Goal: Task Accomplishment & Management: Manage account settings

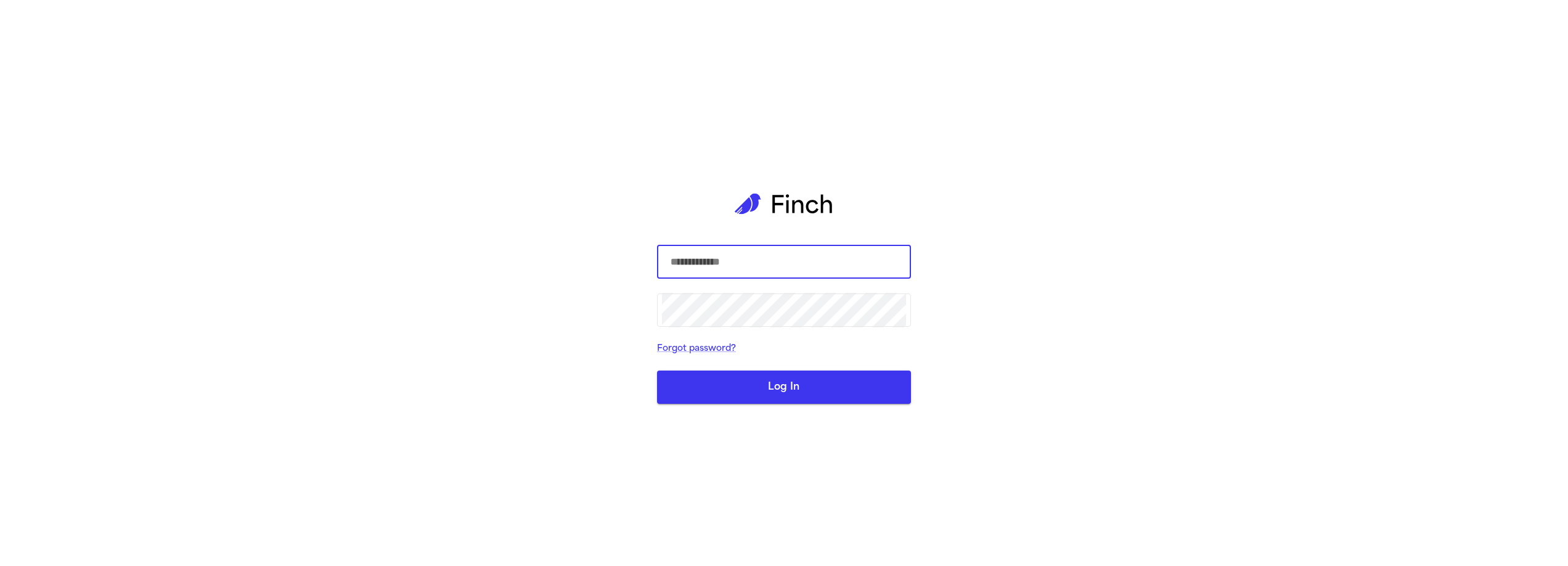
type input "**********"
click at [754, 399] on button "Log In" at bounding box center [784, 387] width 254 height 34
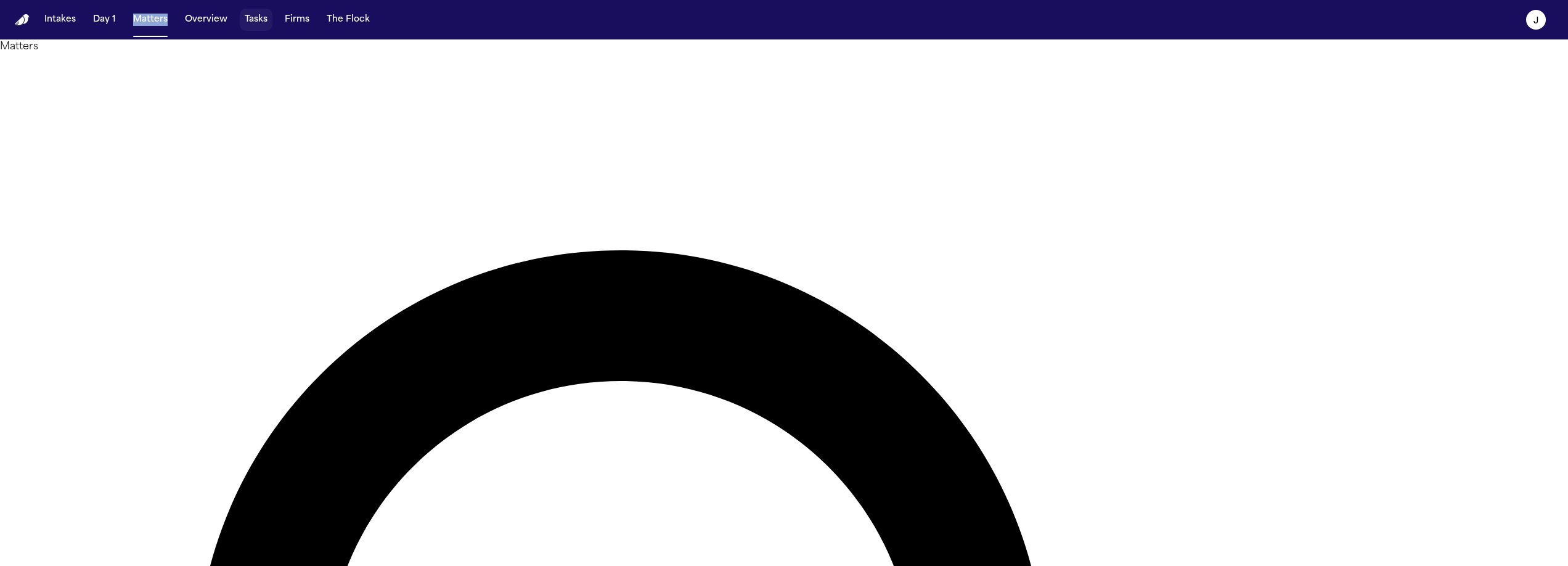
click at [253, 21] on button "Tasks" at bounding box center [256, 19] width 33 height 22
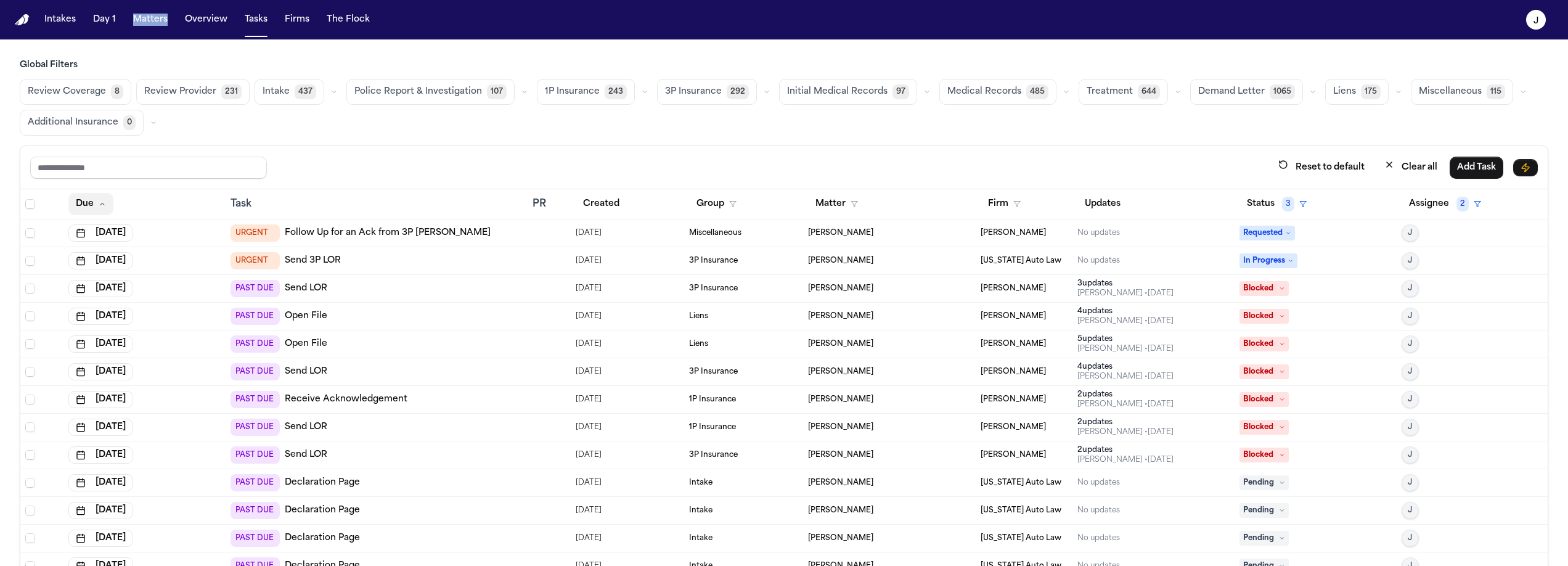
click at [92, 200] on button "Due" at bounding box center [91, 204] width 45 height 22
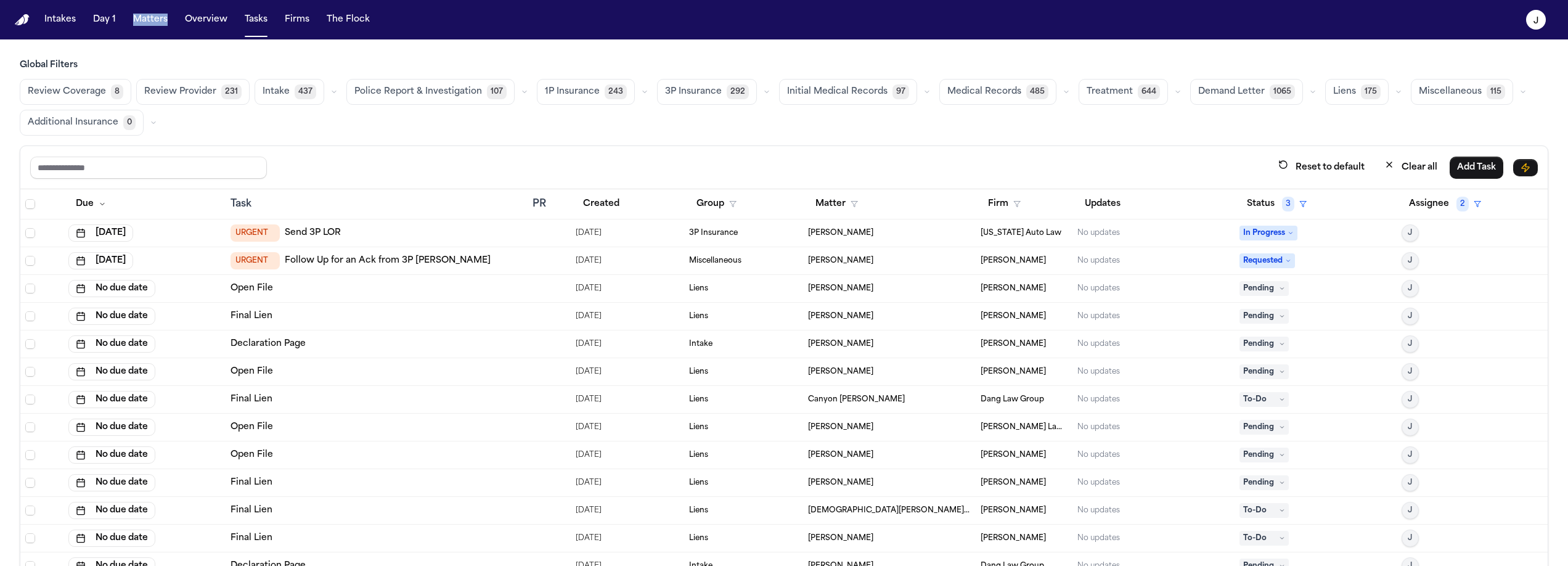
click at [1445, 214] on button "Assignee 2" at bounding box center [1445, 204] width 87 height 22
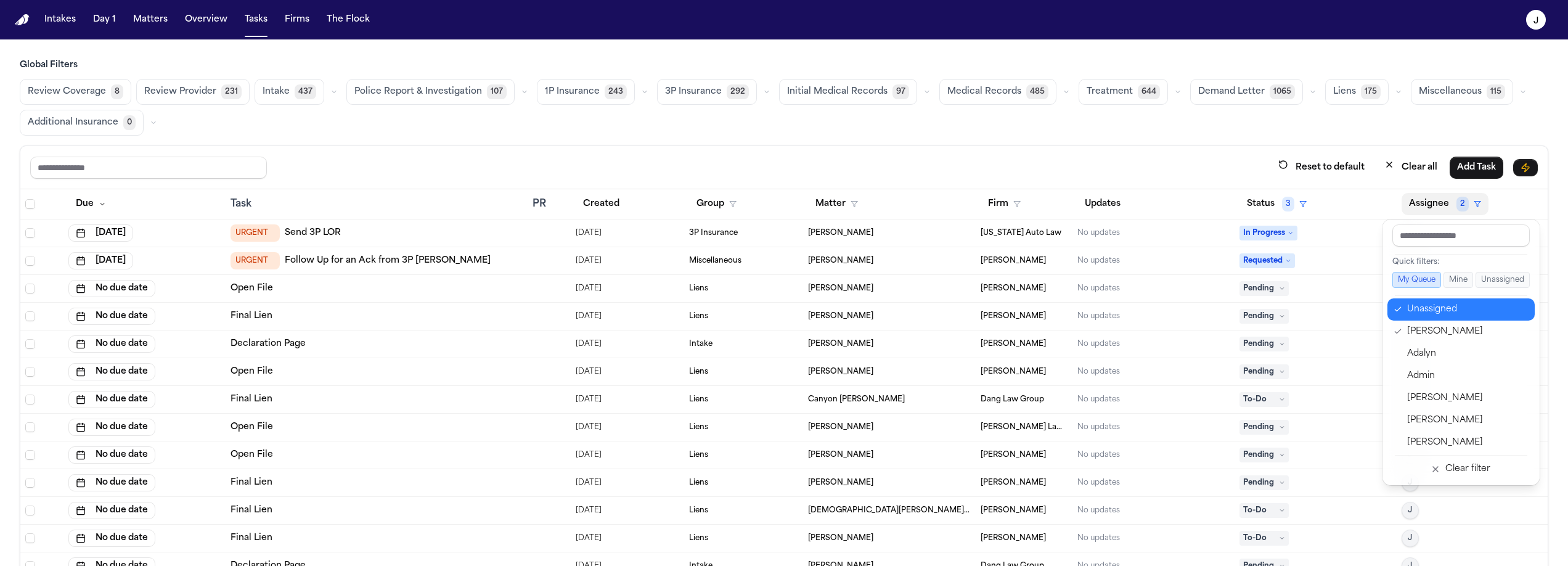
click at [1410, 304] on div "Unassigned" at bounding box center [1467, 309] width 120 height 15
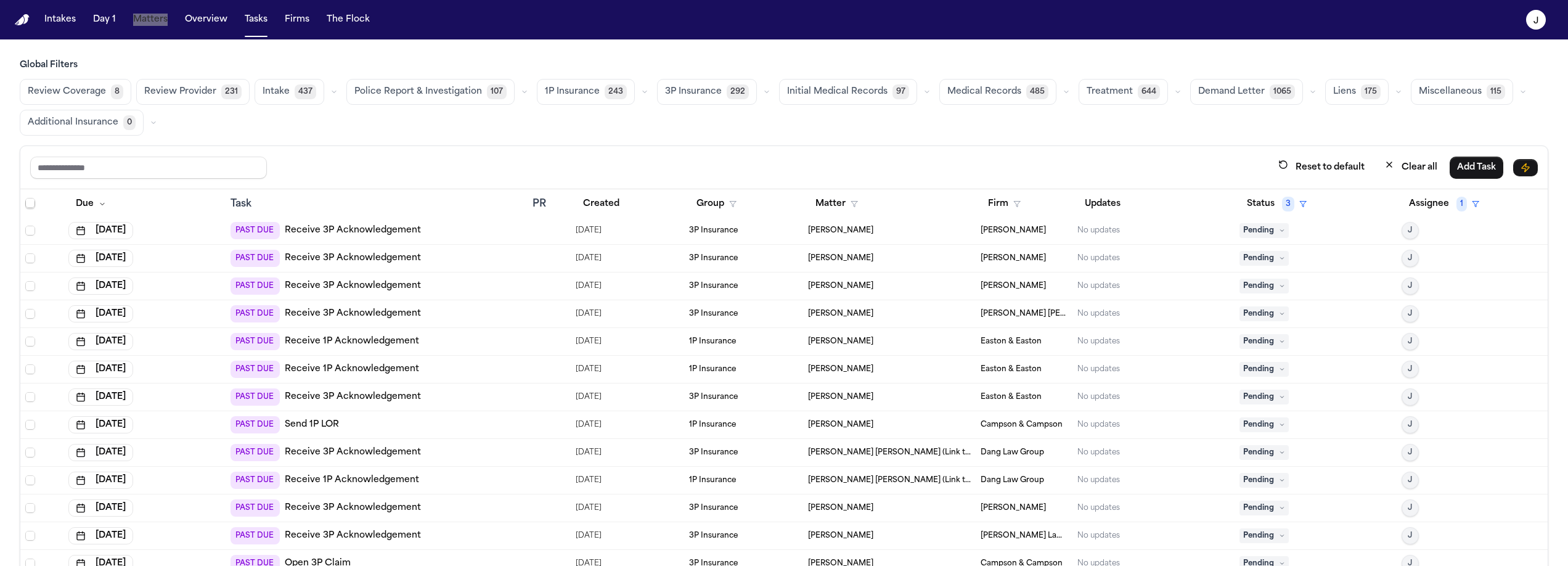
scroll to position [2764, 0]
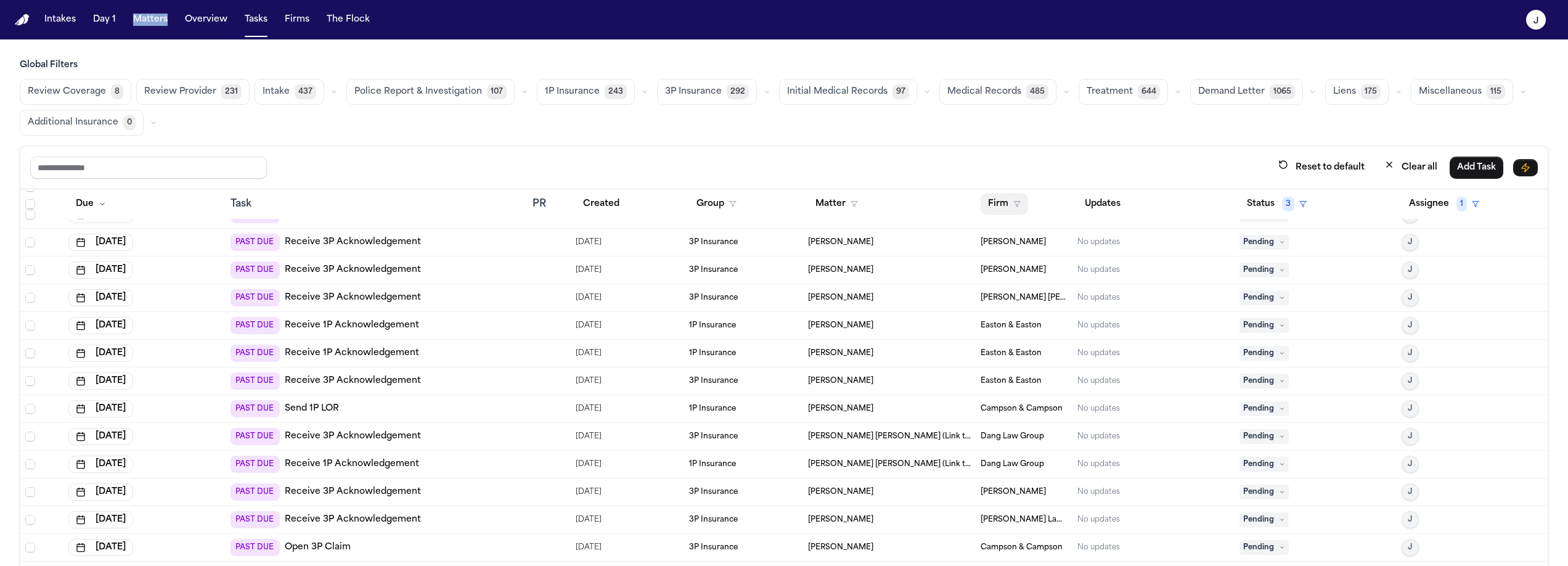
click at [998, 200] on button "Firm" at bounding box center [1004, 204] width 48 height 22
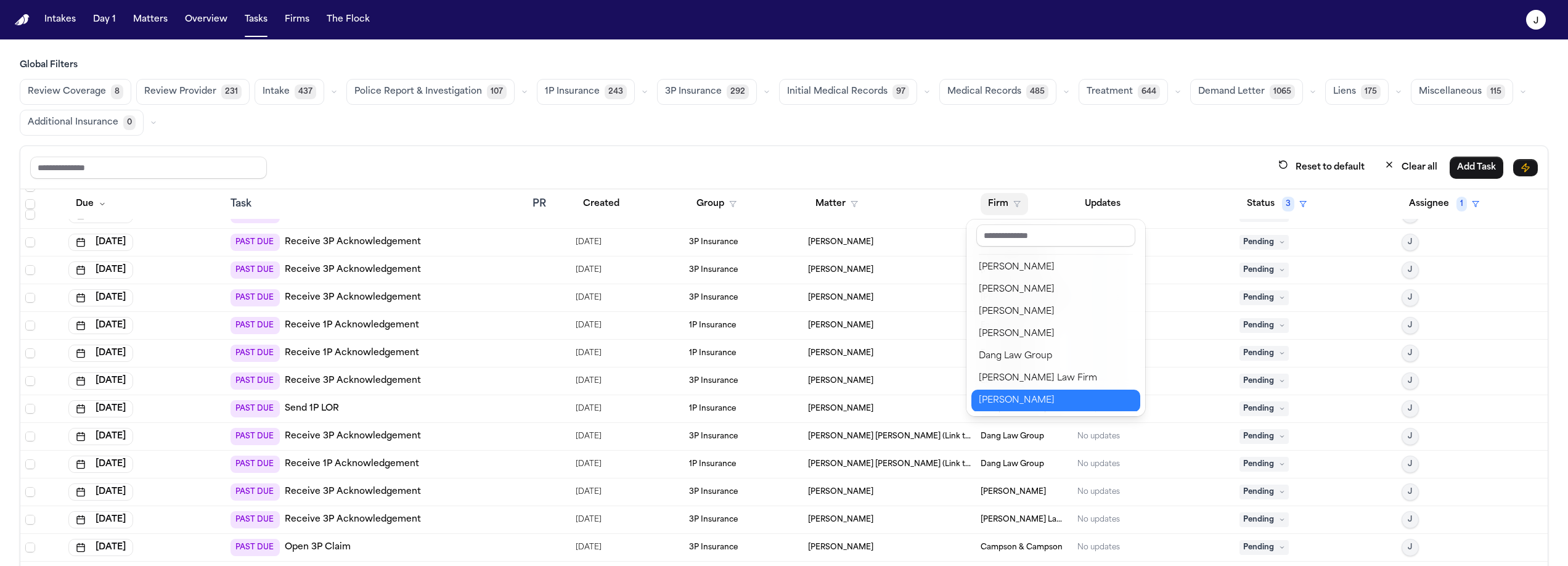
scroll to position [22, 0]
click at [1017, 372] on div "[PERSON_NAME] Law Firm" at bounding box center [1055, 379] width 154 height 15
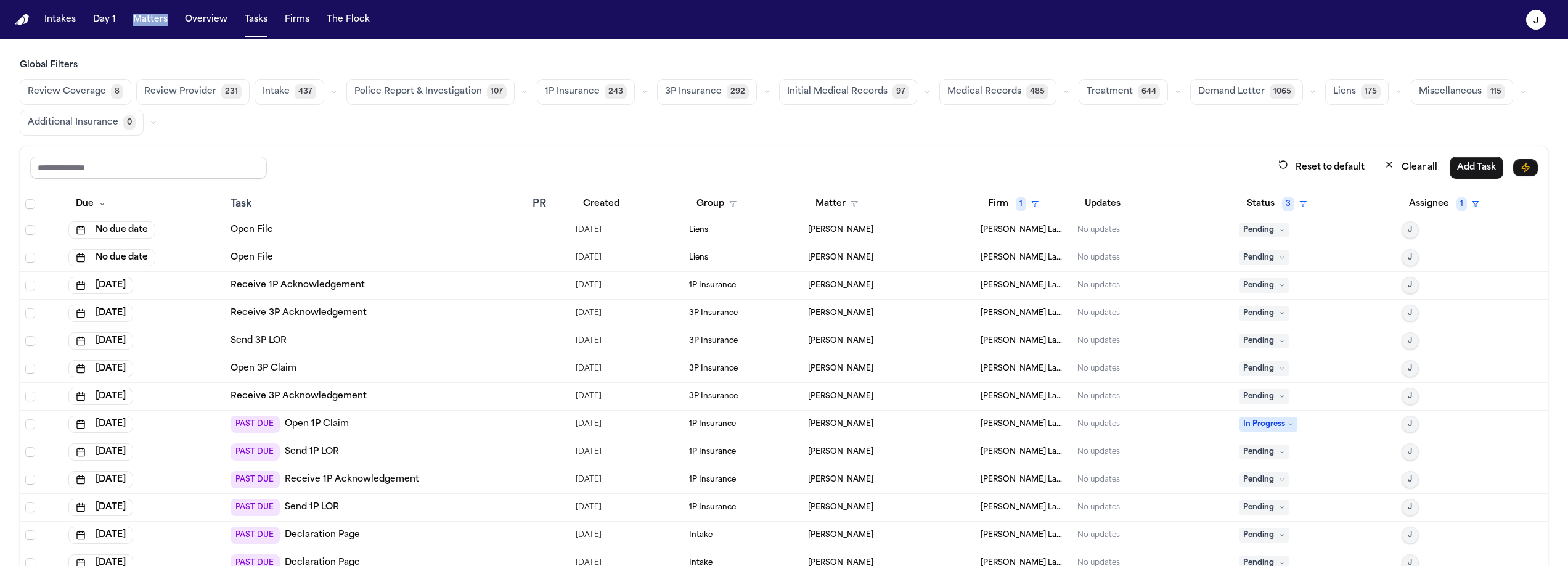
scroll to position [2, 0]
click at [407, 375] on td "Open 3P Claim" at bounding box center [377, 370] width 302 height 28
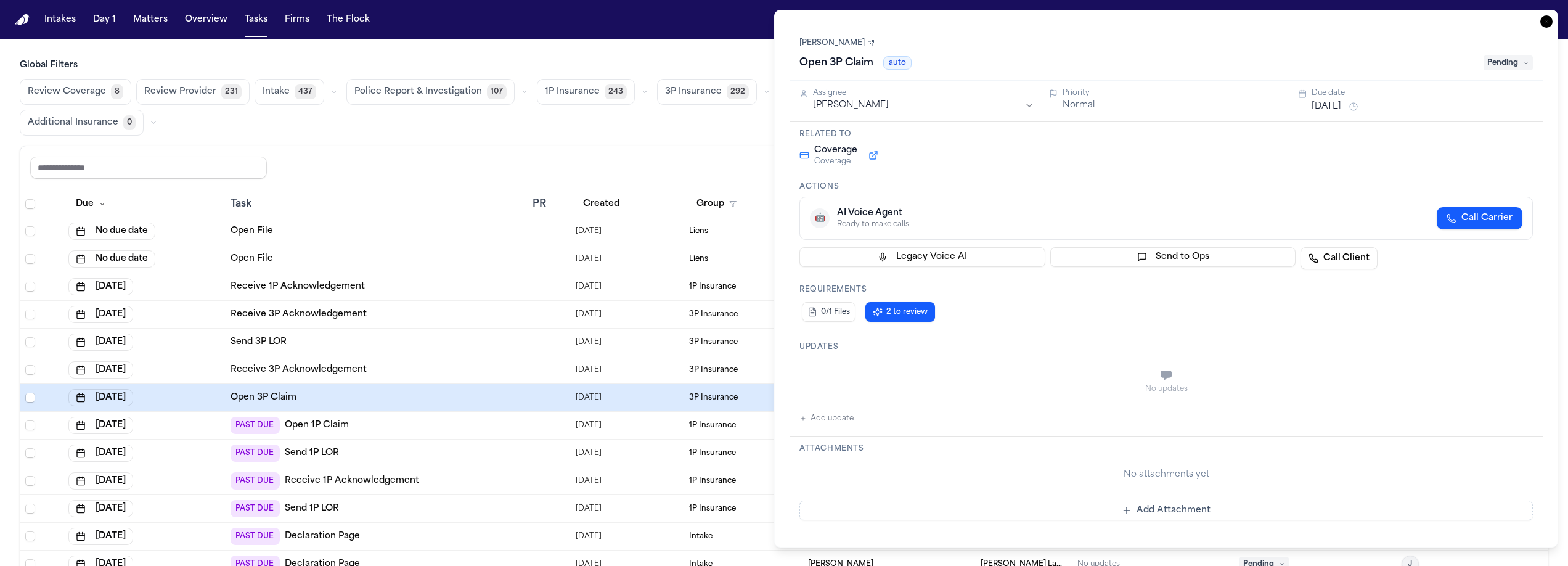
scroll to position [2, 0]
click at [1503, 64] on span "Pending" at bounding box center [1508, 63] width 49 height 15
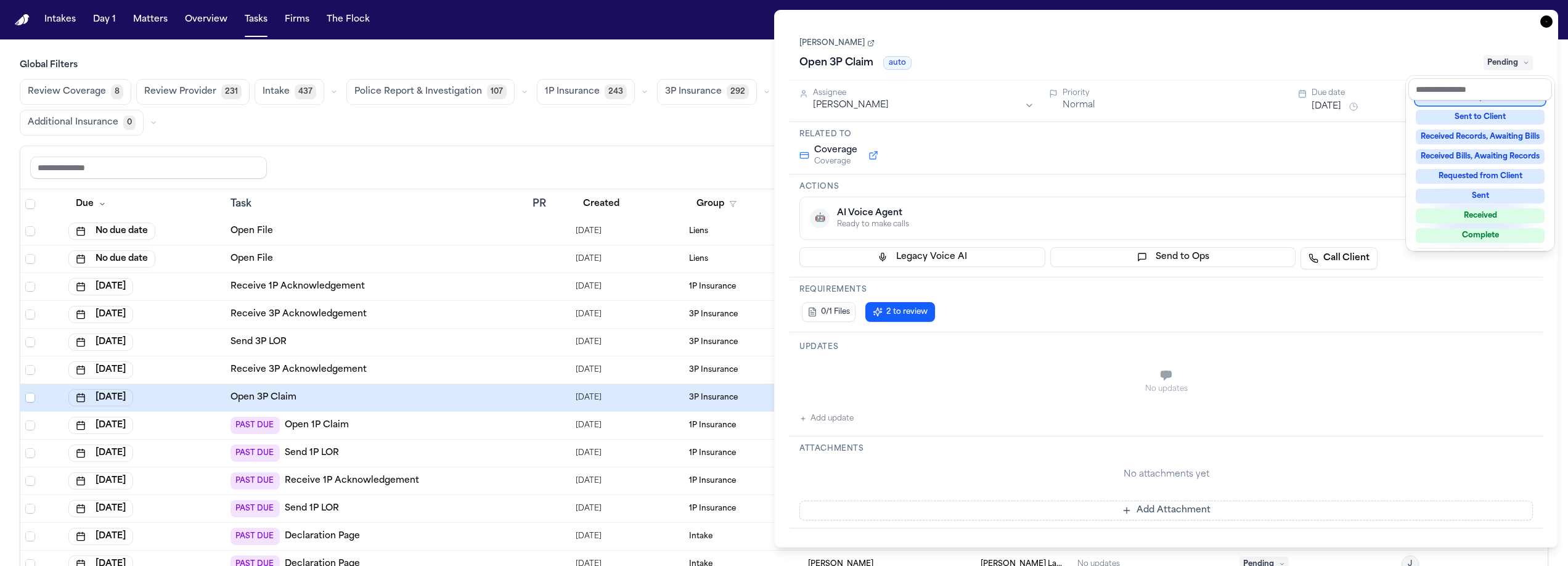
scroll to position [170, 0]
click at [727, 162] on div "Reset to default Clear all Add Task" at bounding box center [784, 167] width 1508 height 23
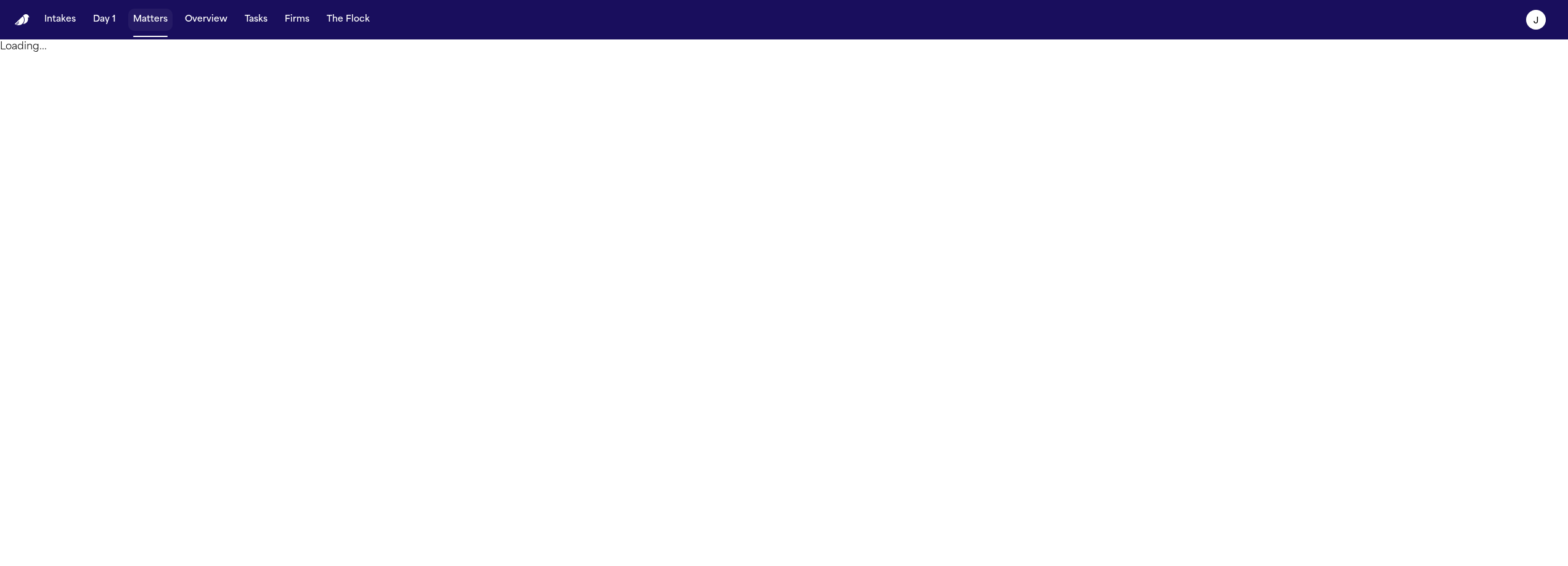
click at [156, 16] on button "Matters" at bounding box center [150, 19] width 44 height 22
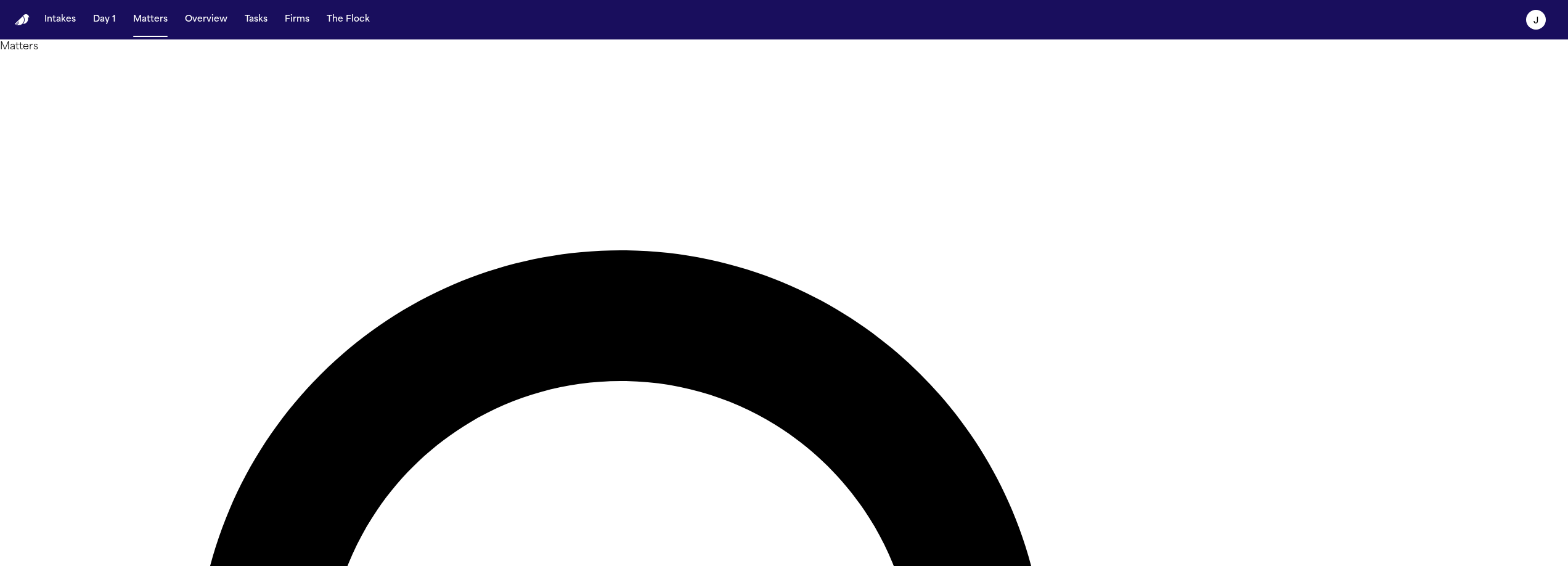
type input "******"
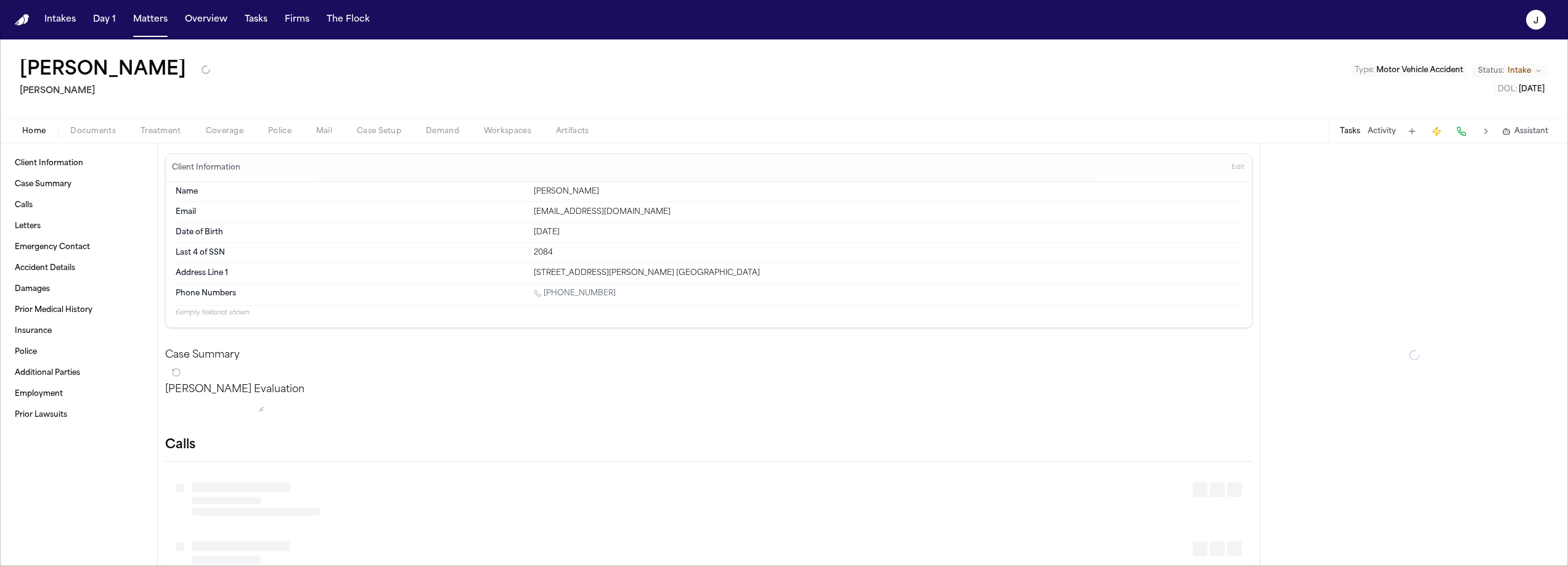
click at [231, 126] on span "Coverage" at bounding box center [224, 131] width 37 height 10
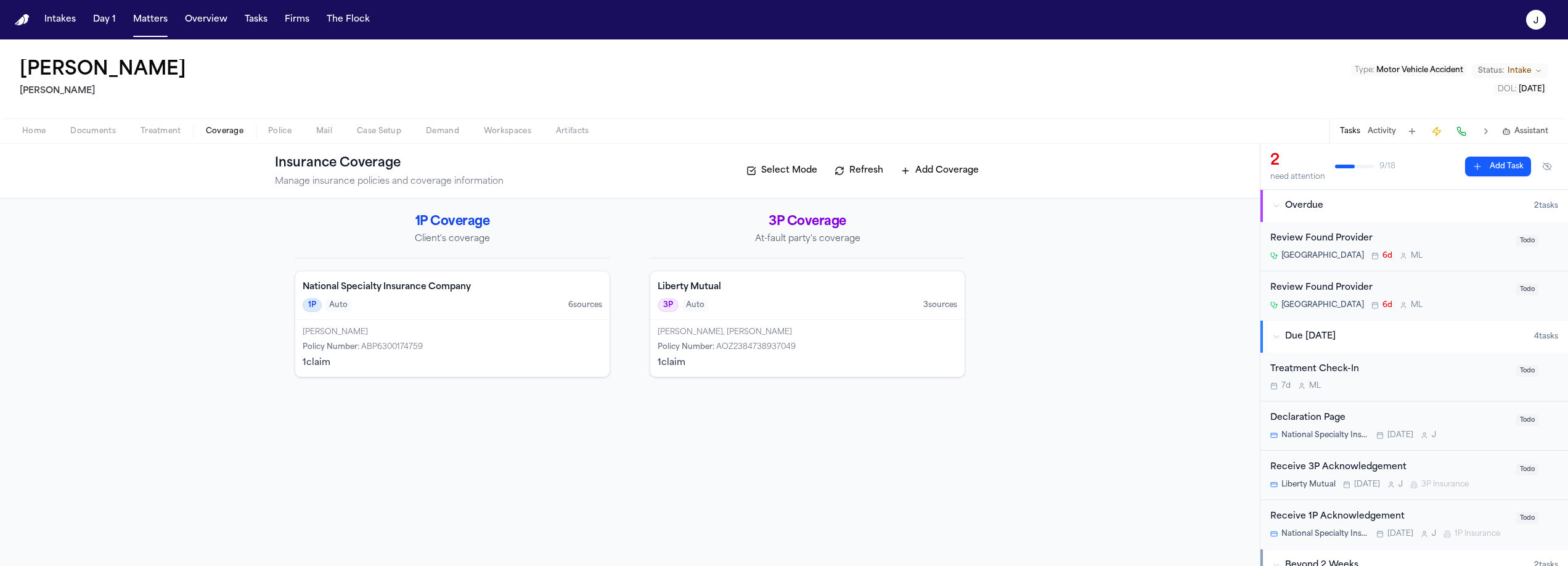
click at [475, 338] on div "Darrion Pierce Policy Number : ABP6300174759 1 claim" at bounding box center [453, 348] width 315 height 57
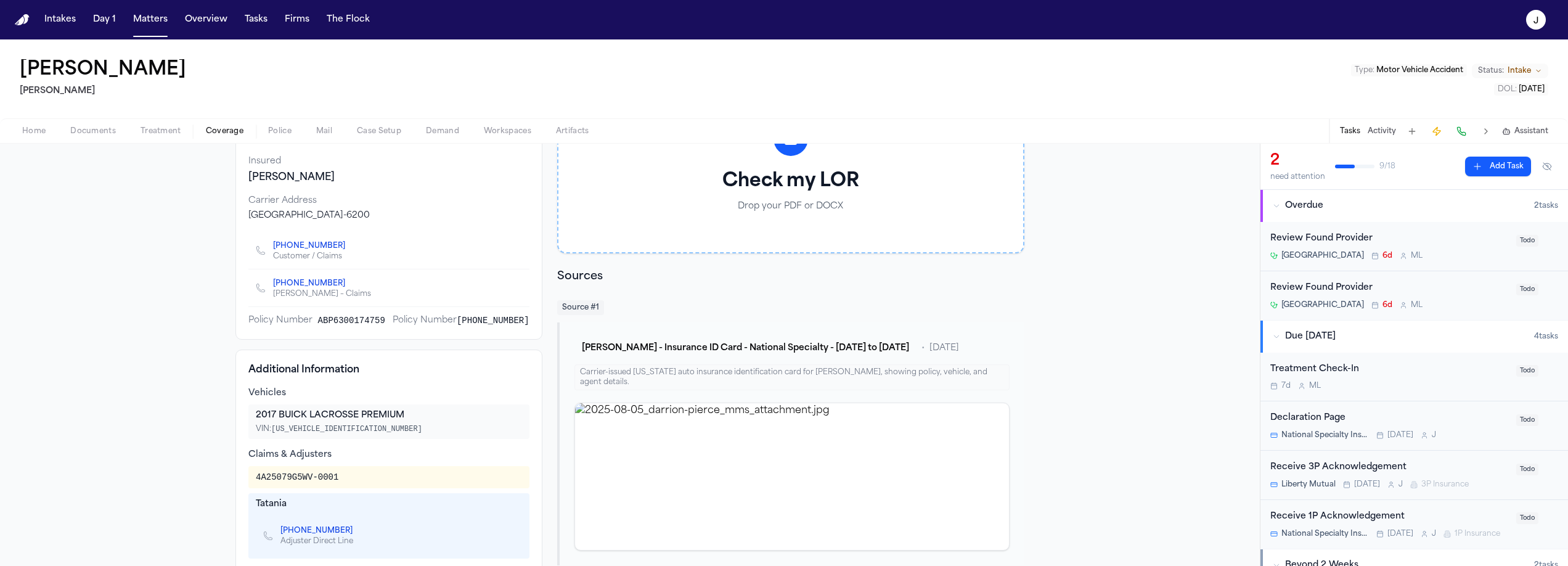
scroll to position [132, 0]
click at [148, 27] on button "Matters" at bounding box center [150, 19] width 44 height 22
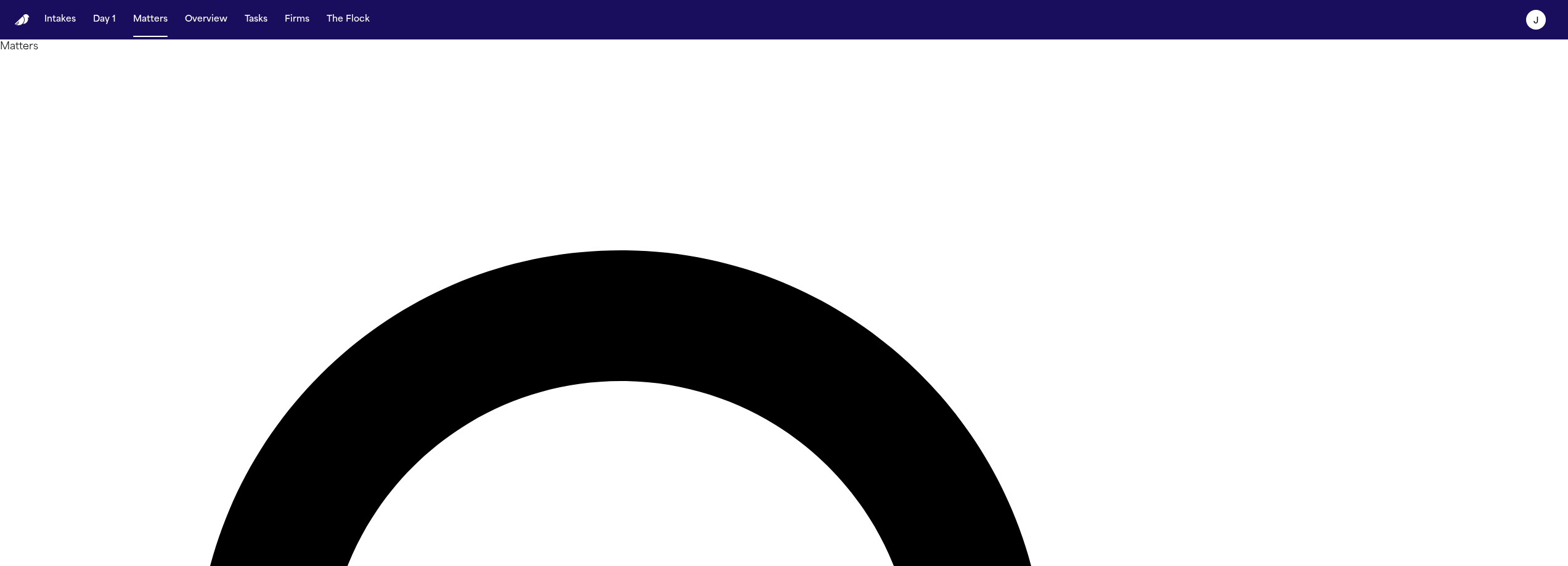
type input "******"
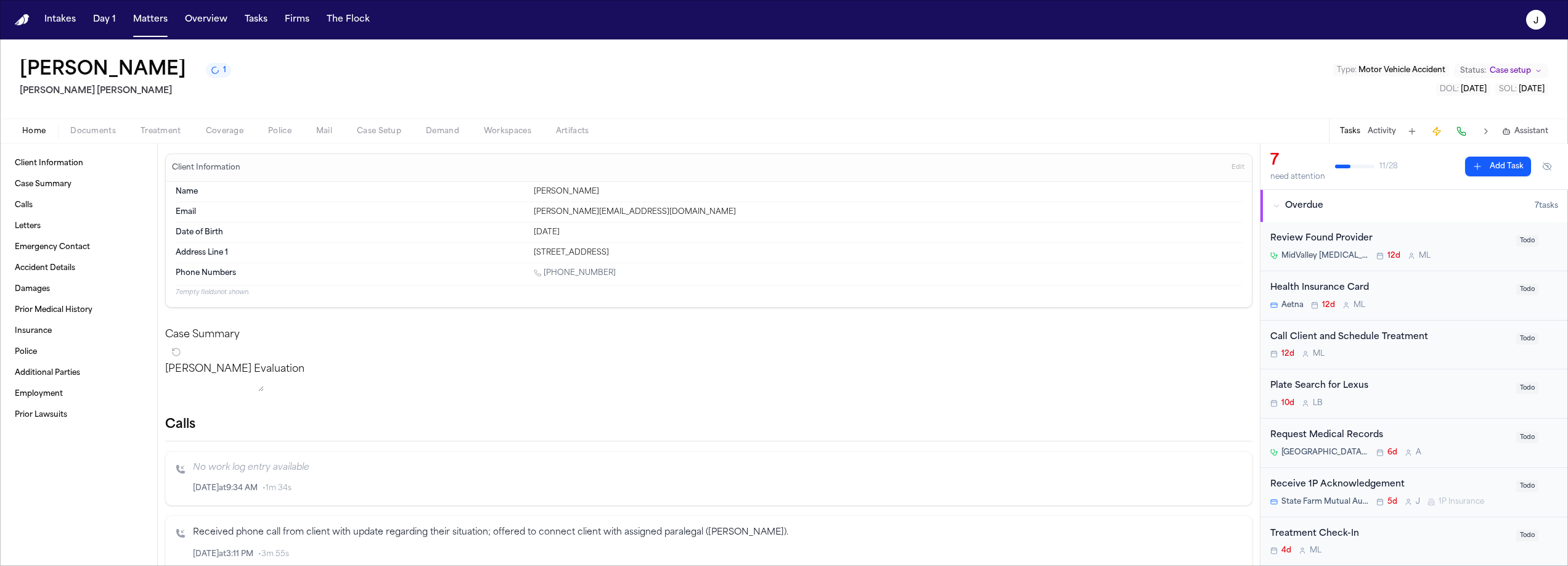
click at [209, 128] on span "Coverage" at bounding box center [224, 131] width 37 height 10
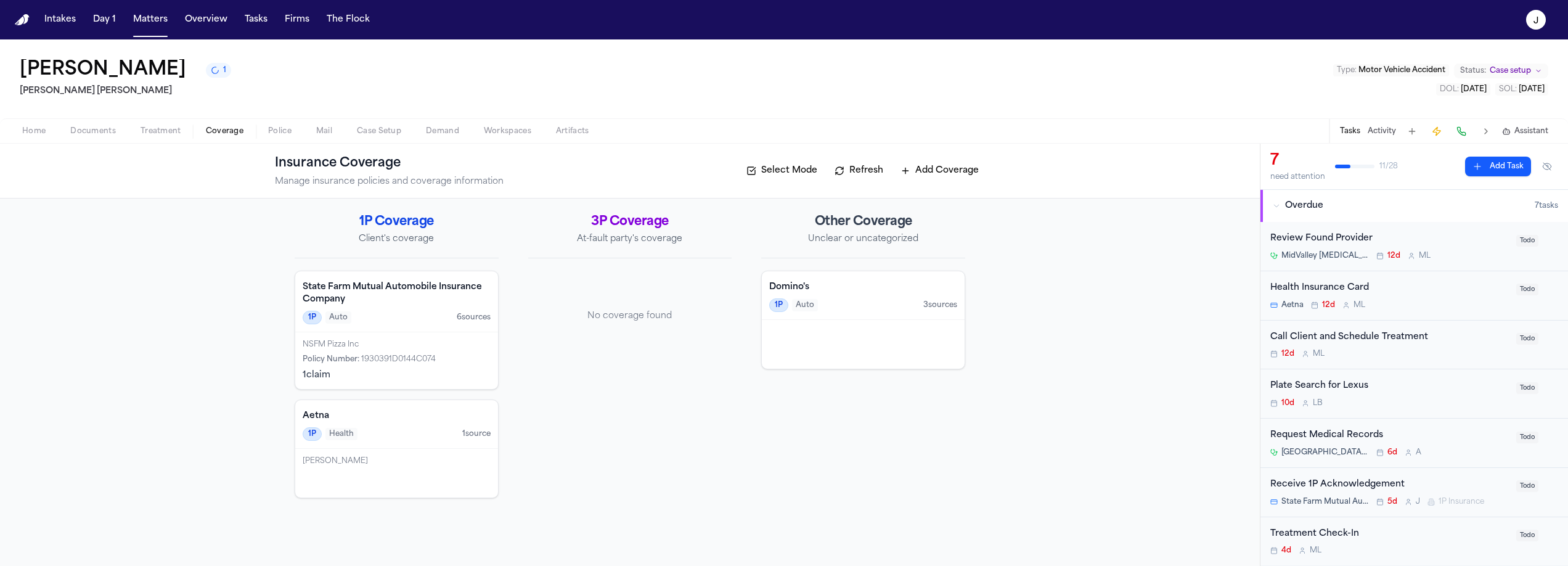
click at [37, 143] on div "Home Documents Treatment Coverage Police Mail Case Setup Demand Workspaces Arti…" at bounding box center [784, 131] width 1568 height 24
click at [36, 141] on div "Home Documents Treatment Coverage Police Mail Case Setup Demand Workspaces Arti…" at bounding box center [784, 131] width 1568 height 24
click at [35, 130] on span "Home" at bounding box center [34, 131] width 23 height 10
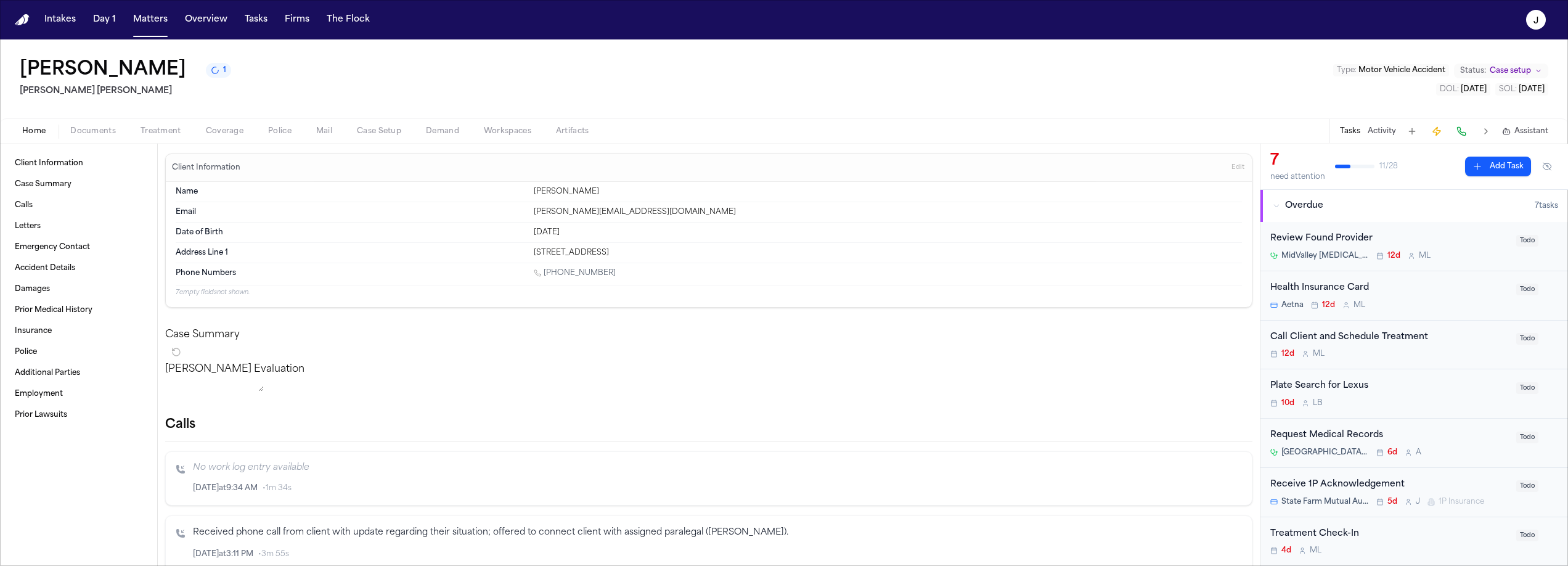
click at [98, 128] on span "Documents" at bounding box center [93, 131] width 46 height 10
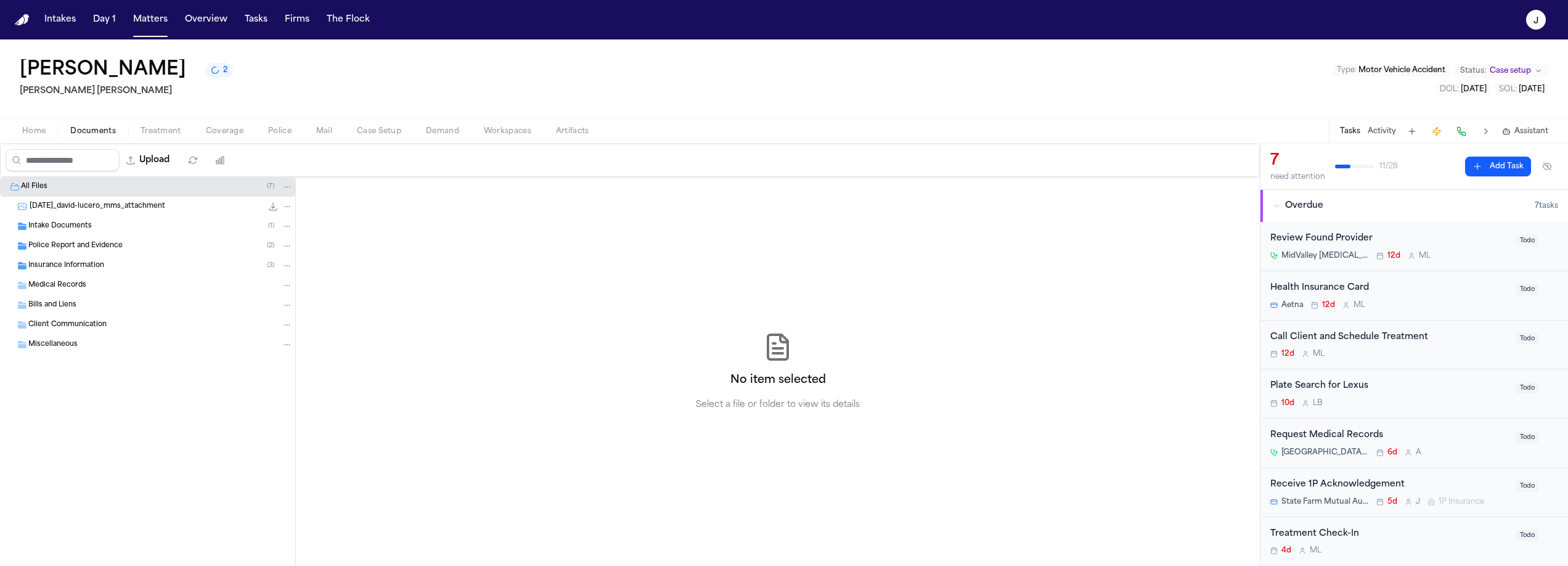
click at [48, 133] on button "Home" at bounding box center [34, 131] width 48 height 15
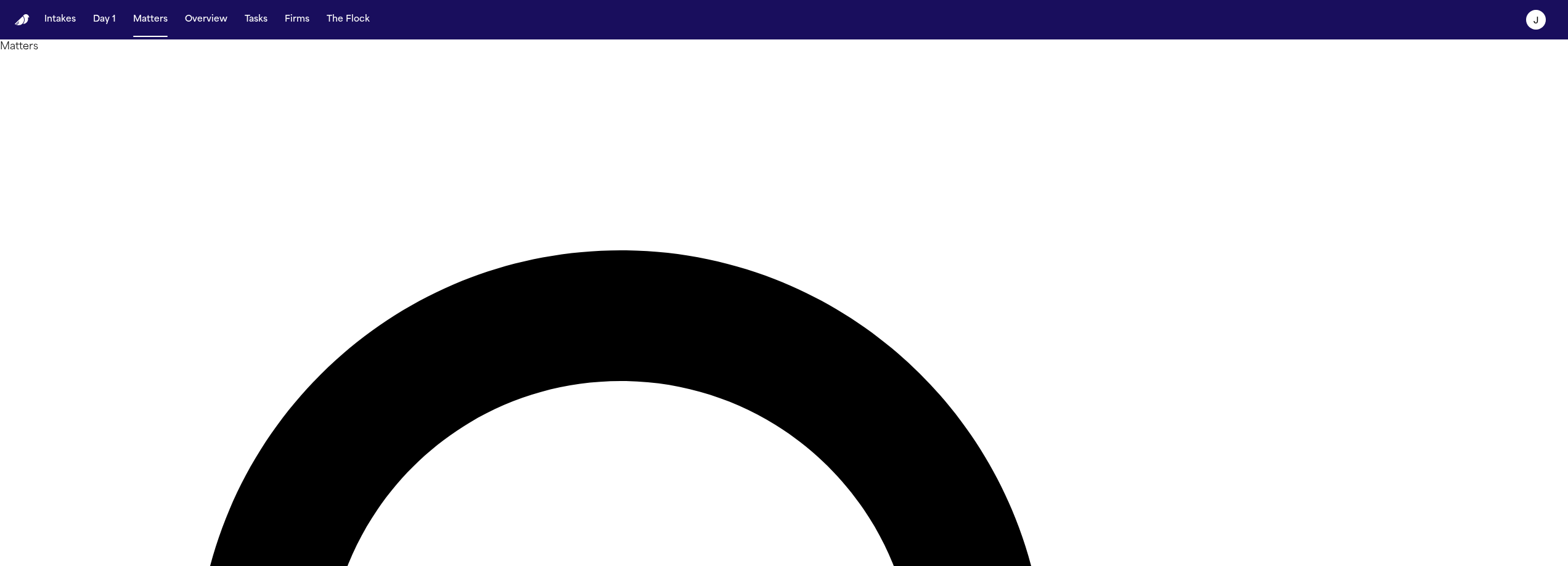
type input "**********"
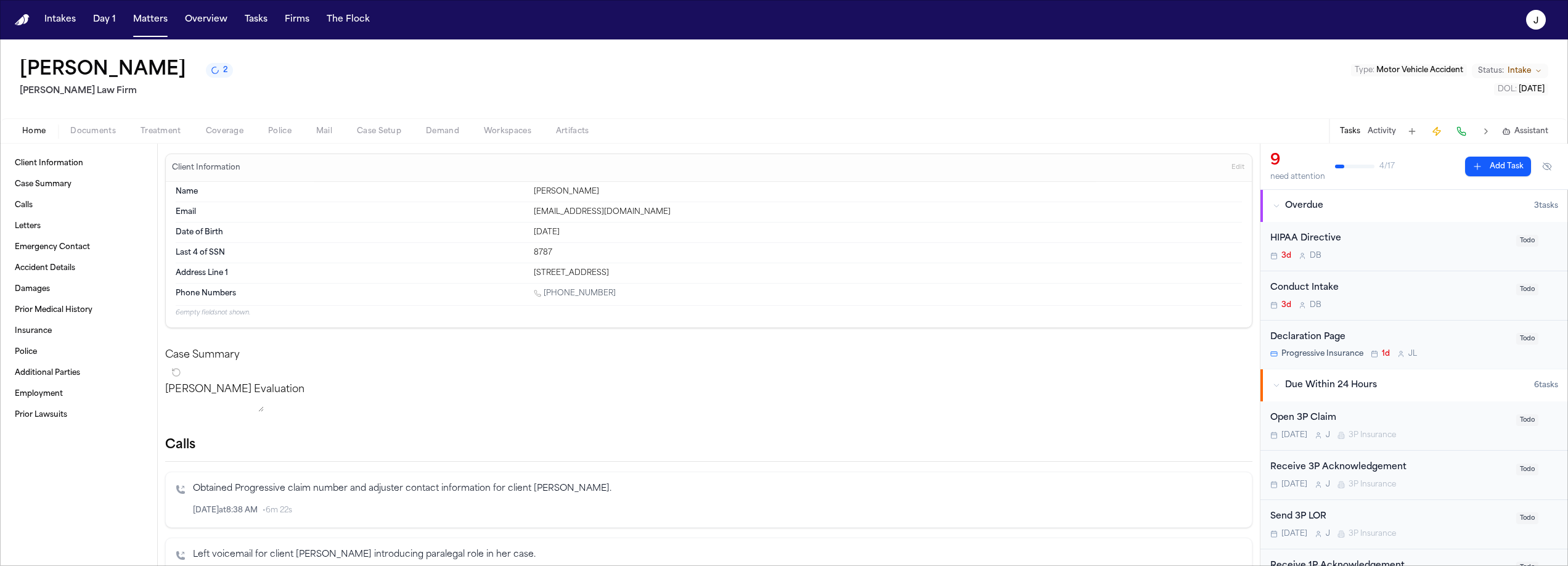
click at [226, 132] on span "Coverage" at bounding box center [224, 131] width 37 height 10
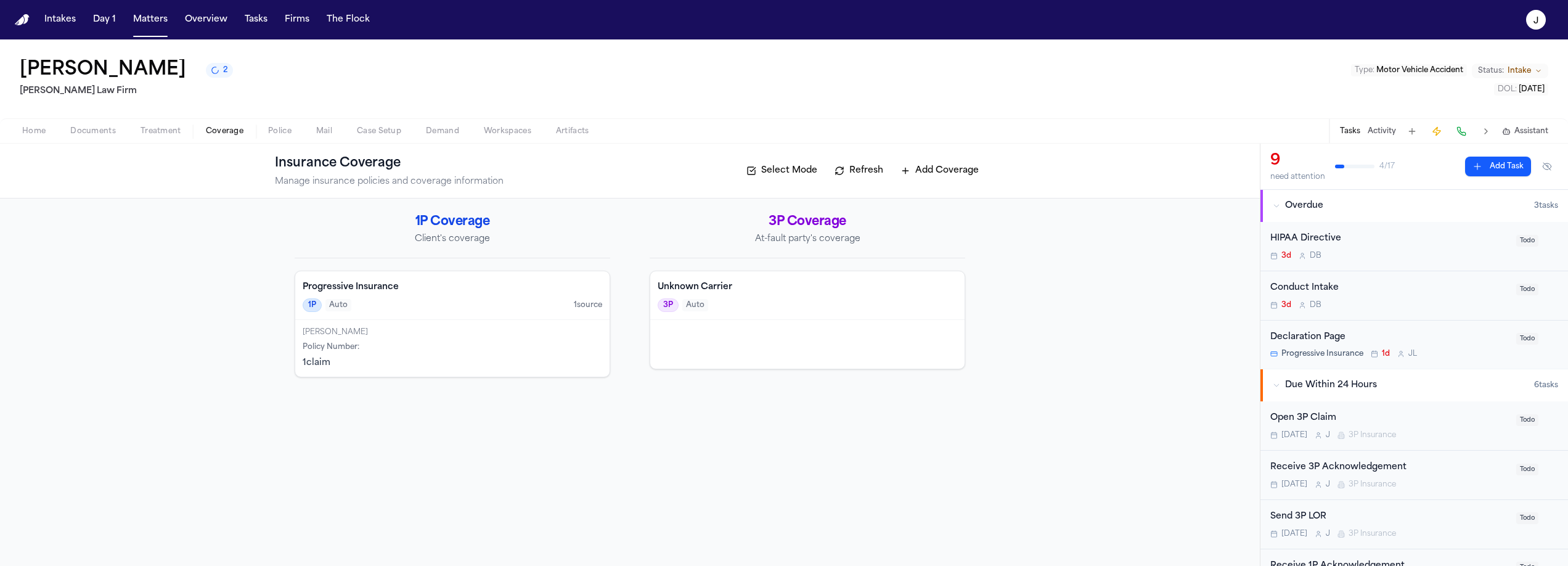
click at [103, 132] on span "Documents" at bounding box center [93, 131] width 46 height 10
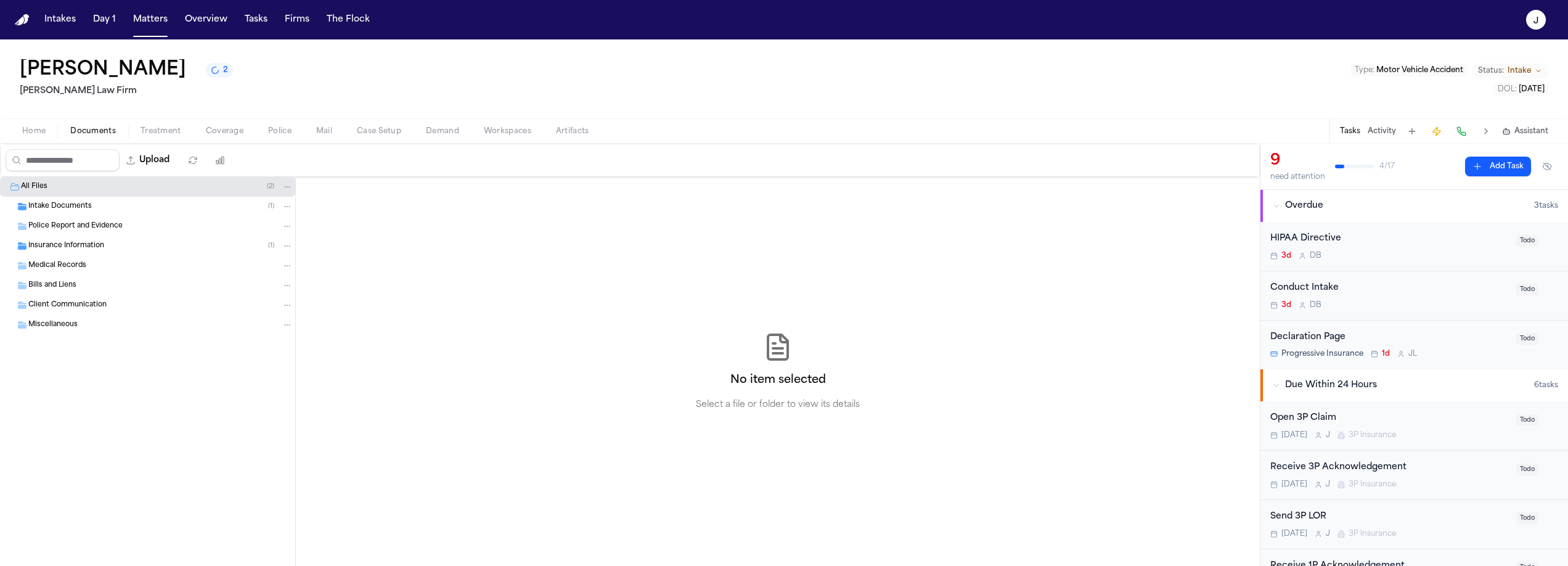
click at [85, 241] on span "Insurance Information" at bounding box center [66, 246] width 76 height 10
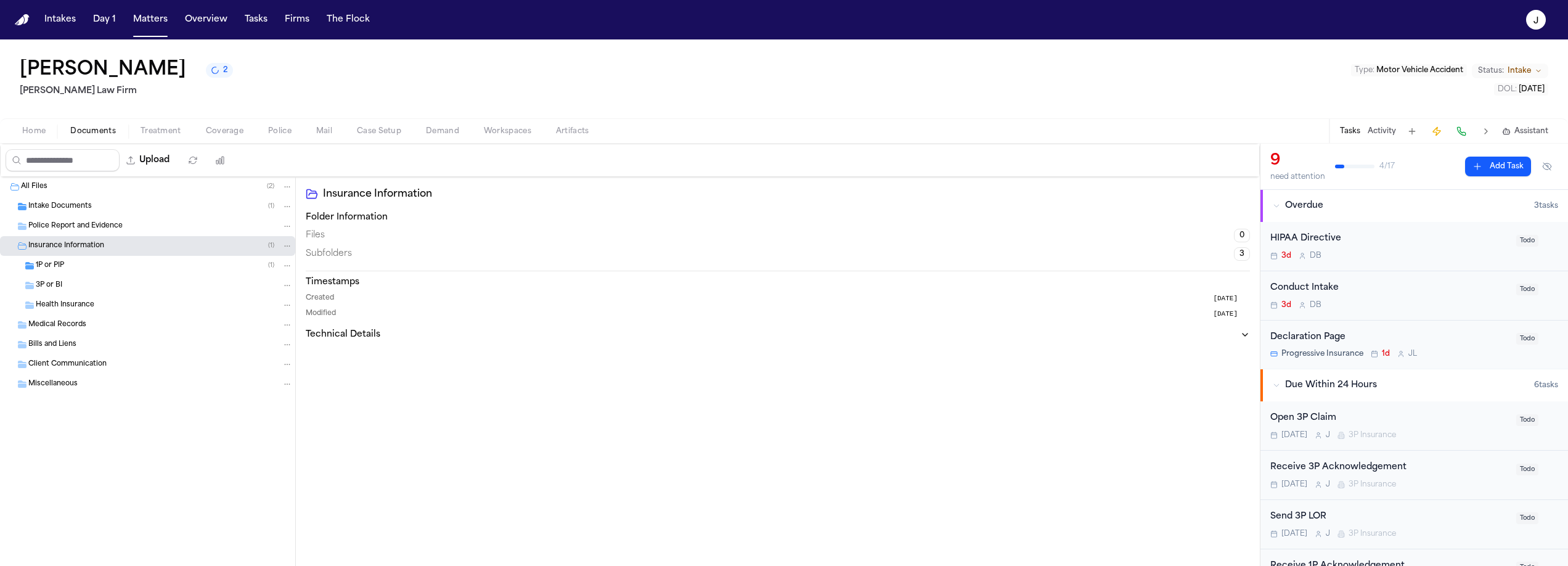
click at [77, 268] on div "1P or PIP ( 1 )" at bounding box center [164, 265] width 257 height 11
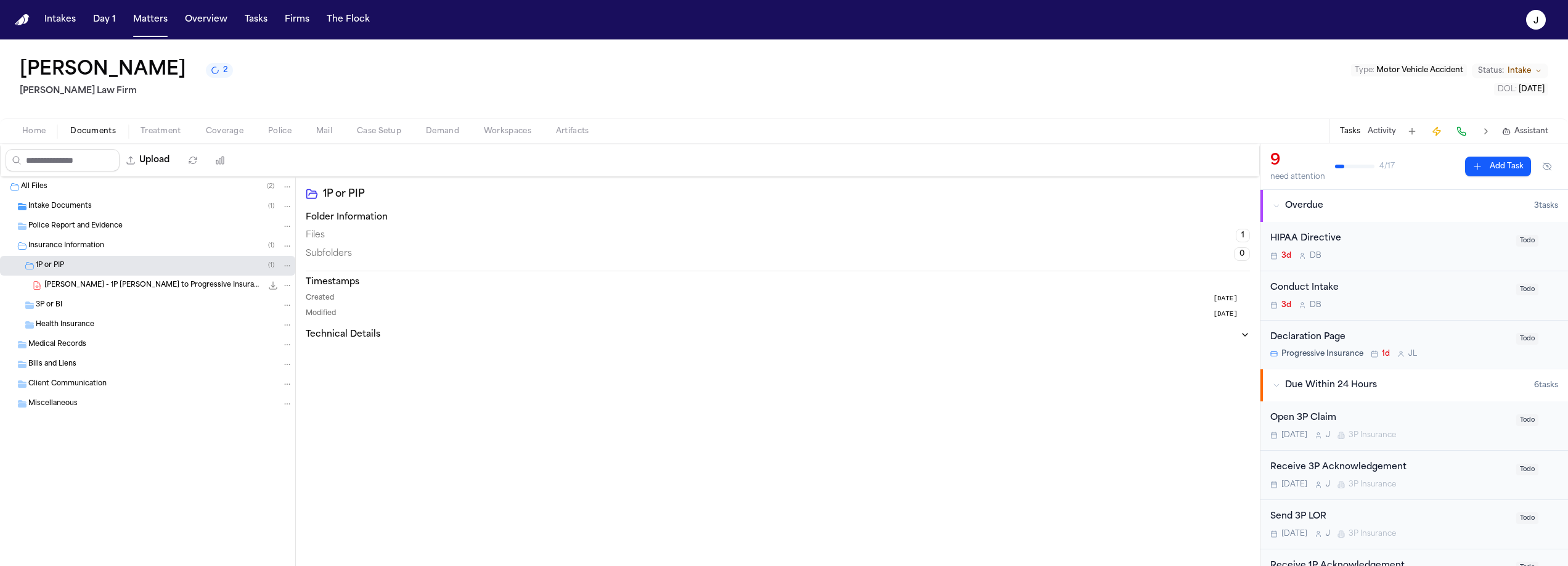
click at [77, 268] on div "1P or PIP ( 1 )" at bounding box center [164, 265] width 257 height 11
click at [70, 206] on span "Intake Documents" at bounding box center [60, 207] width 63 height 10
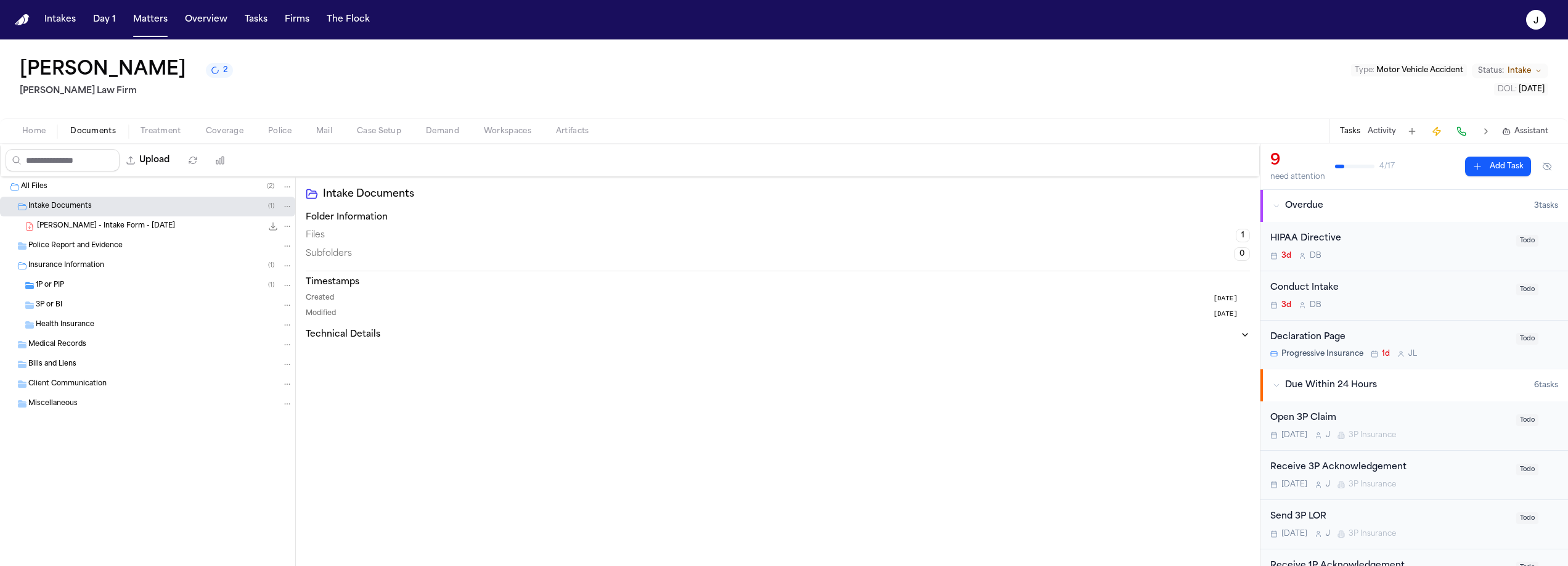
click at [70, 206] on span "Intake Documents" at bounding box center [60, 207] width 63 height 10
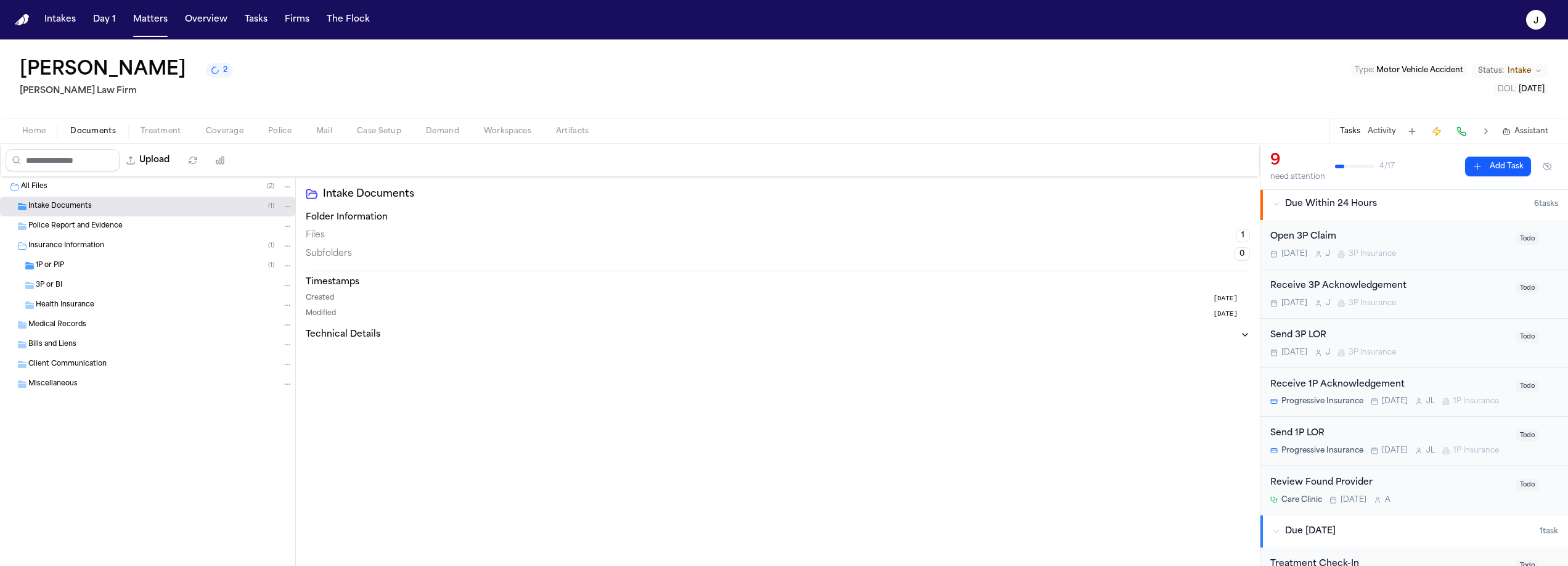
scroll to position [141, 0]
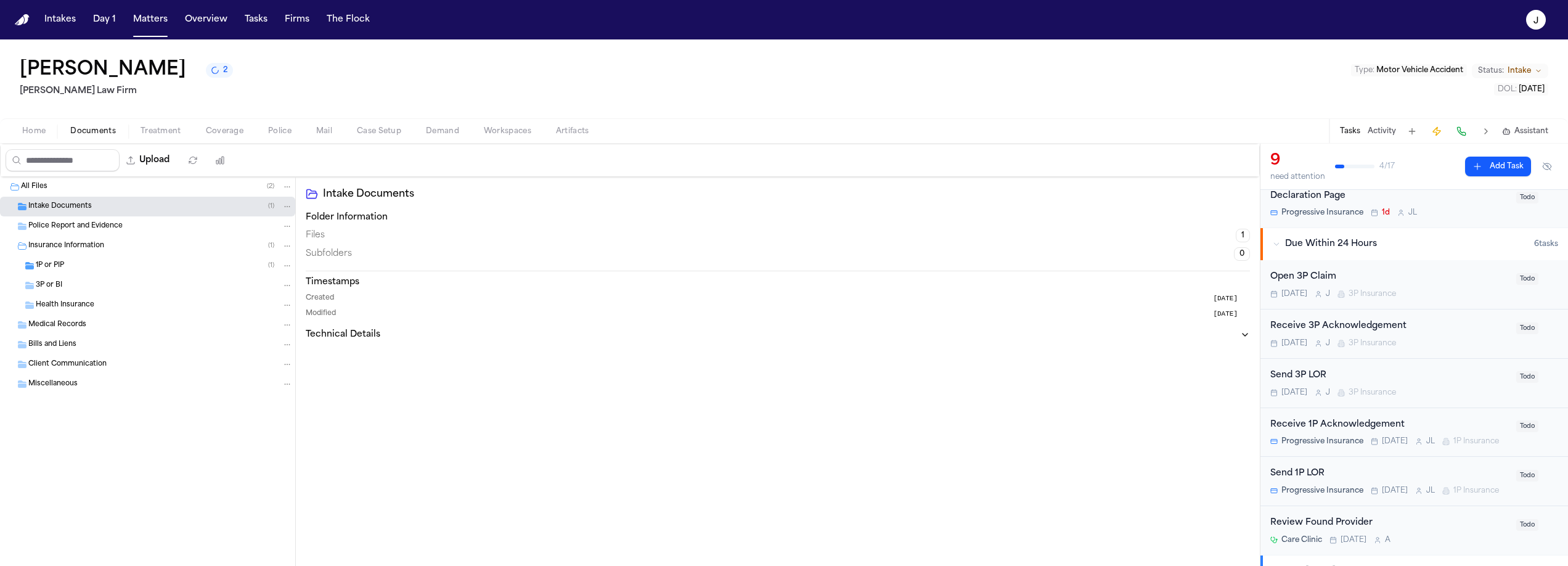
click at [95, 135] on span "Documents" at bounding box center [93, 131] width 46 height 10
click at [66, 262] on div "1P or PIP ( 1 )" at bounding box center [164, 265] width 257 height 11
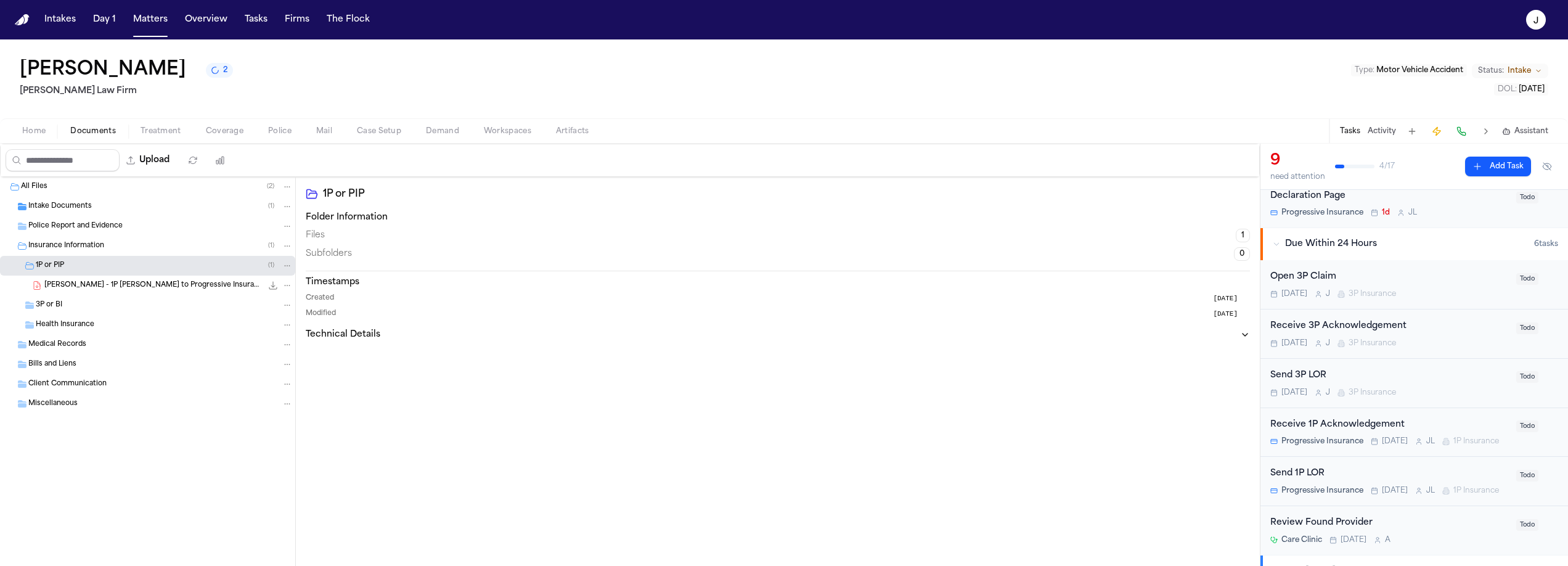
click at [32, 142] on div "Home Documents Treatment Coverage Police Mail Case Setup Demand Workspaces Arti…" at bounding box center [784, 131] width 1568 height 24
click at [32, 133] on span "Home" at bounding box center [34, 131] width 23 height 10
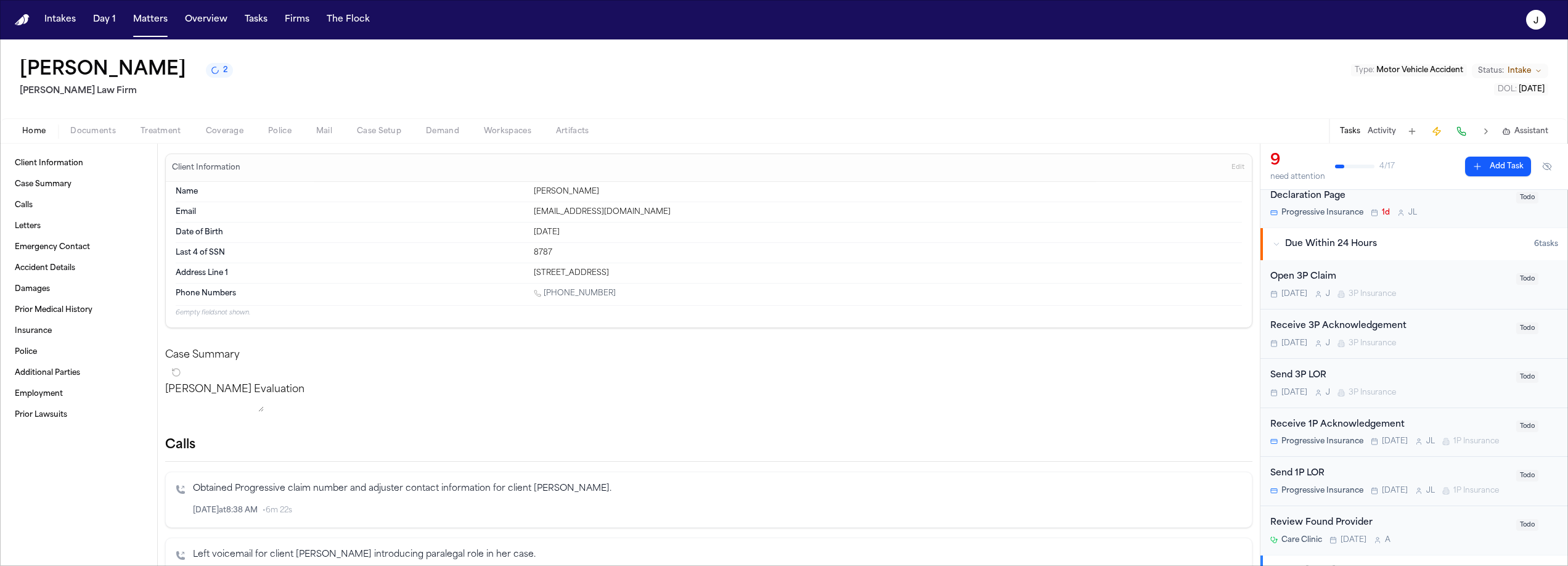
click at [208, 135] on span "Coverage" at bounding box center [224, 131] width 37 height 10
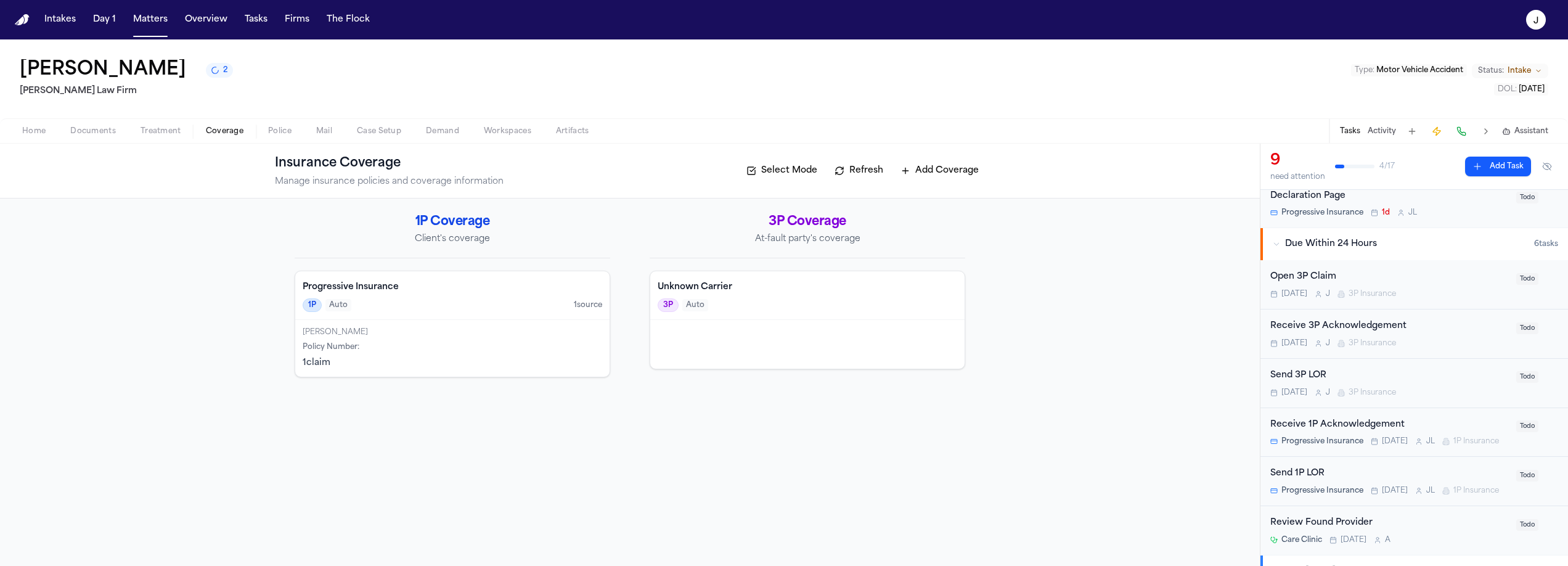
click at [46, 132] on button "Home" at bounding box center [34, 131] width 48 height 15
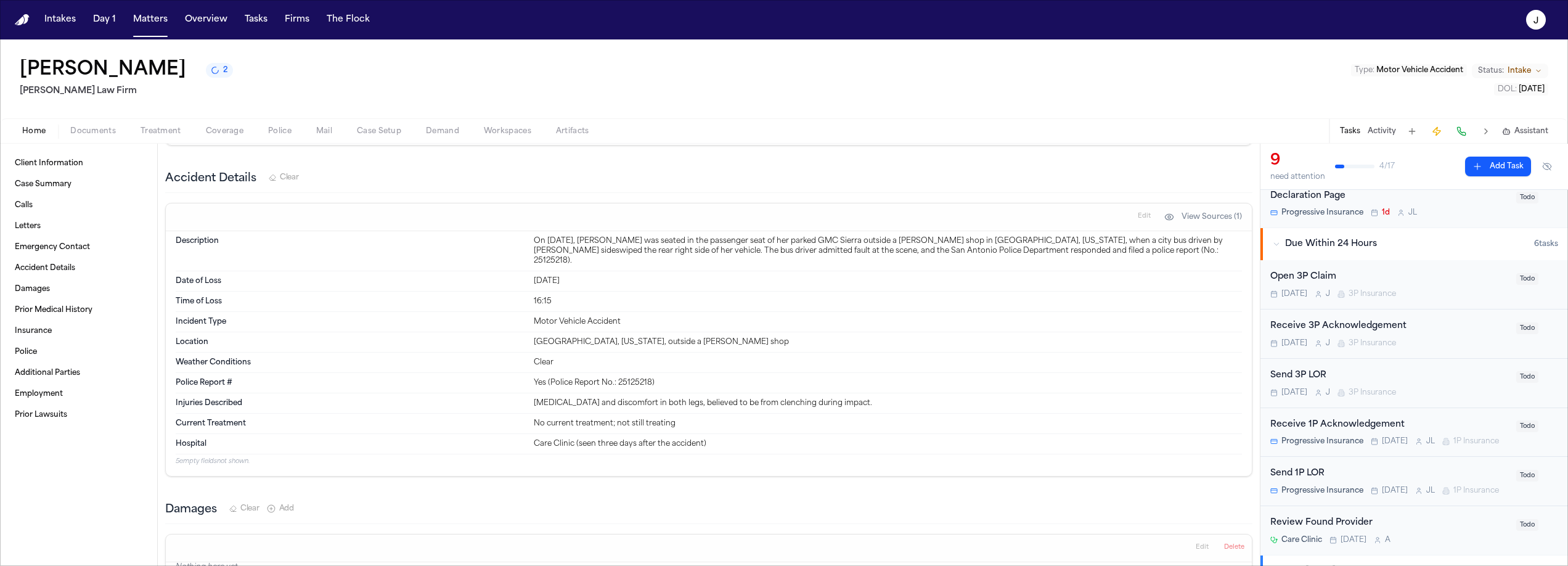
scroll to position [743, 0]
click at [97, 135] on span "Documents" at bounding box center [93, 131] width 46 height 10
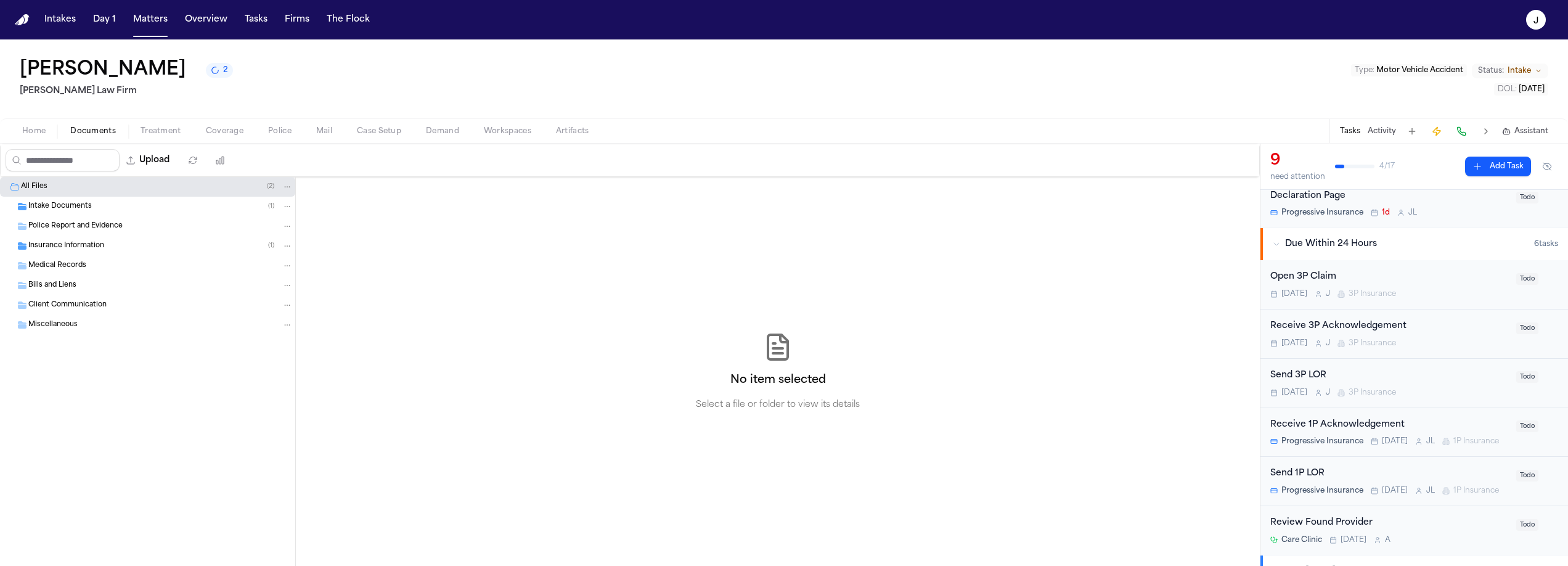
click at [84, 205] on span "Intake Documents" at bounding box center [60, 207] width 63 height 10
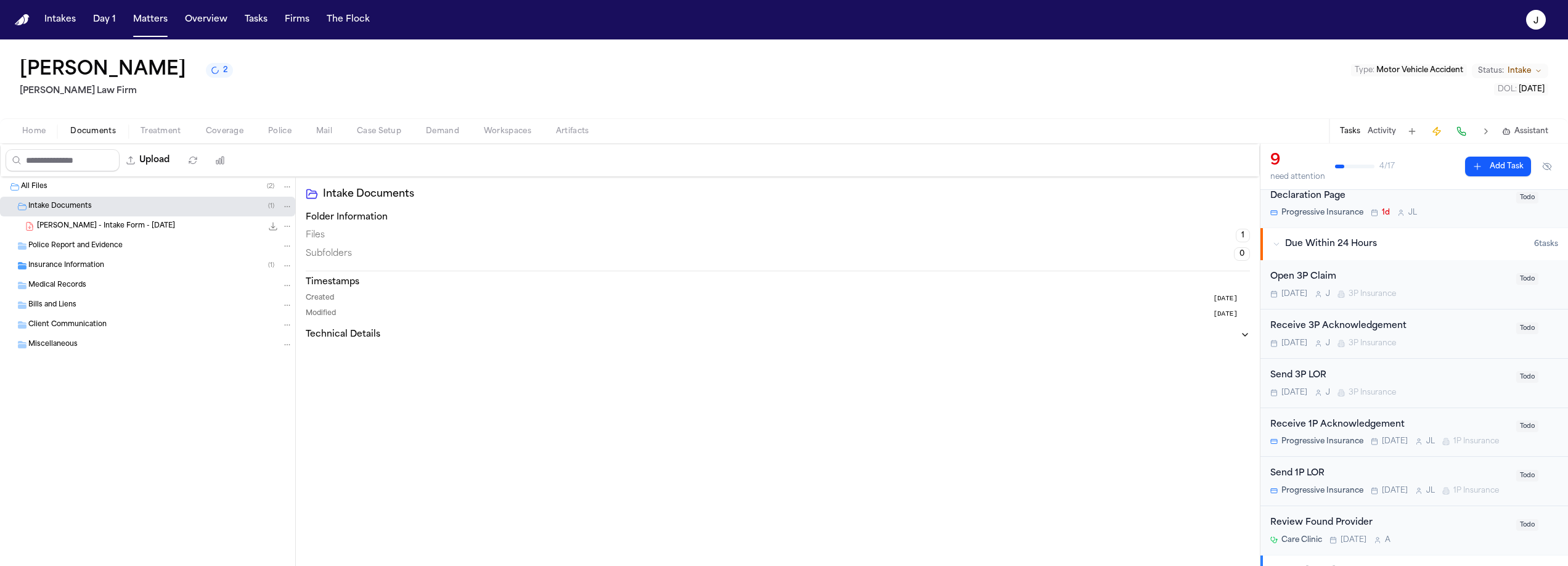
click at [88, 218] on div "D. Delgado - Intake Form - 6.22.25 22.8 KB • PDF" at bounding box center [148, 226] width 295 height 20
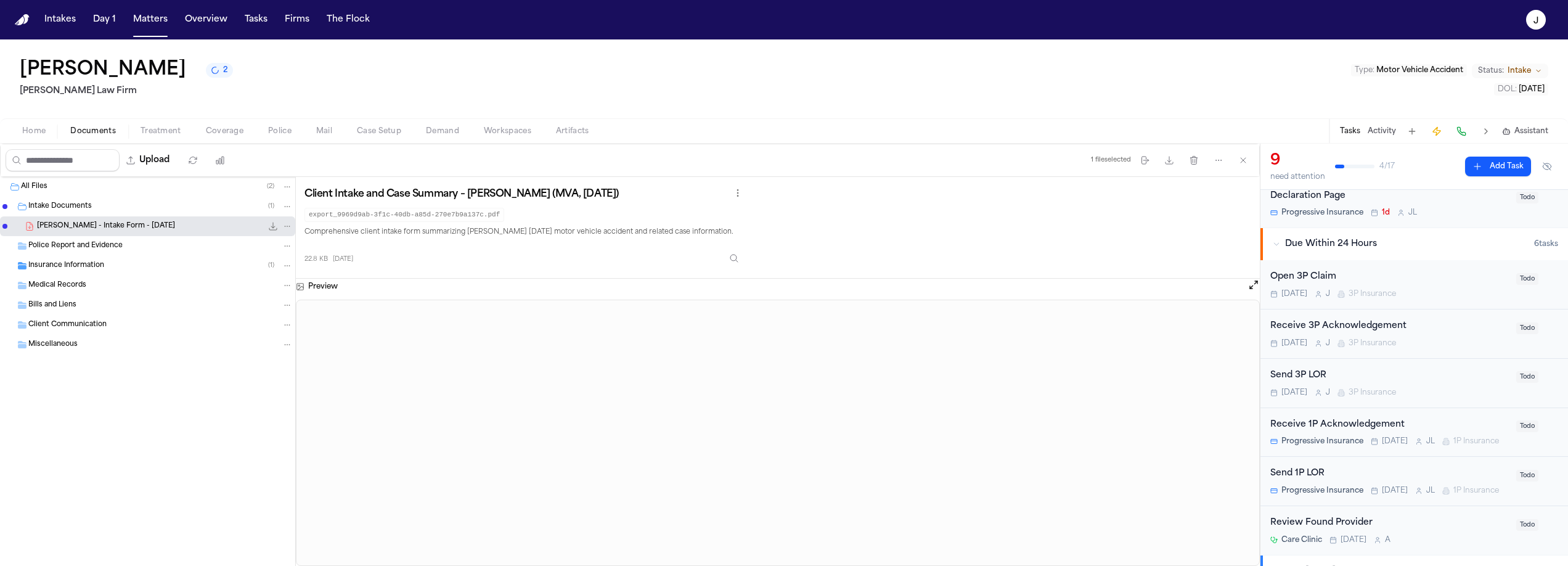
click at [1462, 282] on div "Open 3P Claim" at bounding box center [1390, 277] width 239 height 14
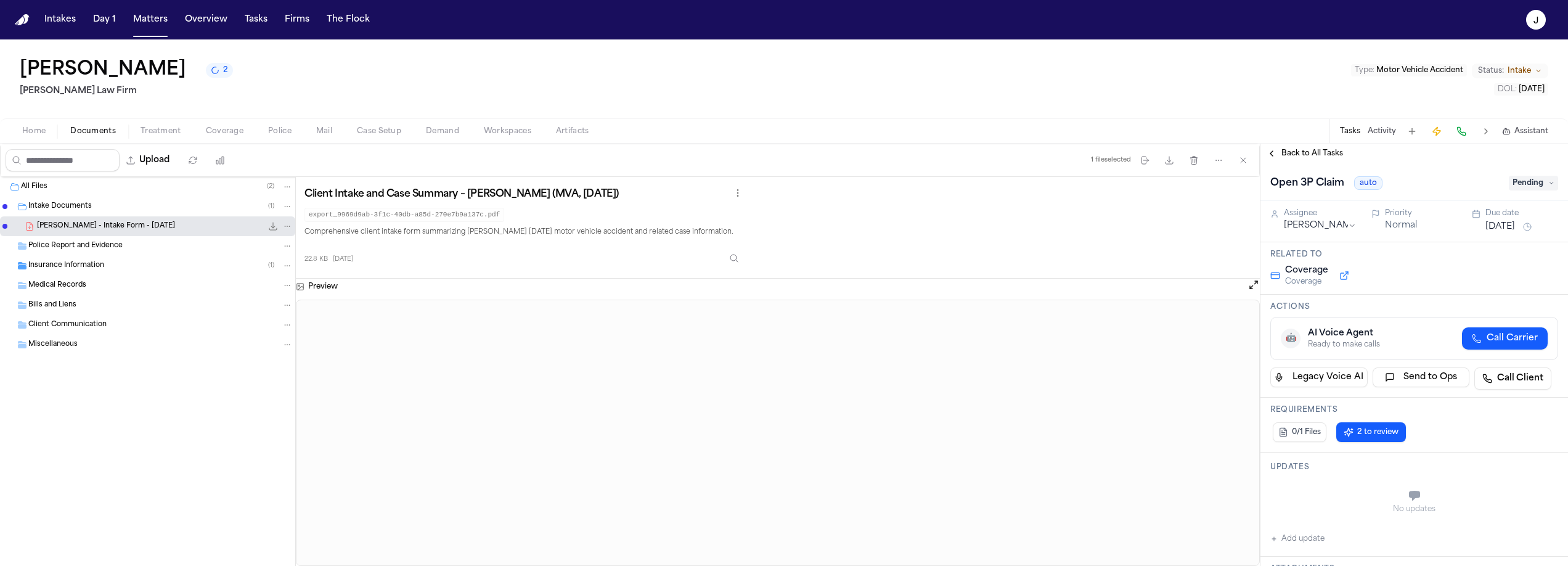
click at [1549, 182] on icon at bounding box center [1552, 183] width 6 height 6
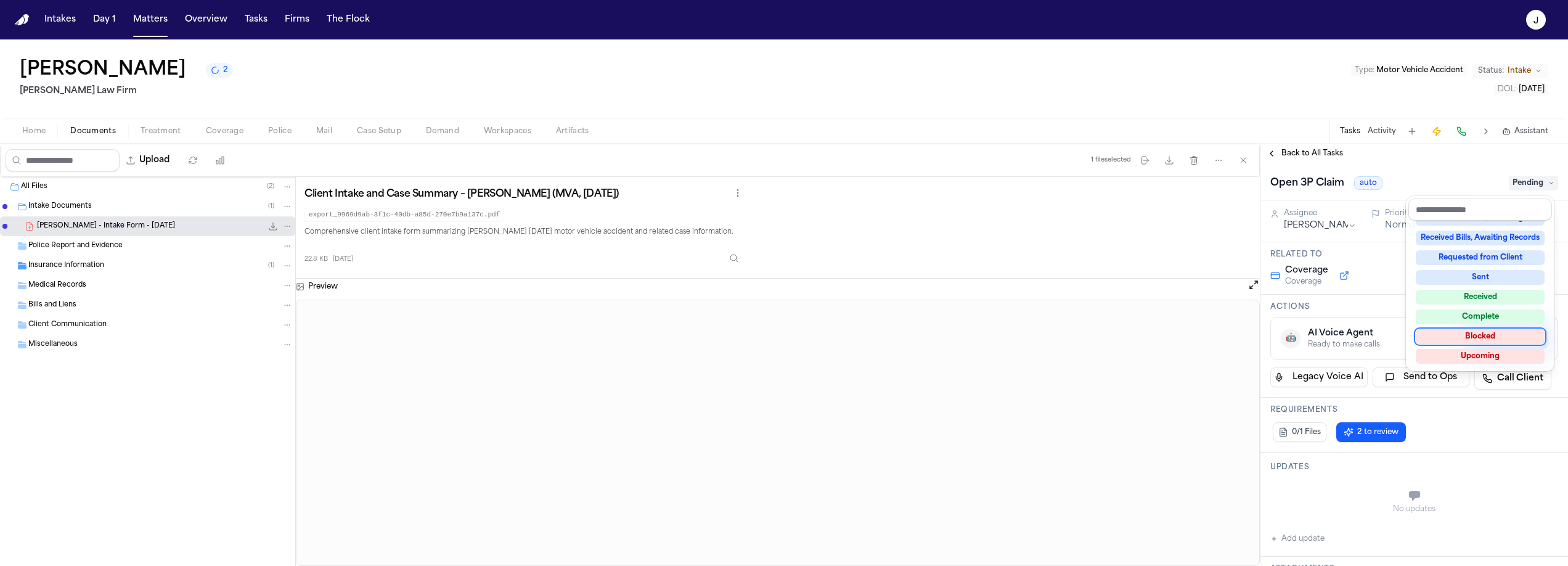
click at [1492, 341] on div "Blocked" at bounding box center [1480, 337] width 129 height 15
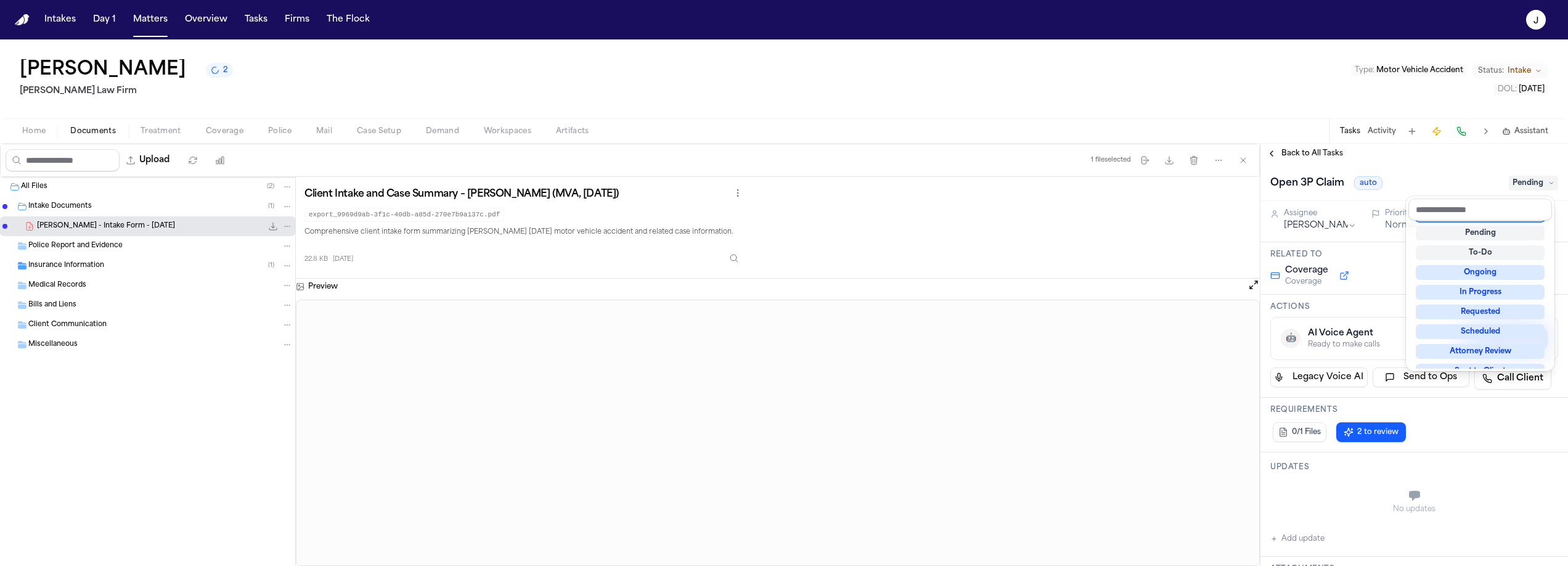
scroll to position [5, 0]
click at [1300, 156] on div "Back to All Tasks Open 3P Claim auto Blocked Assignee Jacqueline Priority Norma…" at bounding box center [1414, 355] width 308 height 422
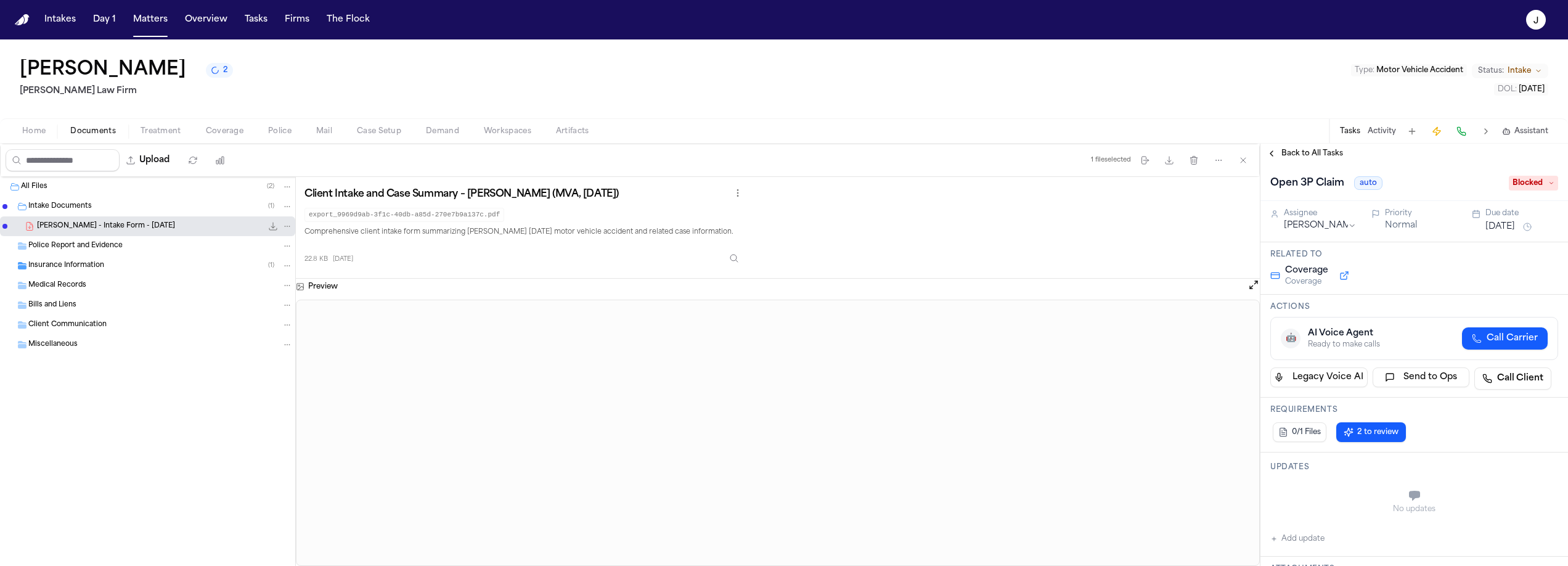
click at [1314, 153] on span "Back to All Tasks" at bounding box center [1313, 153] width 62 height 10
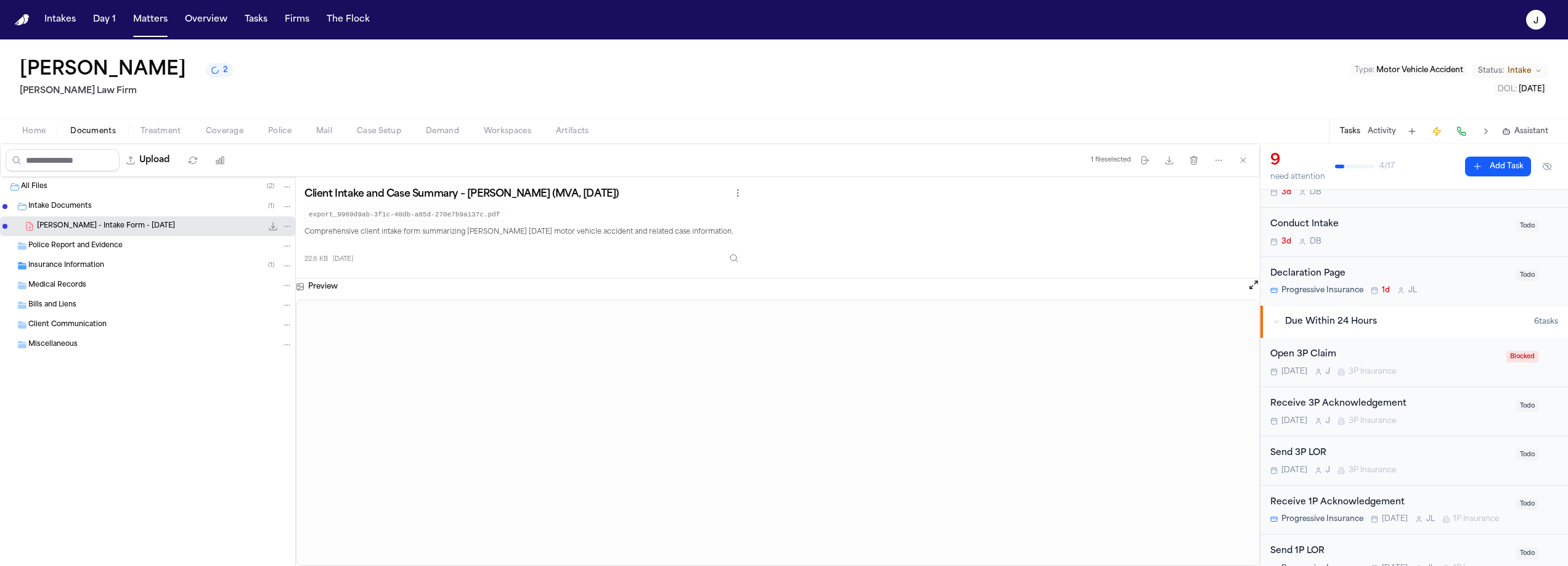
scroll to position [88, 0]
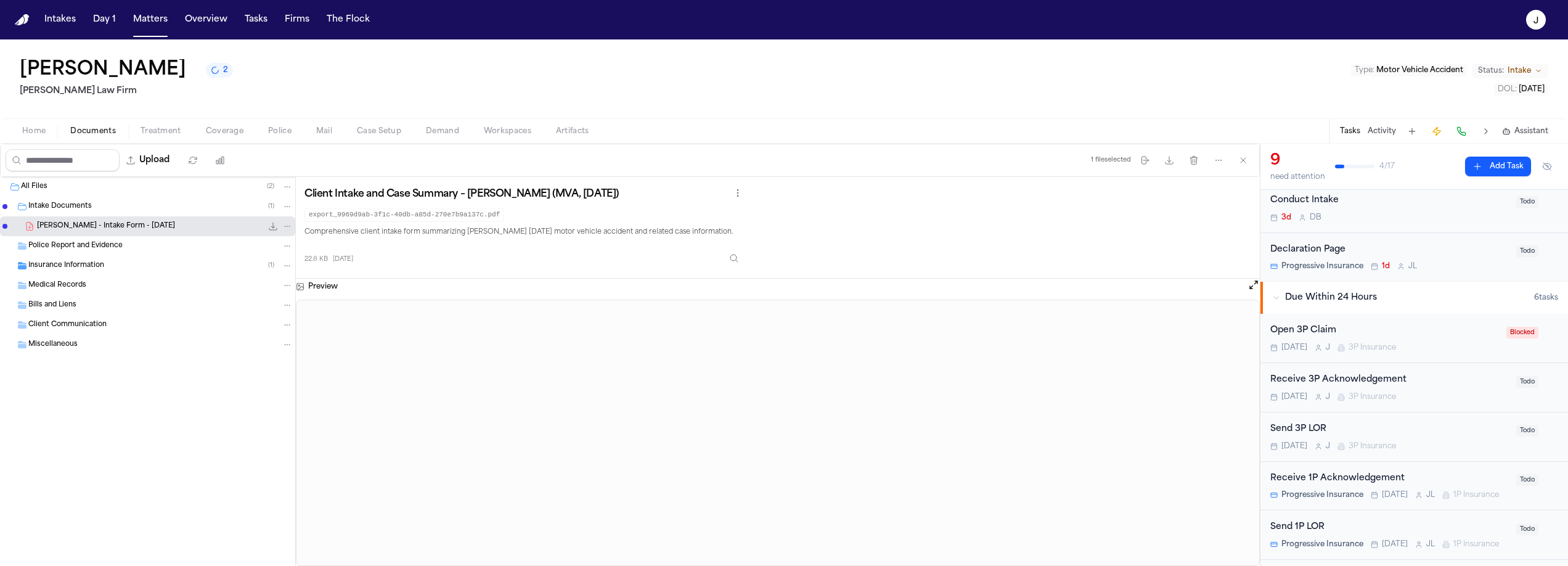
click at [1443, 438] on div "Send 3P LOR Today J 3P Insurance" at bounding box center [1390, 436] width 239 height 29
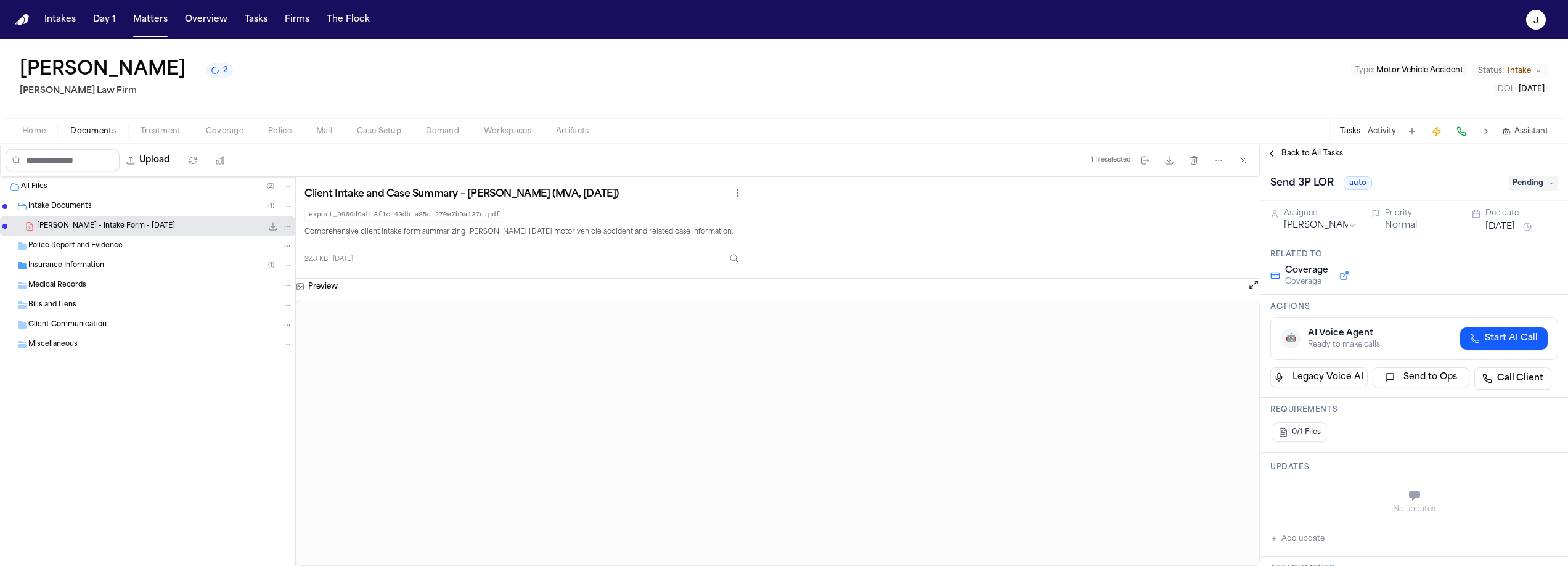
click at [1533, 184] on span "Pending" at bounding box center [1534, 182] width 49 height 15
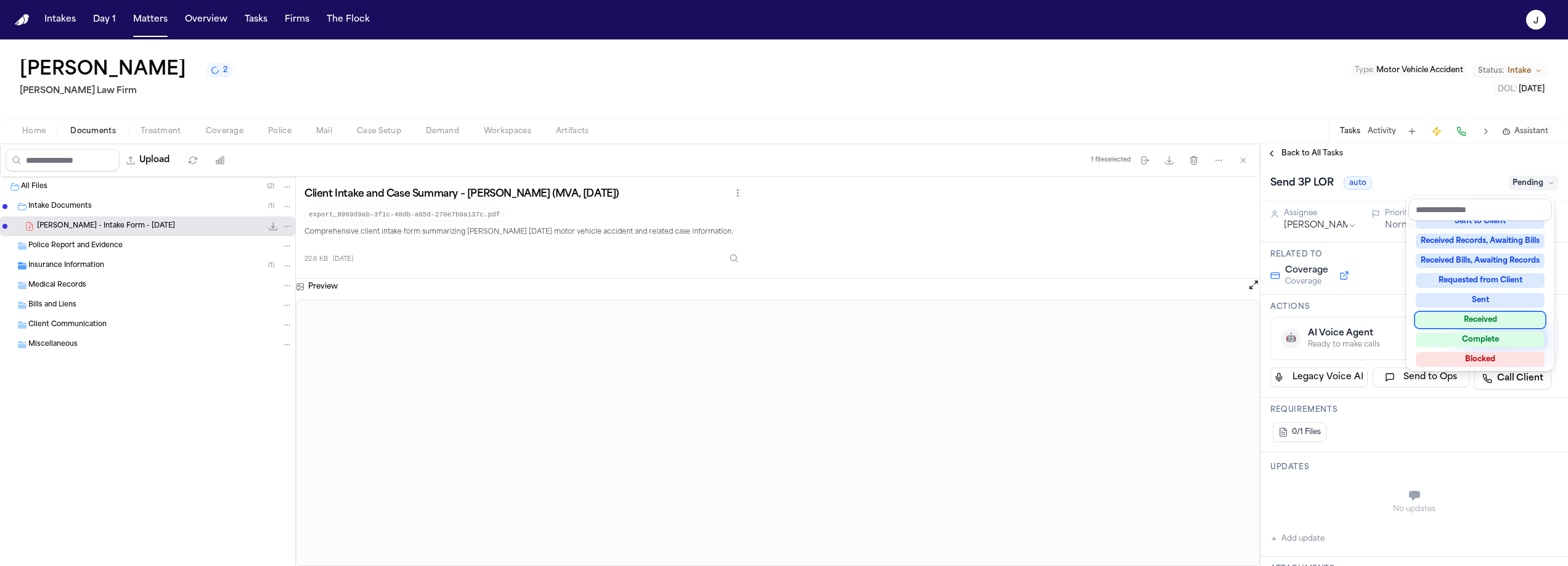
scroll to position [192, 0]
click at [1471, 335] on div "Blocked" at bounding box center [1480, 337] width 129 height 15
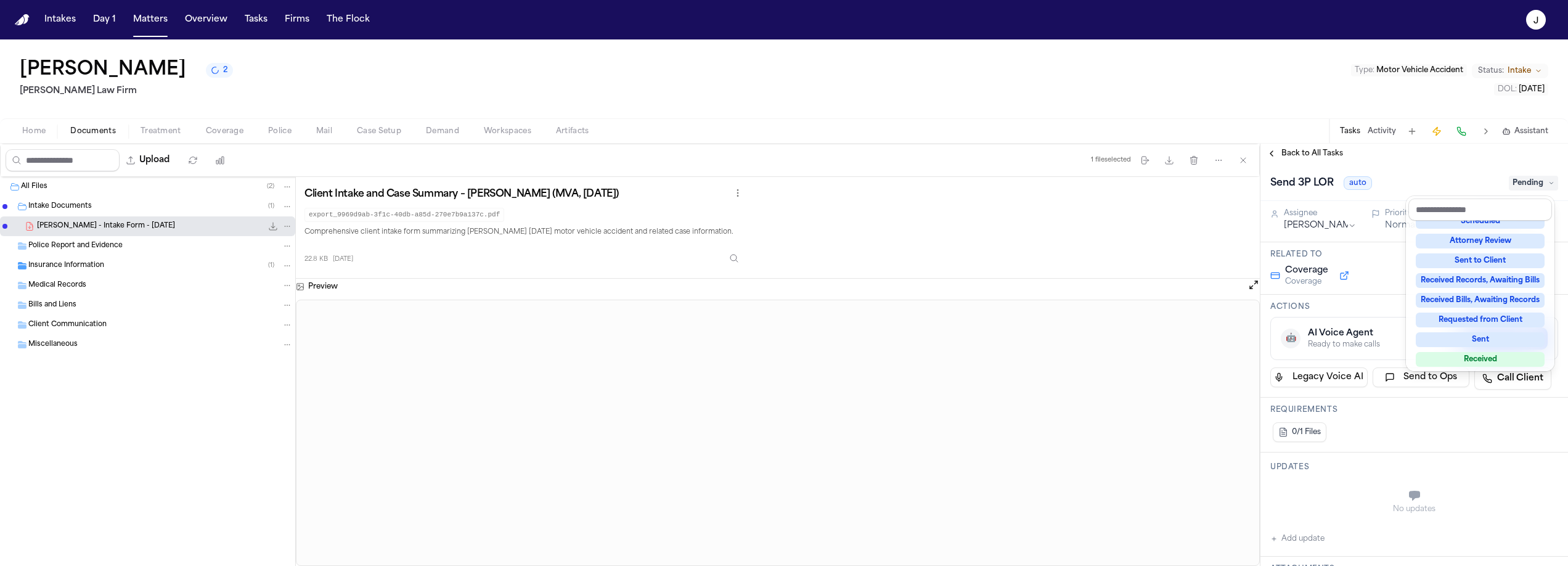
scroll to position [20, 0]
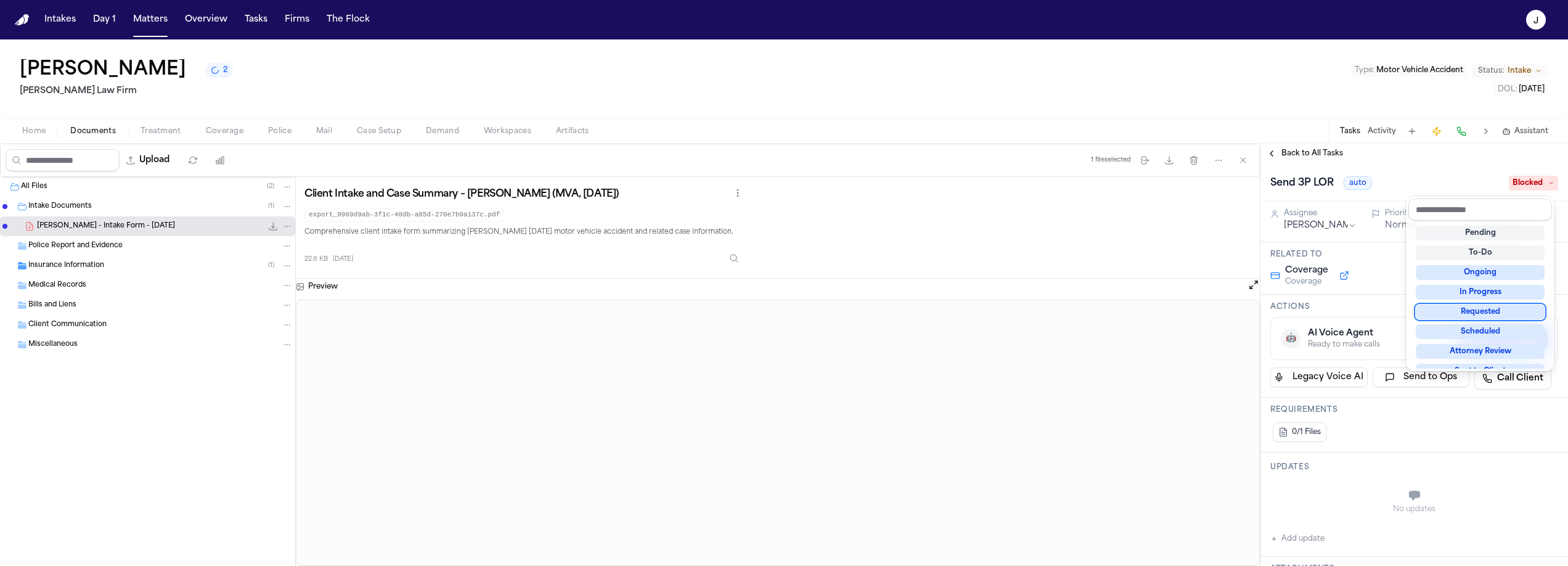
click at [1278, 155] on div "Back to All Tasks Send 3P LOR auto Blocked Assignee Jacqueline Priority Normal …" at bounding box center [1414, 355] width 308 height 422
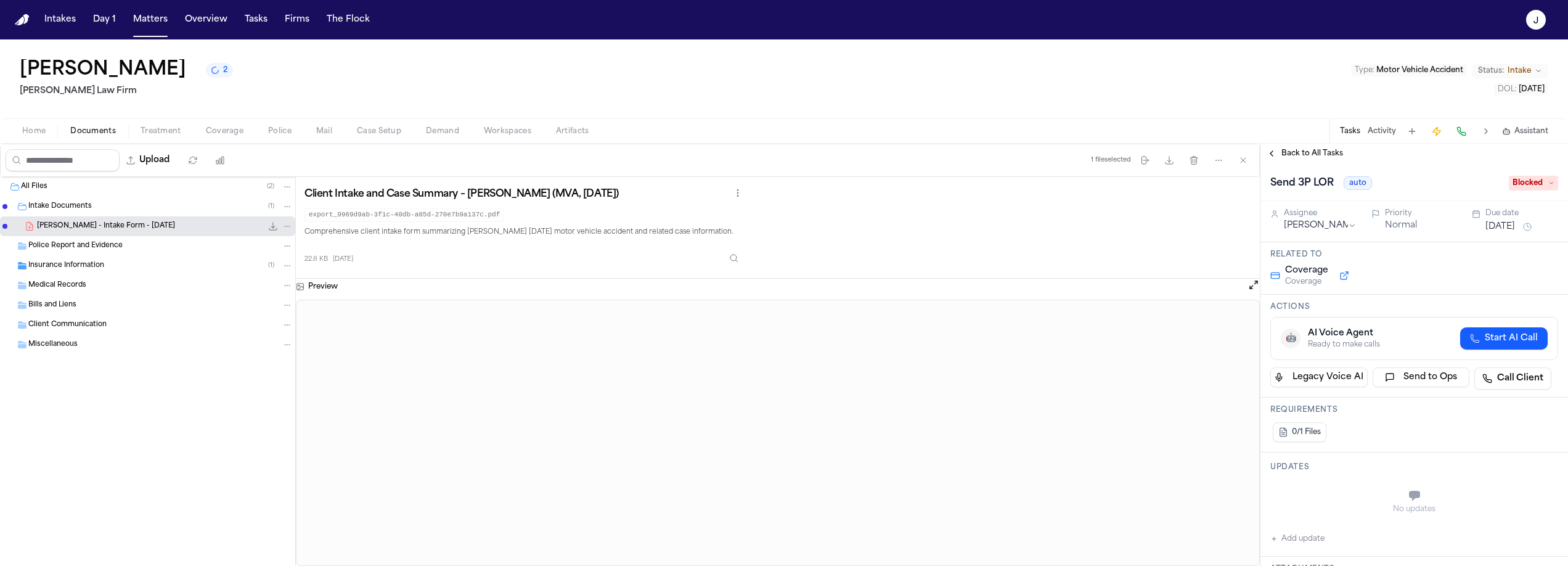
click at [1297, 151] on span "Back to All Tasks" at bounding box center [1313, 153] width 62 height 10
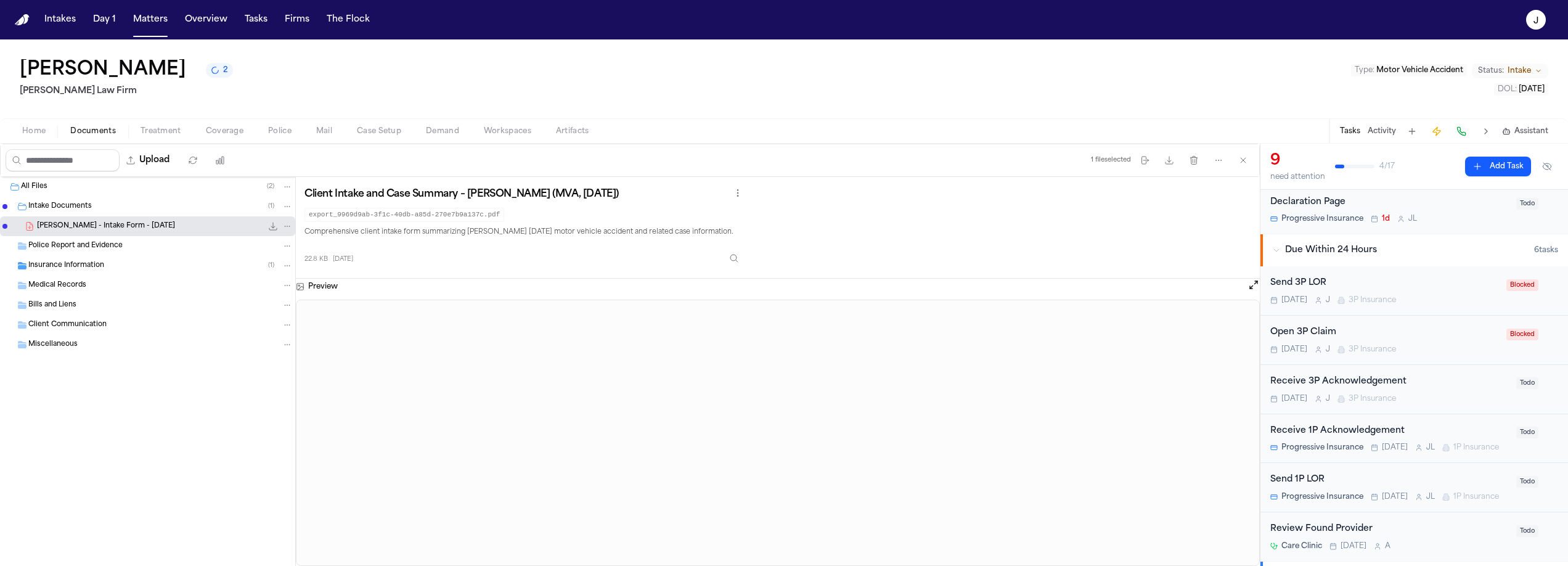
scroll to position [136, 0]
click at [1477, 386] on div "Receive 3P Acknowledgement" at bounding box center [1390, 380] width 239 height 14
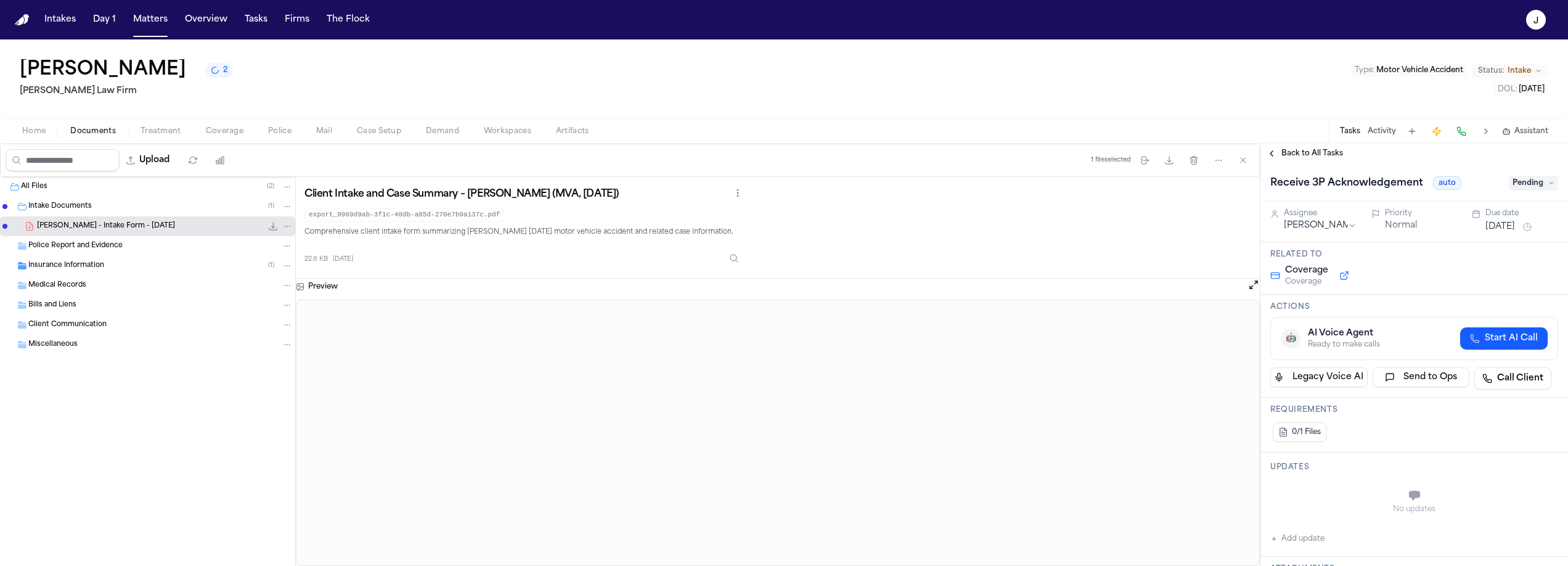
click at [1515, 229] on button "[DATE]" at bounding box center [1500, 226] width 30 height 12
click at [1533, 368] on button "22" at bounding box center [1531, 375] width 20 height 20
click at [1304, 161] on div "Back to All Tasks" at bounding box center [1414, 153] width 308 height 20
click at [1304, 157] on span "Back to All Tasks" at bounding box center [1313, 153] width 62 height 10
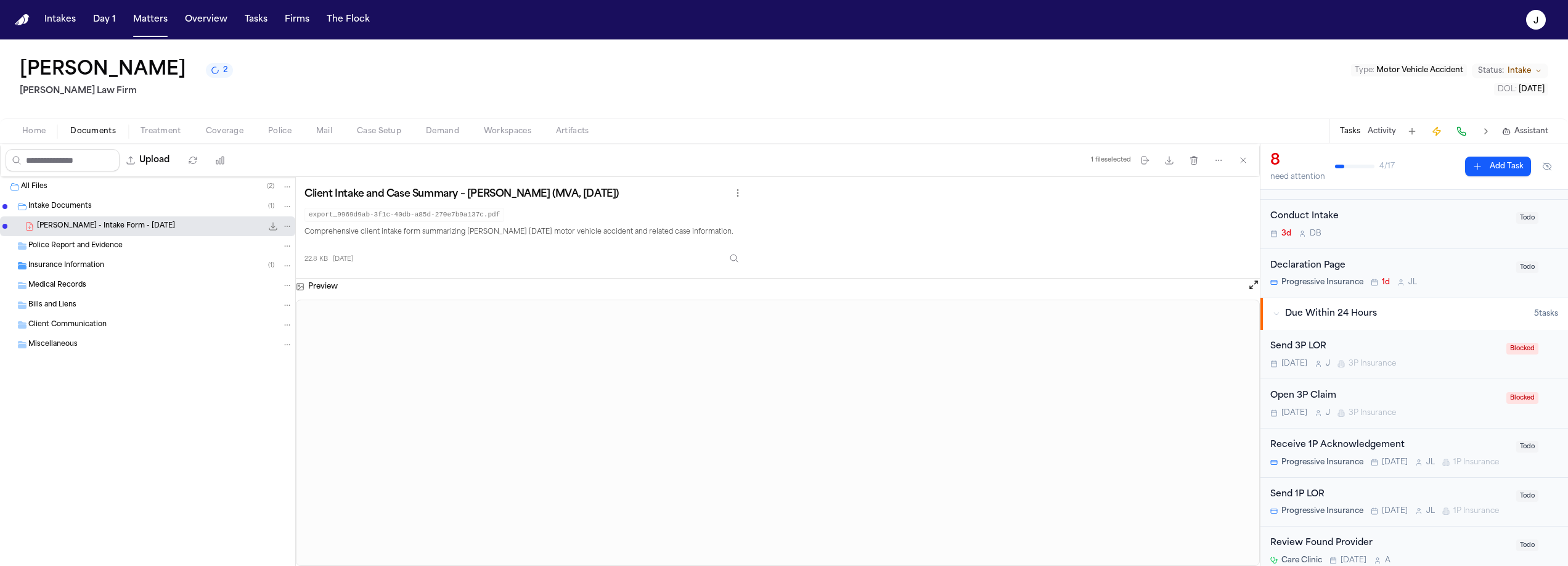
scroll to position [104, 0]
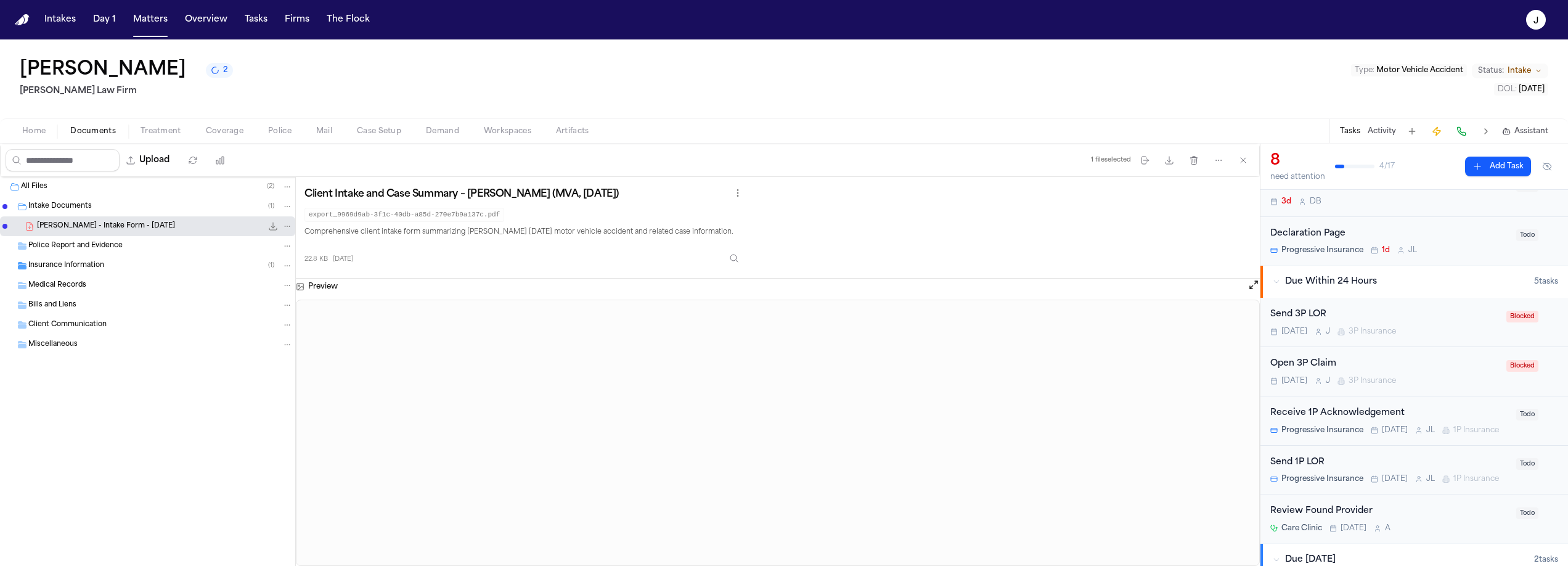
click at [39, 126] on span "Home" at bounding box center [34, 131] width 23 height 10
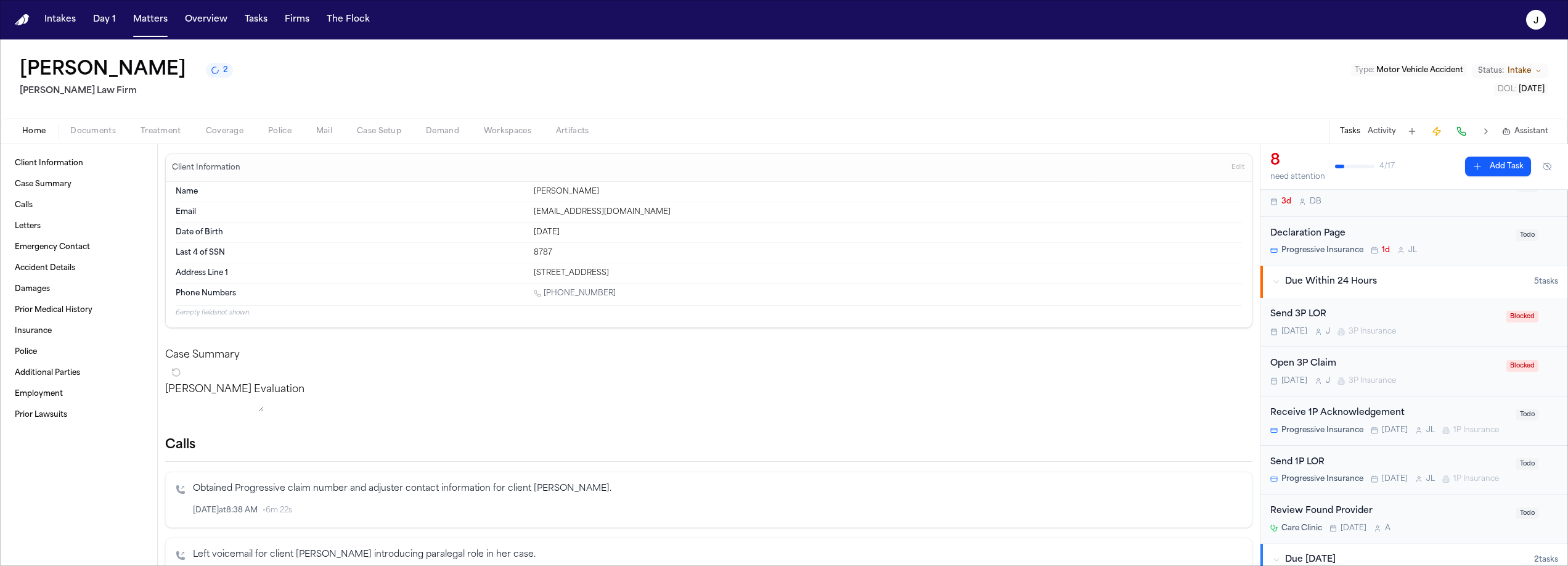
scroll to position [104, 0]
click at [152, 20] on button "Matters" at bounding box center [150, 19] width 44 height 22
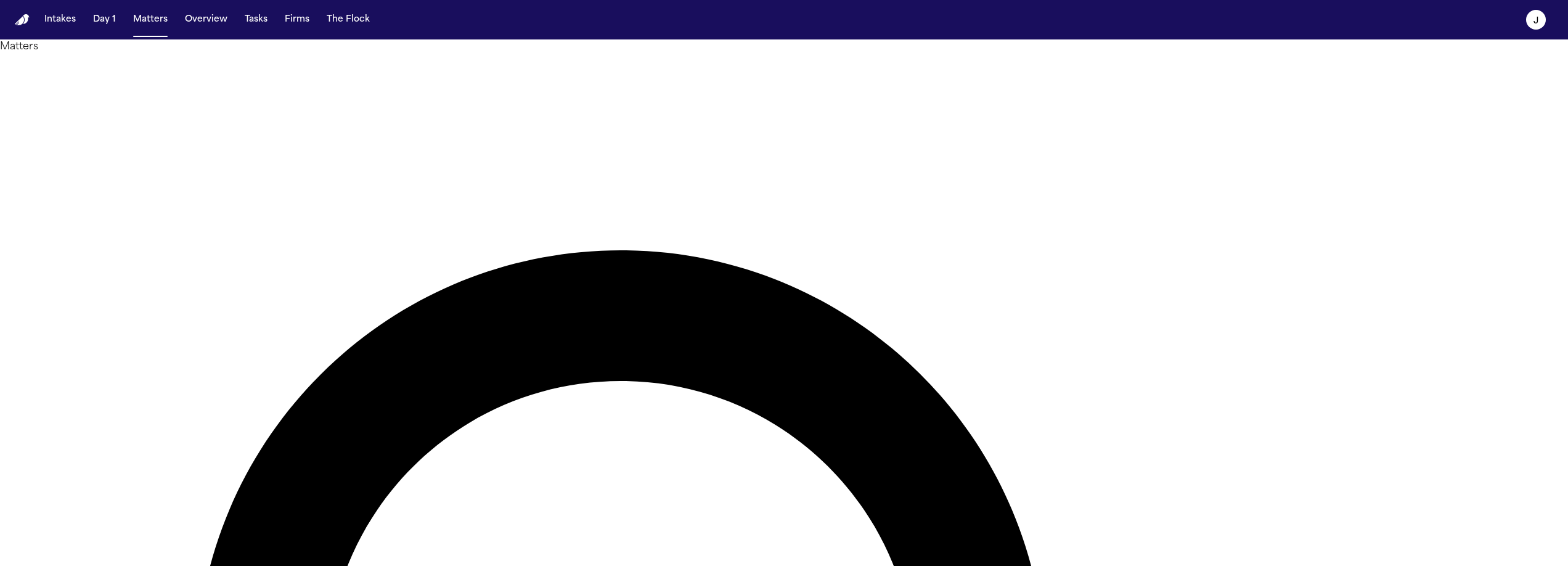
type input "*****"
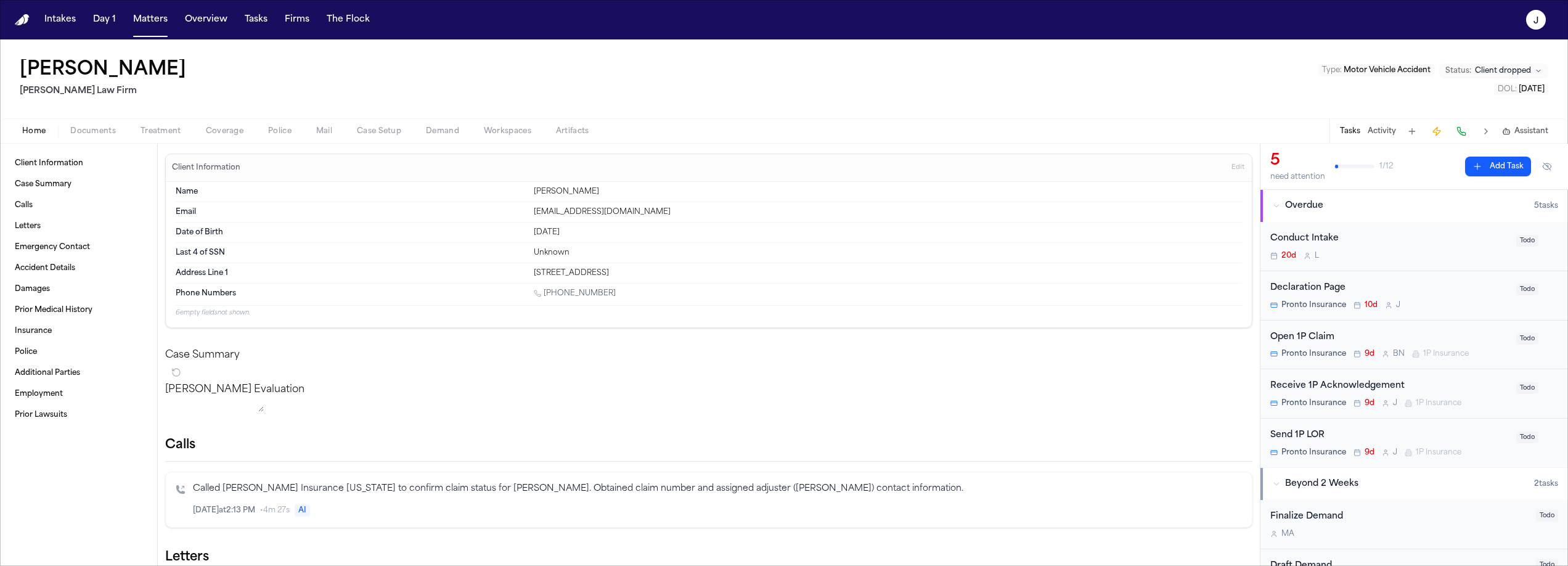
click at [225, 128] on span "Coverage" at bounding box center [224, 131] width 37 height 10
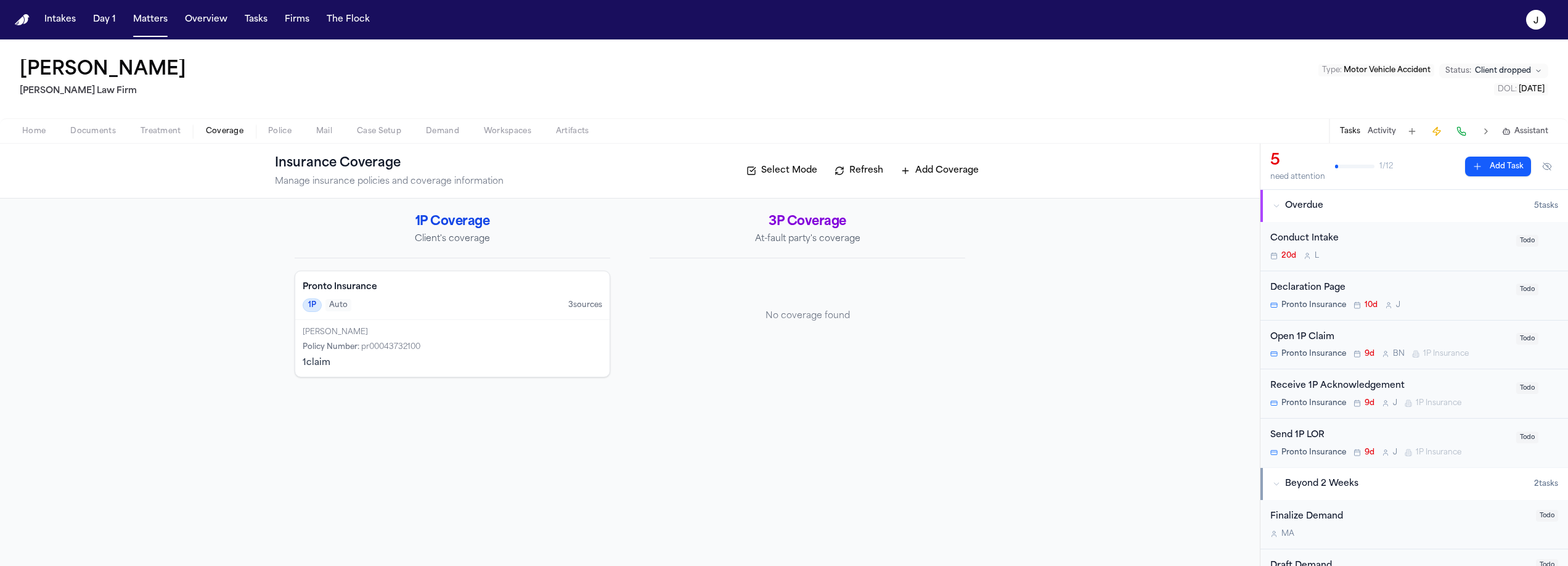
click at [470, 285] on h4 "Pronto Insurance" at bounding box center [452, 287] width 300 height 12
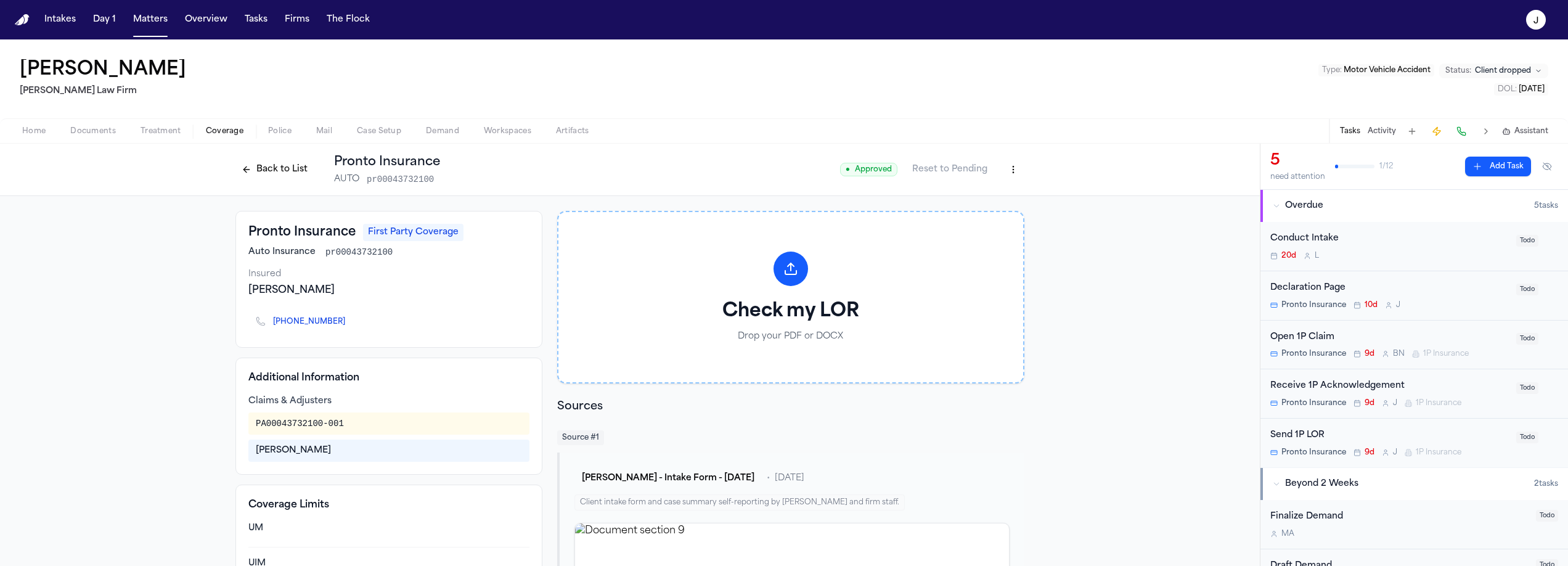
scroll to position [19, 0]
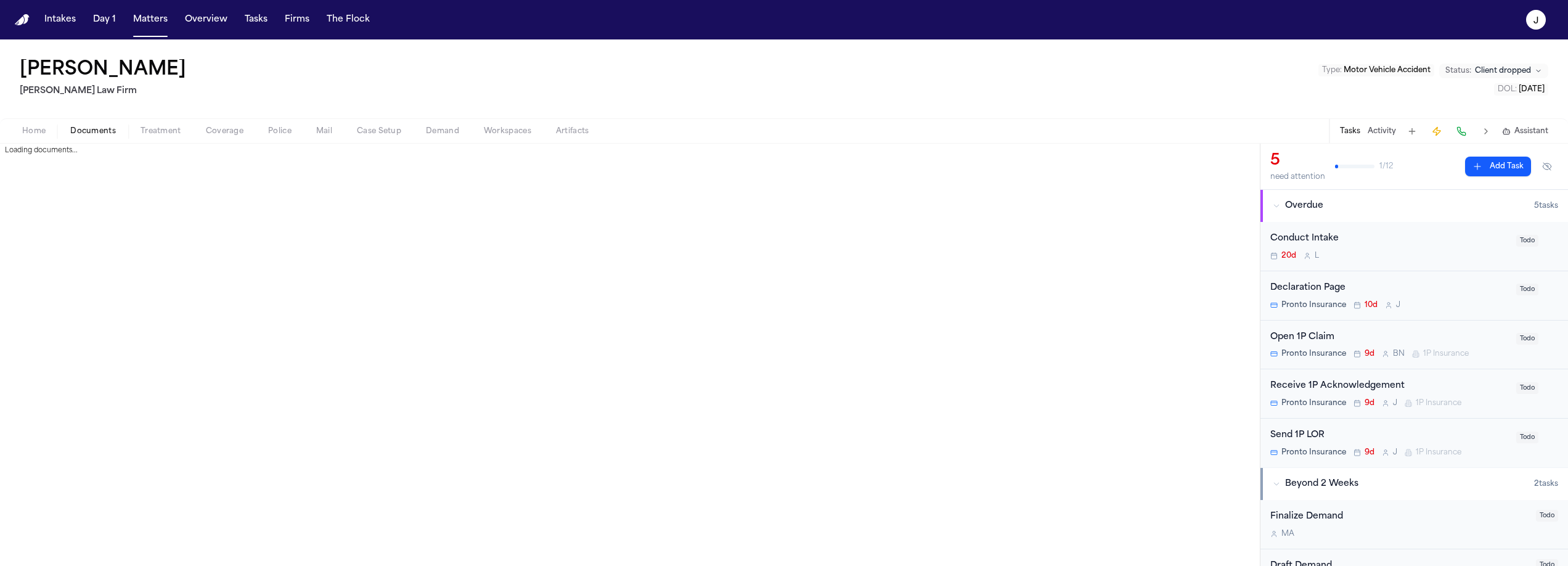
click at [83, 126] on span "Documents" at bounding box center [93, 131] width 46 height 10
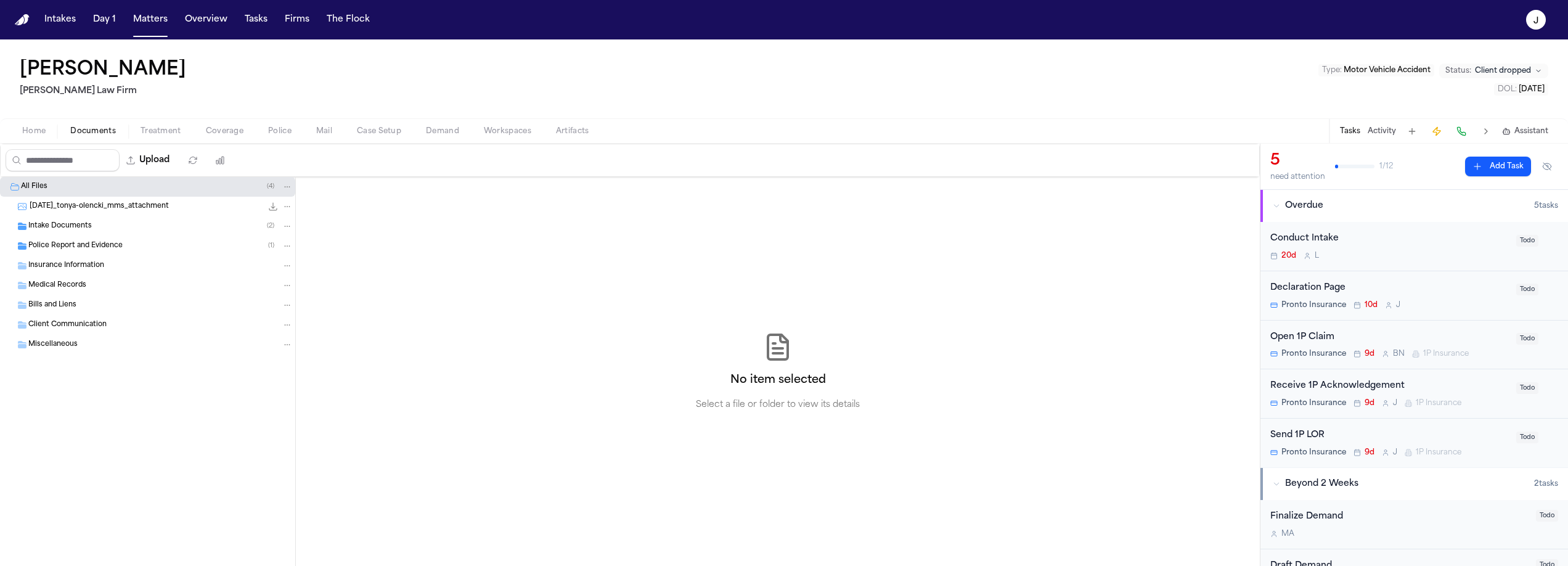
click at [49, 266] on span "Insurance Information" at bounding box center [66, 266] width 76 height 10
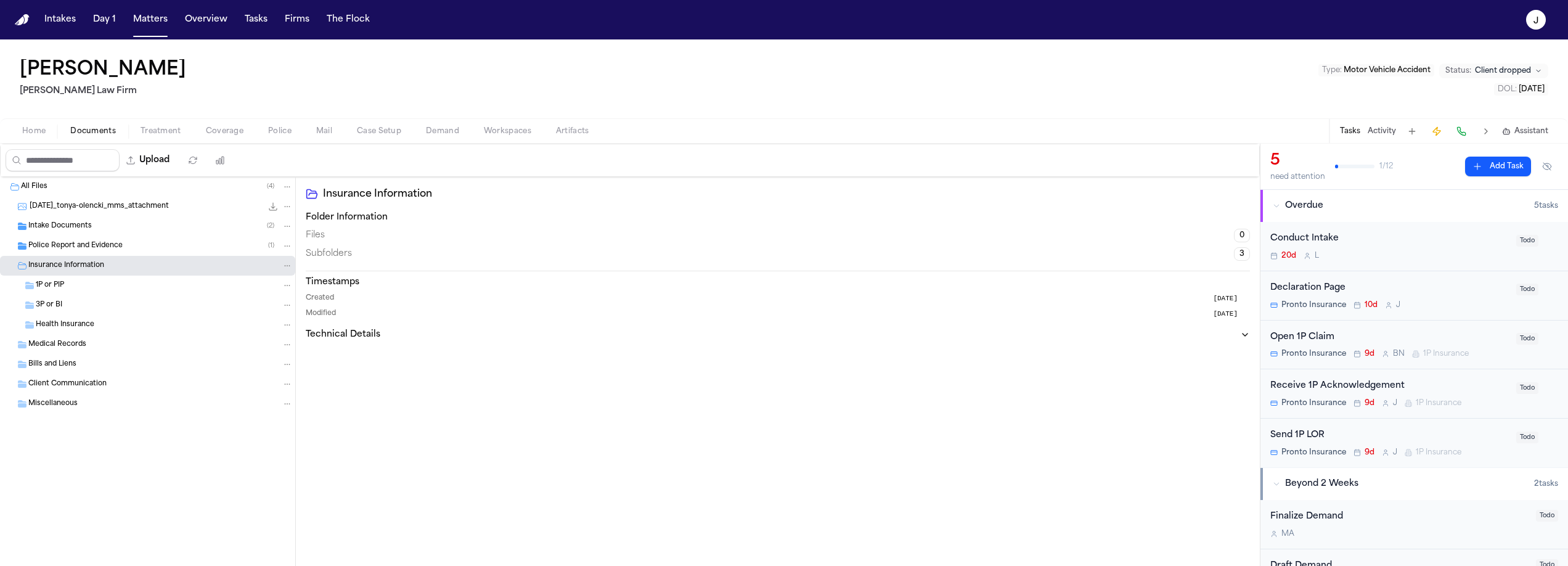
click at [49, 266] on span "Insurance Information" at bounding box center [66, 266] width 76 height 10
click at [44, 128] on span "Home" at bounding box center [34, 131] width 23 height 10
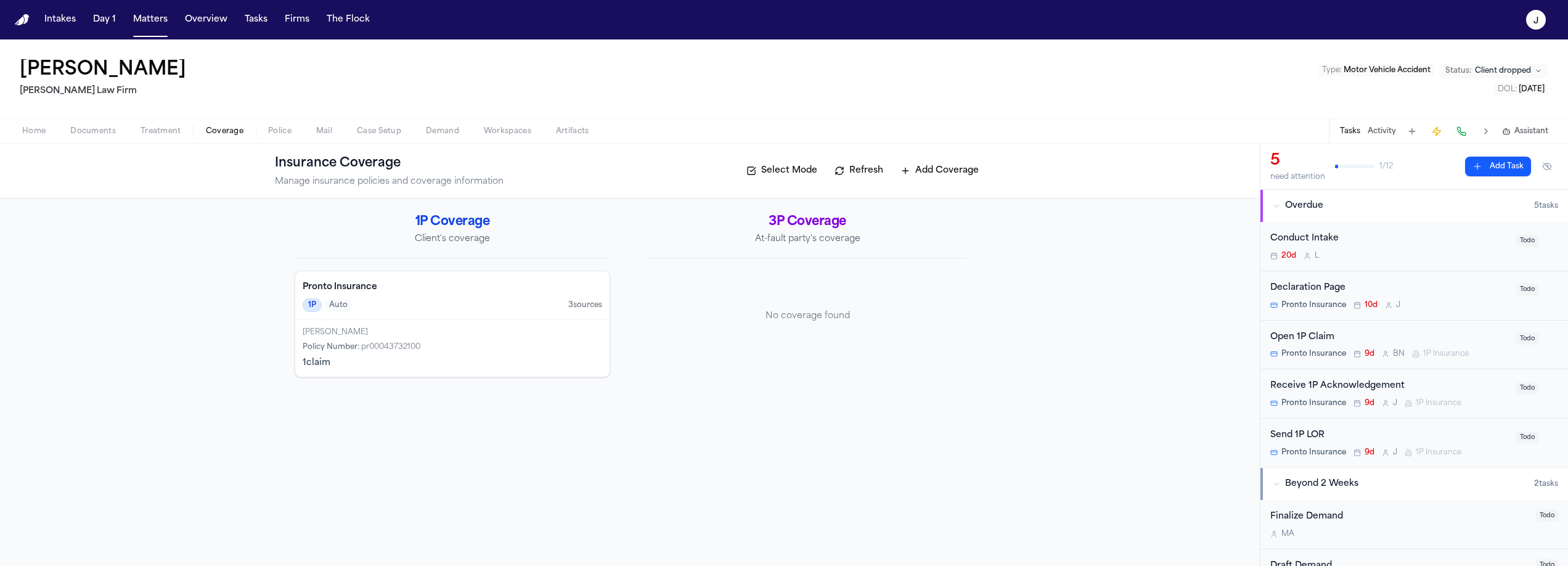
click at [212, 130] on span "Coverage" at bounding box center [224, 131] width 37 height 10
click at [387, 290] on h4 "Pronto Insurance" at bounding box center [452, 287] width 300 height 12
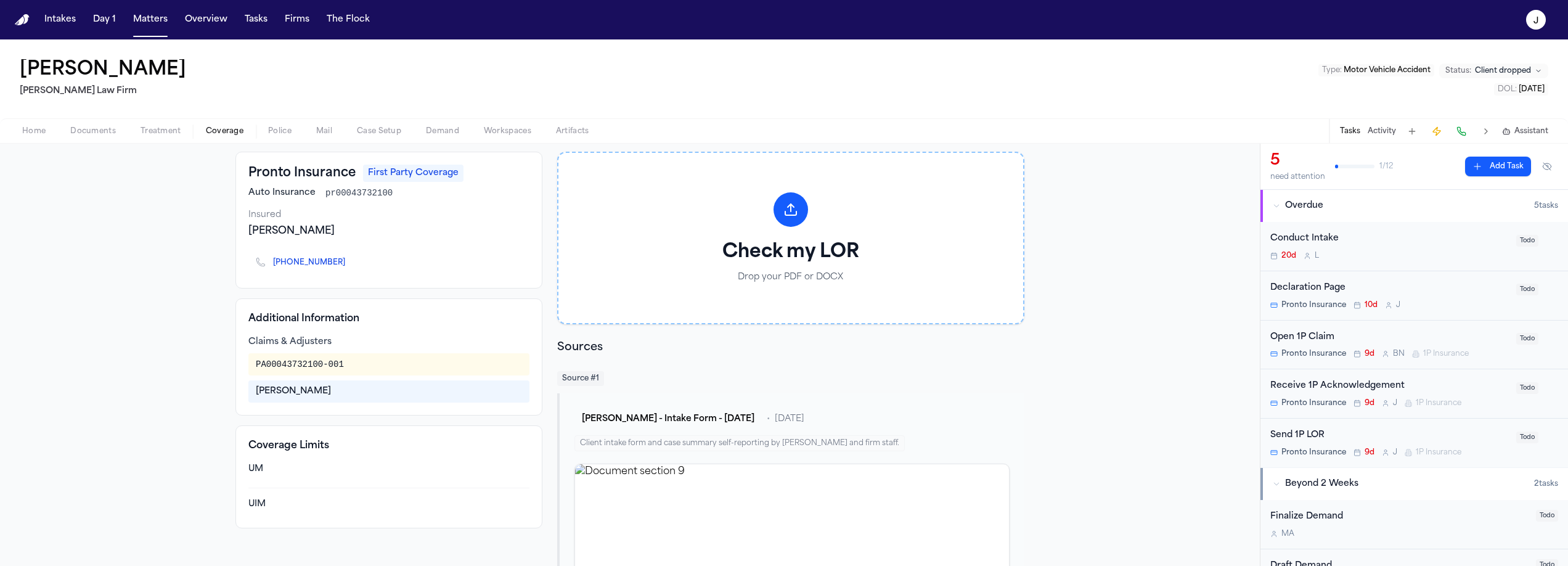
scroll to position [43, 0]
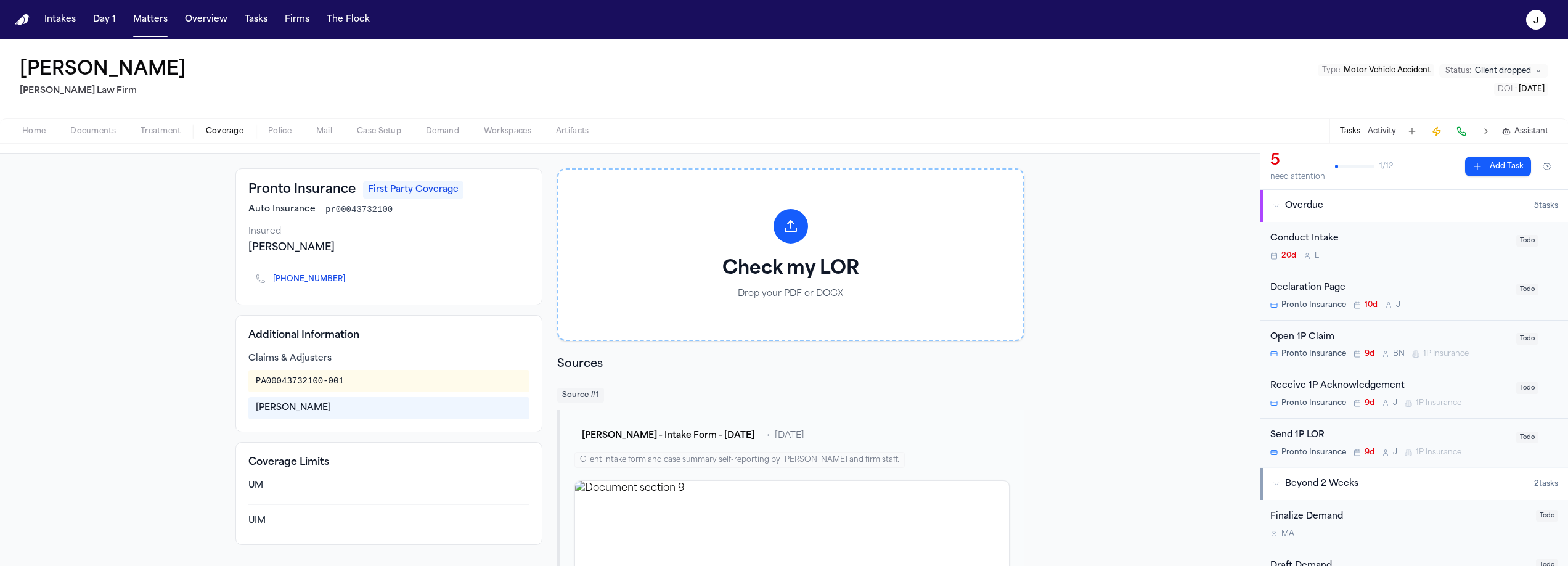
click at [285, 284] on link "[PHONE_NUMBER]" at bounding box center [309, 278] width 72 height 10
click at [1465, 135] on button at bounding box center [1462, 131] width 17 height 17
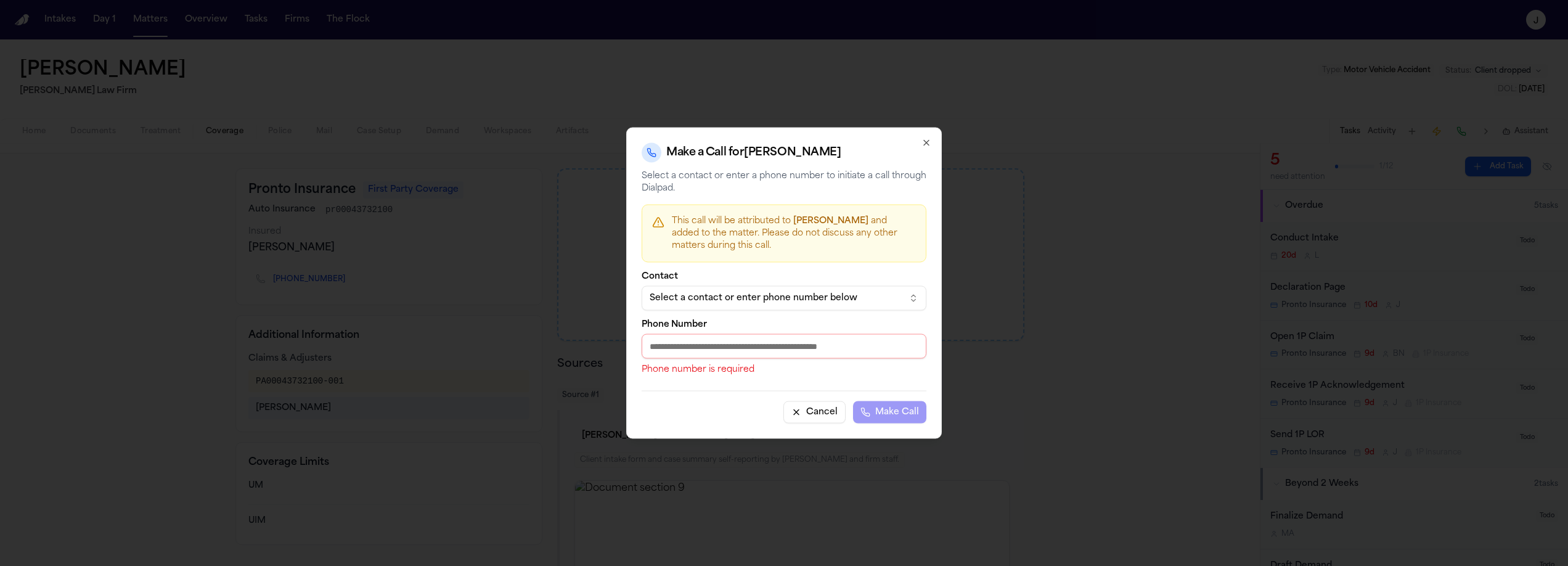
click at [798, 407] on button "Cancel" at bounding box center [814, 412] width 63 height 22
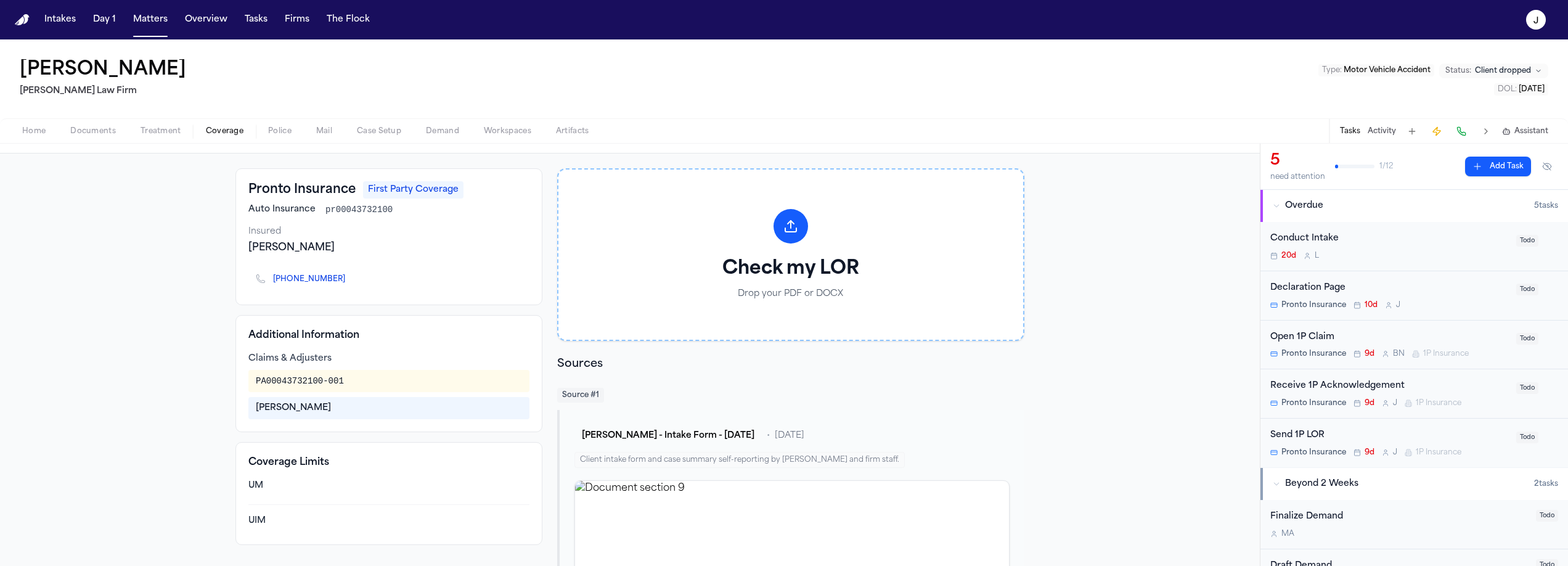
click at [1462, 132] on button at bounding box center [1462, 131] width 17 height 17
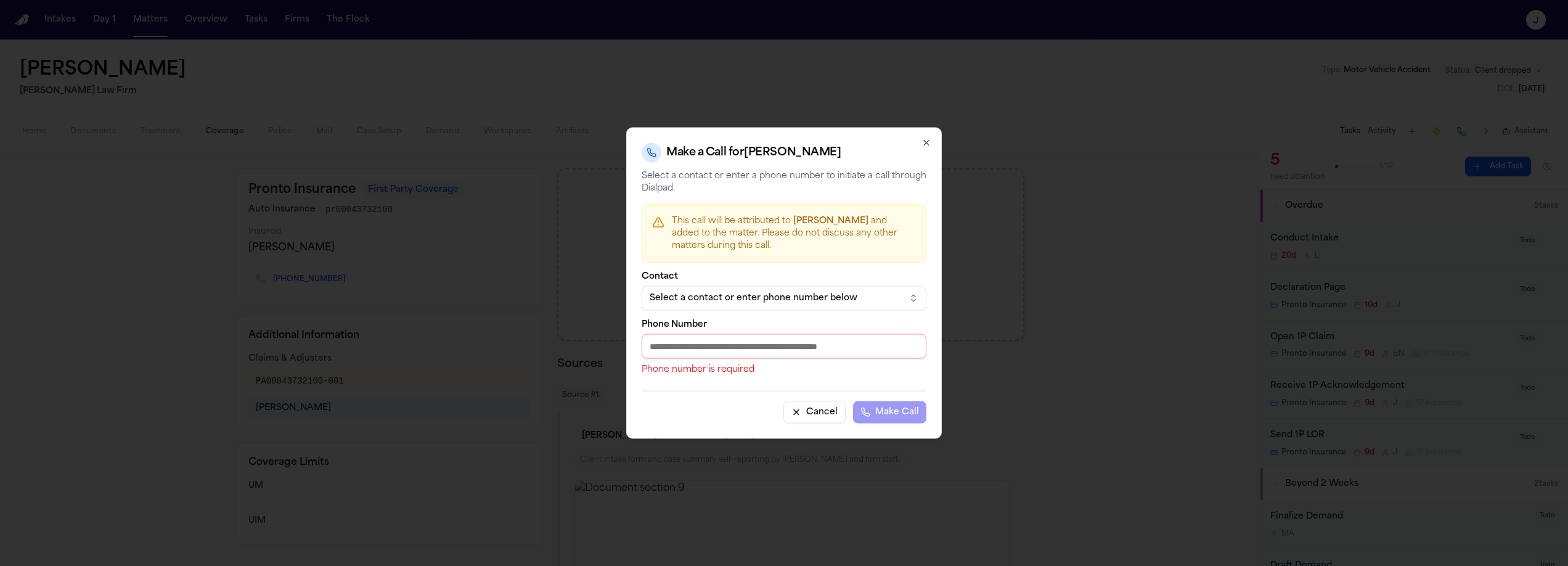
click at [712, 304] on button "Select a contact or enter phone number below" at bounding box center [784, 298] width 285 height 24
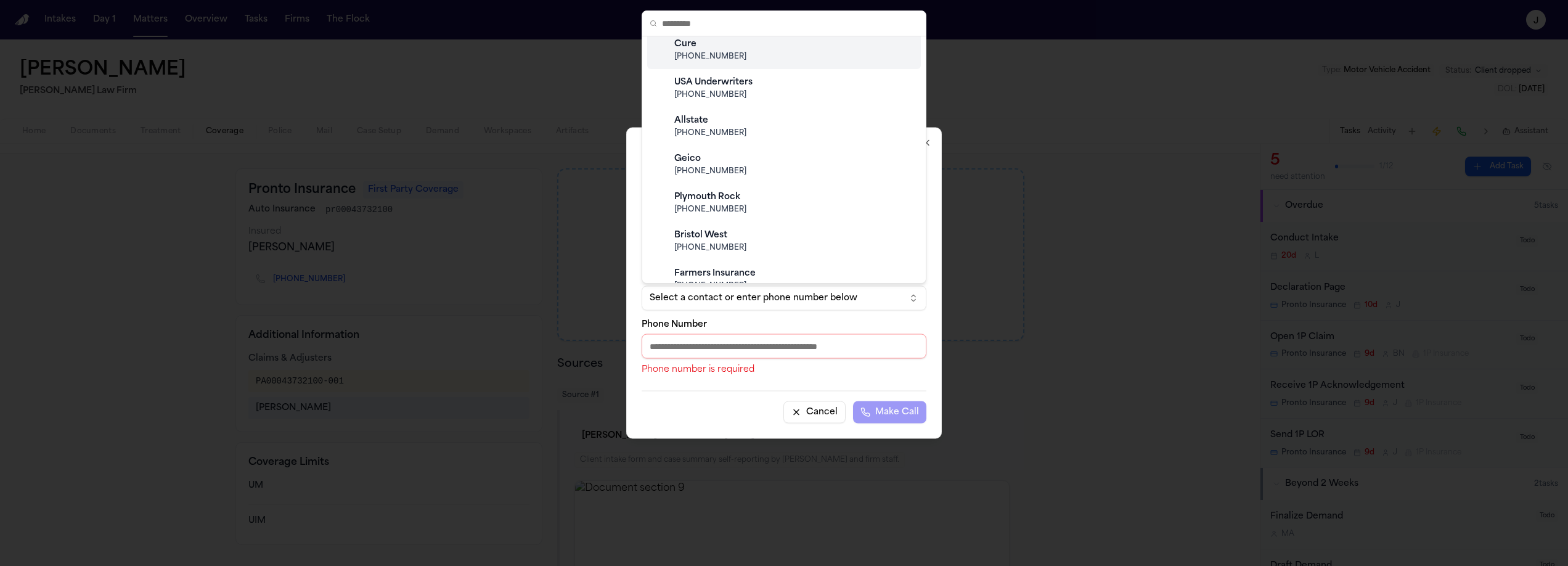
scroll to position [122, 0]
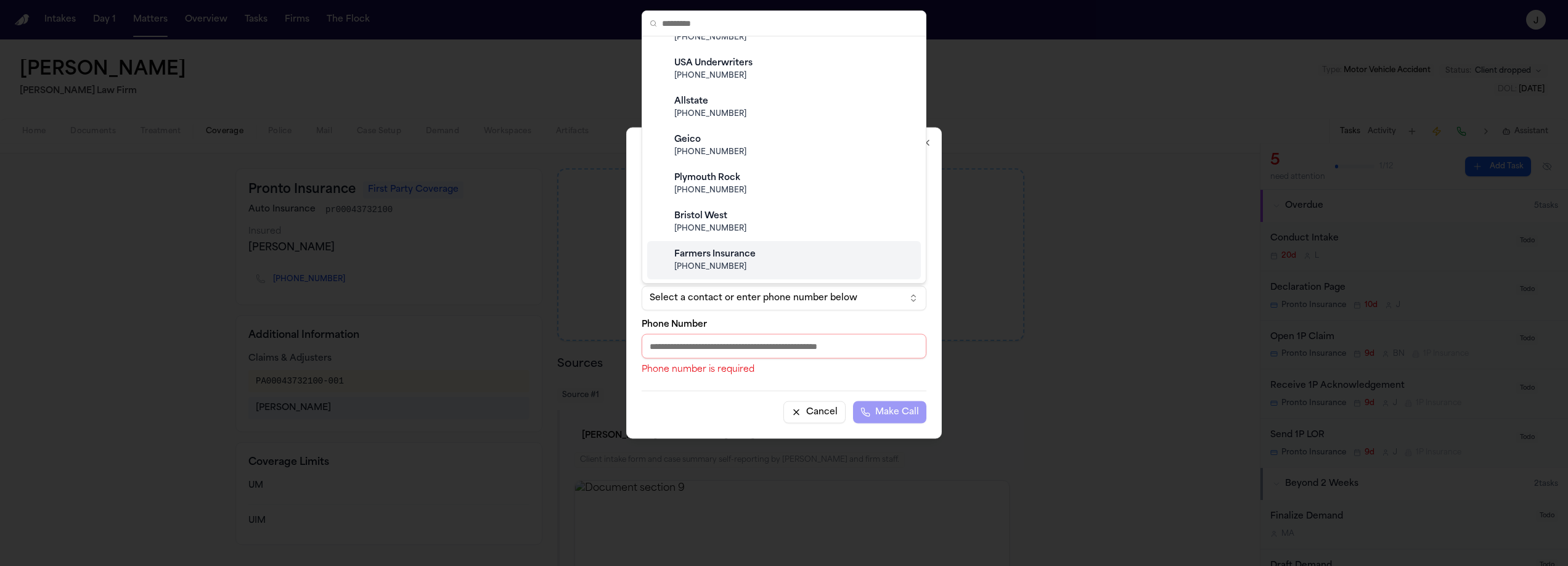
click at [671, 355] on body "Intakes Day 1 Matters Overview Tasks Firms The Flock J Tonya Olencki Ruy Mirele…" at bounding box center [784, 283] width 1568 height 566
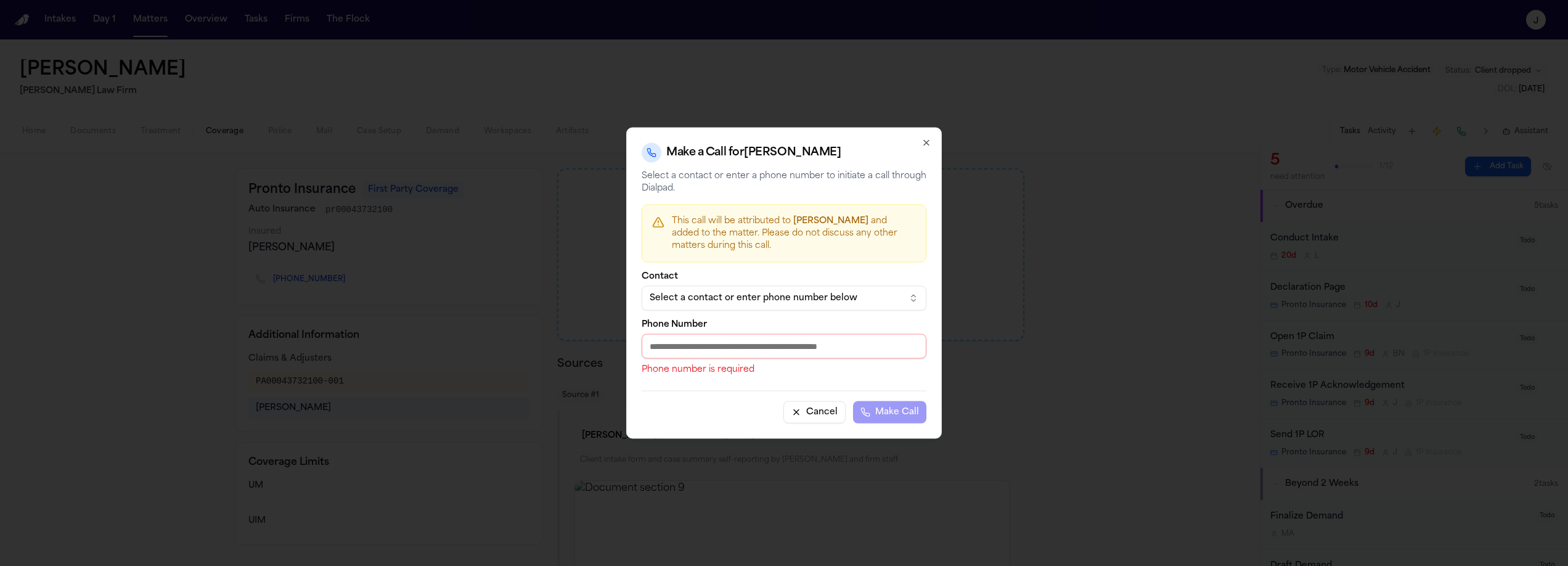
click at [667, 347] on input "Phone Number" at bounding box center [784, 346] width 285 height 24
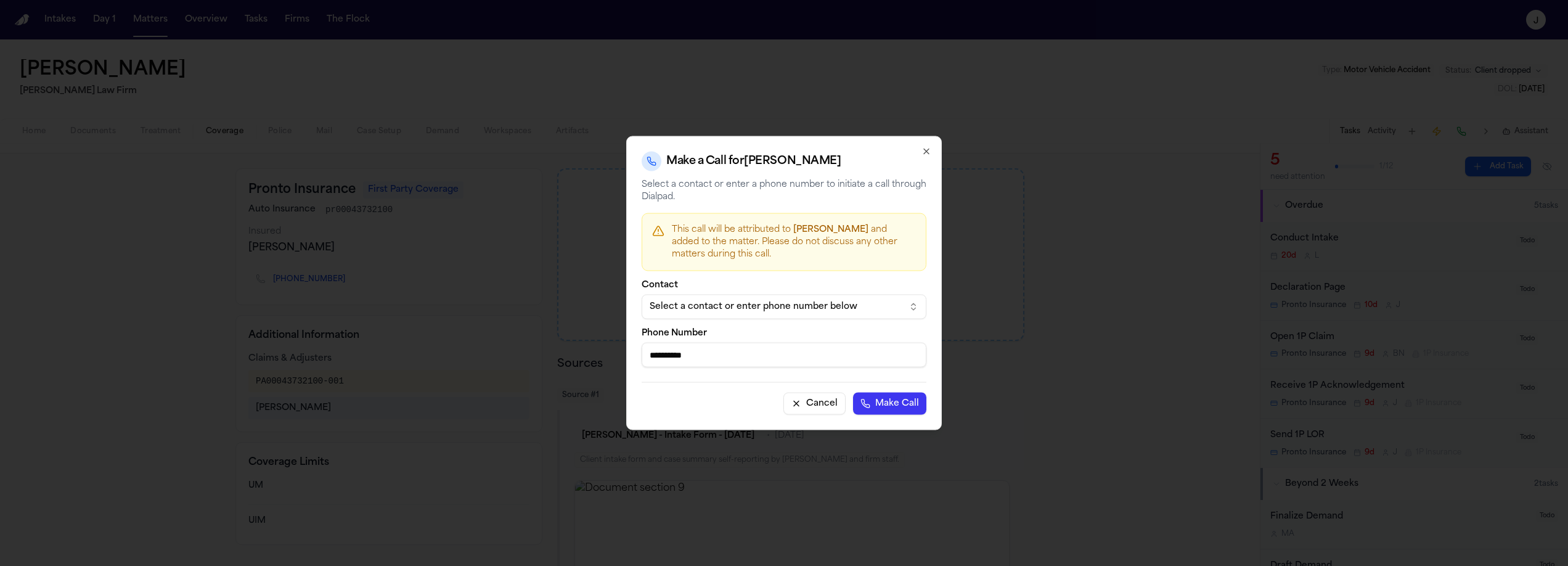
type input "**********"
click at [887, 408] on button "Make Call" at bounding box center [890, 404] width 74 height 22
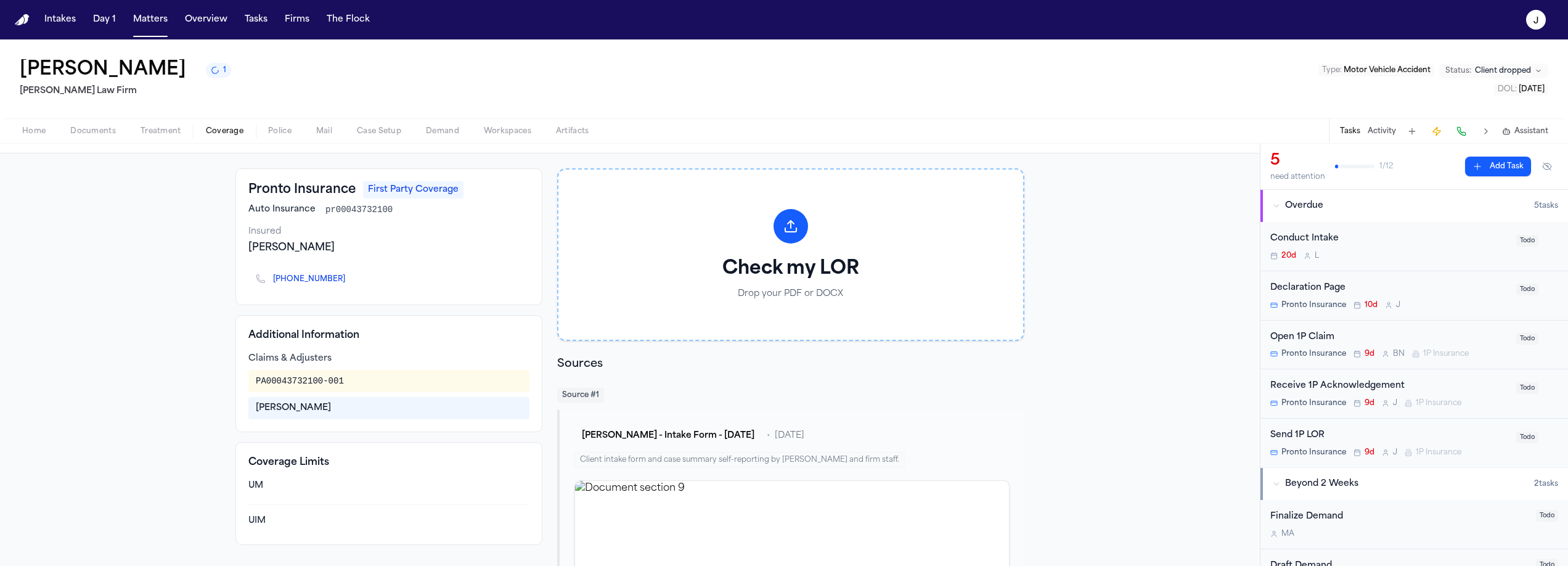
click at [214, 135] on span "Coverage" at bounding box center [224, 131] width 37 height 10
click at [34, 135] on span "Home" at bounding box center [34, 131] width 23 height 10
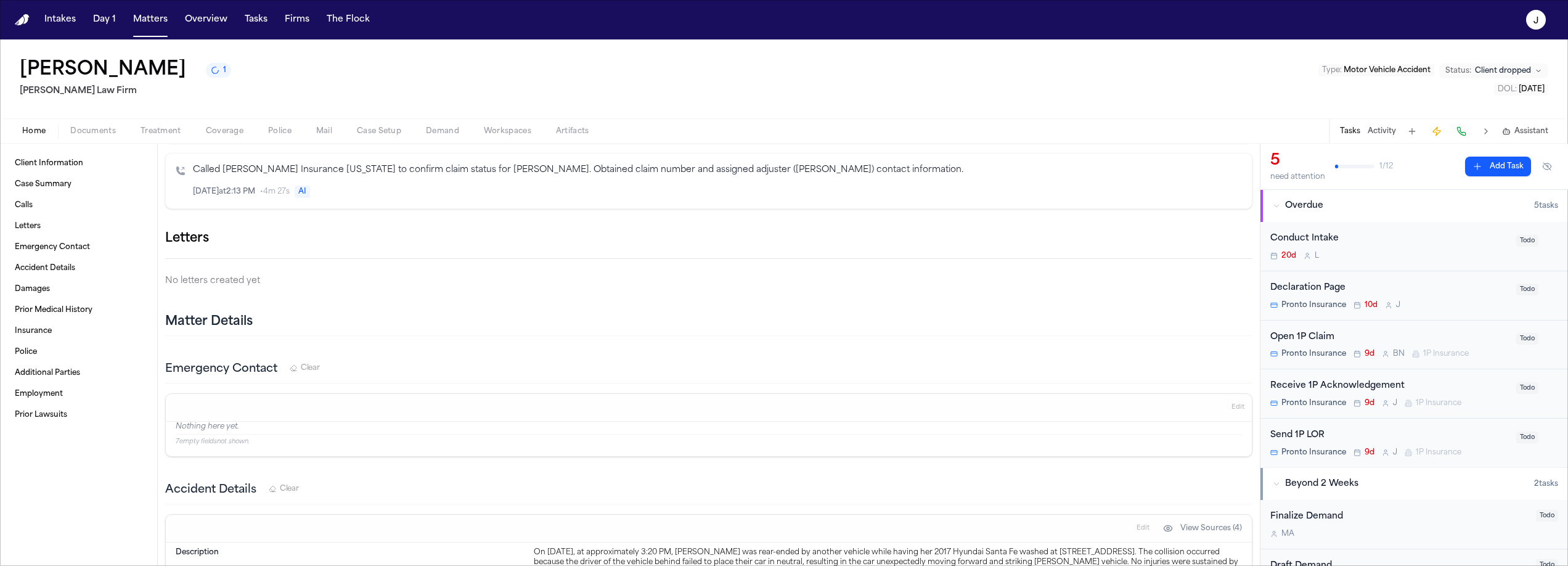
scroll to position [415, 0]
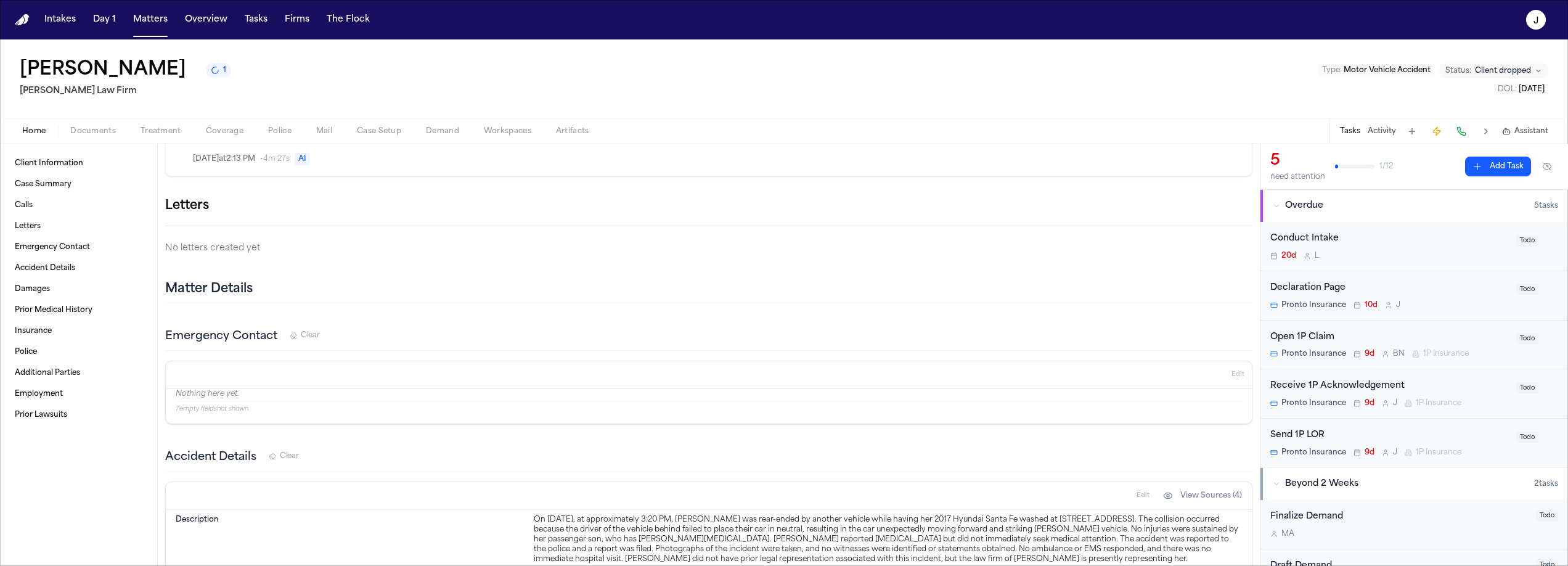
click at [1253, 206] on icon "button" at bounding box center [1253, 206] width 0 height 0
click at [75, 565] on div "Ruy 1P LOR" at bounding box center [37, 576] width 75 height 20
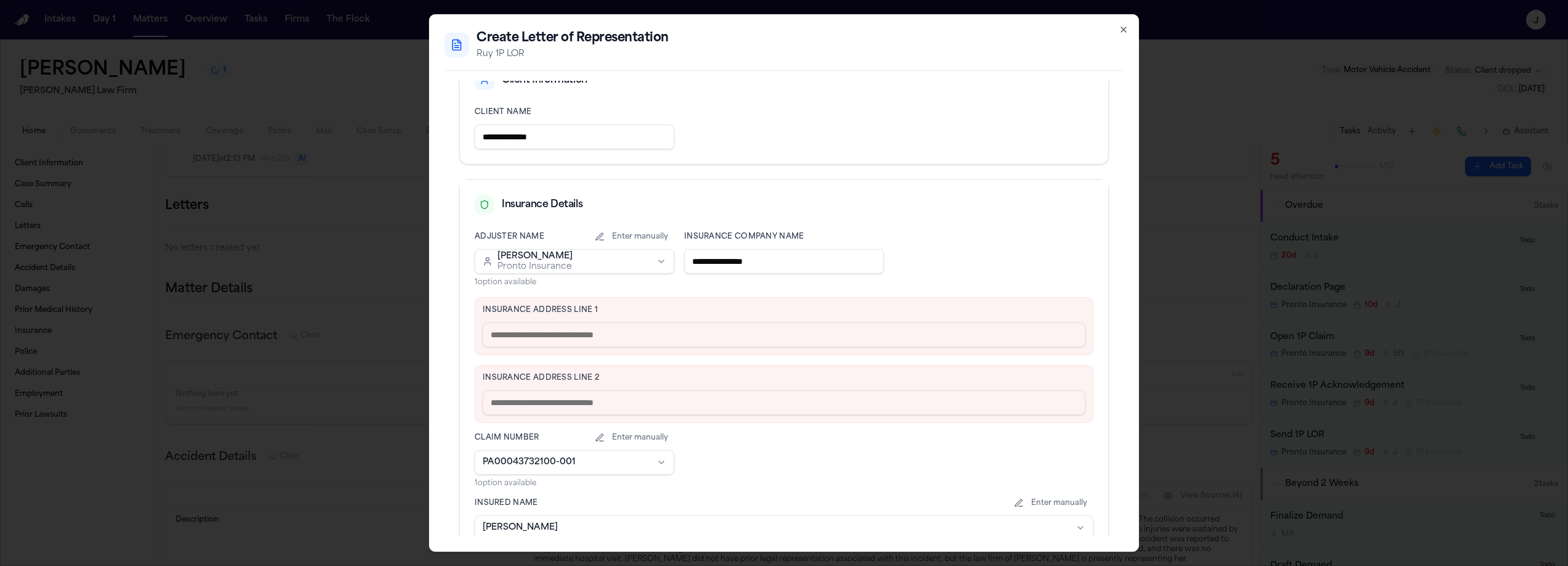
scroll to position [193, 0]
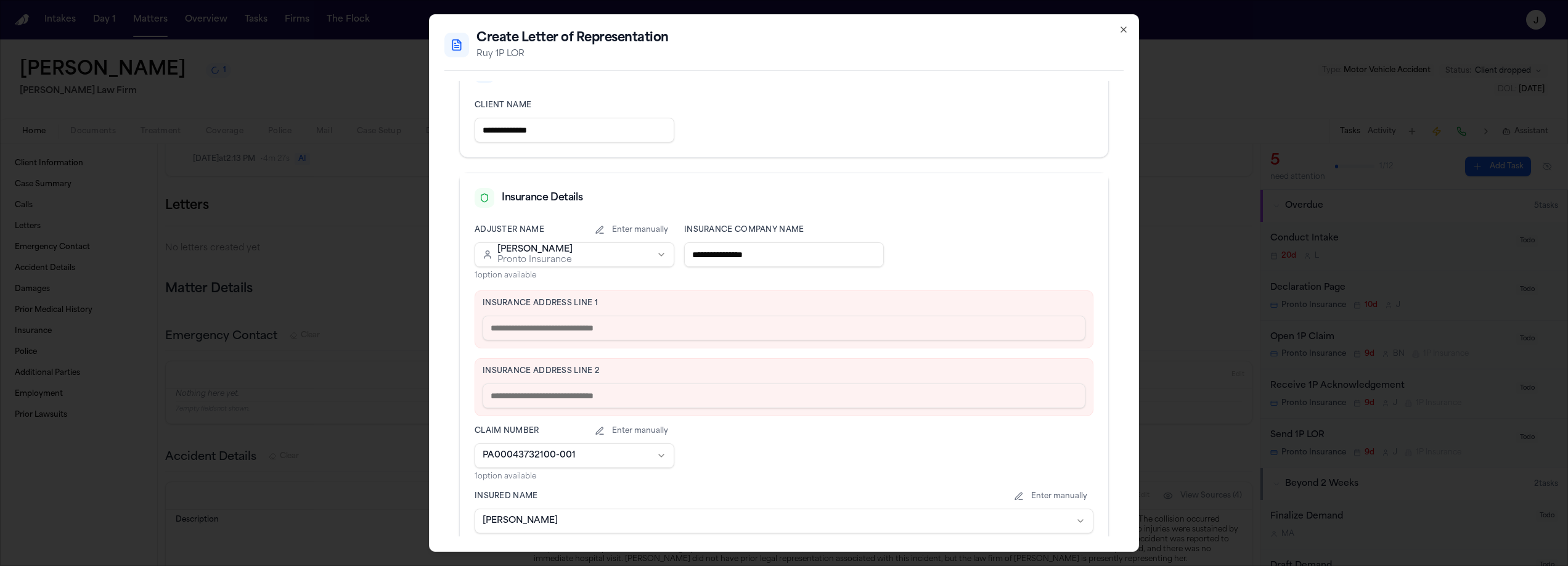
click at [518, 327] on input "text" at bounding box center [784, 328] width 603 height 24
paste input "**********"
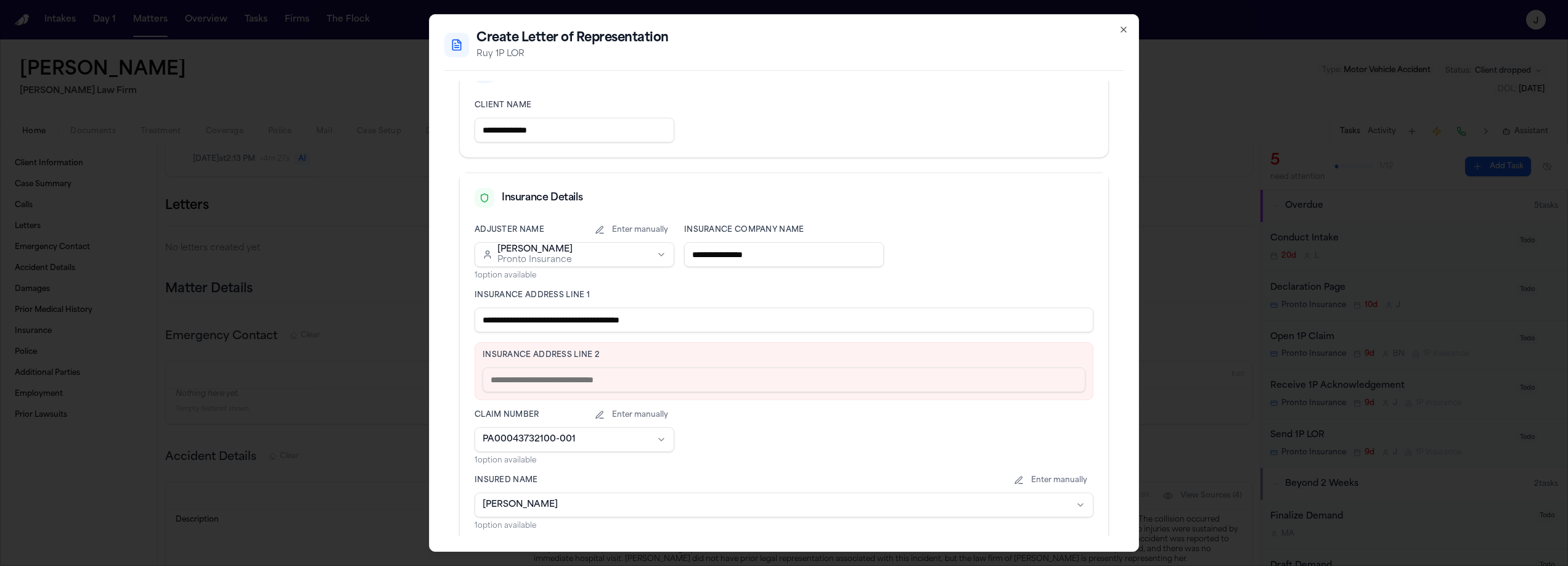
drag, startPoint x: 688, startPoint y: 322, endPoint x: 554, endPoint y: 318, distance: 134.1
click at [554, 318] on input "**********" at bounding box center [784, 320] width 619 height 24
type input "**********"
click at [525, 375] on input "text" at bounding box center [784, 380] width 603 height 24
paste input "**********"
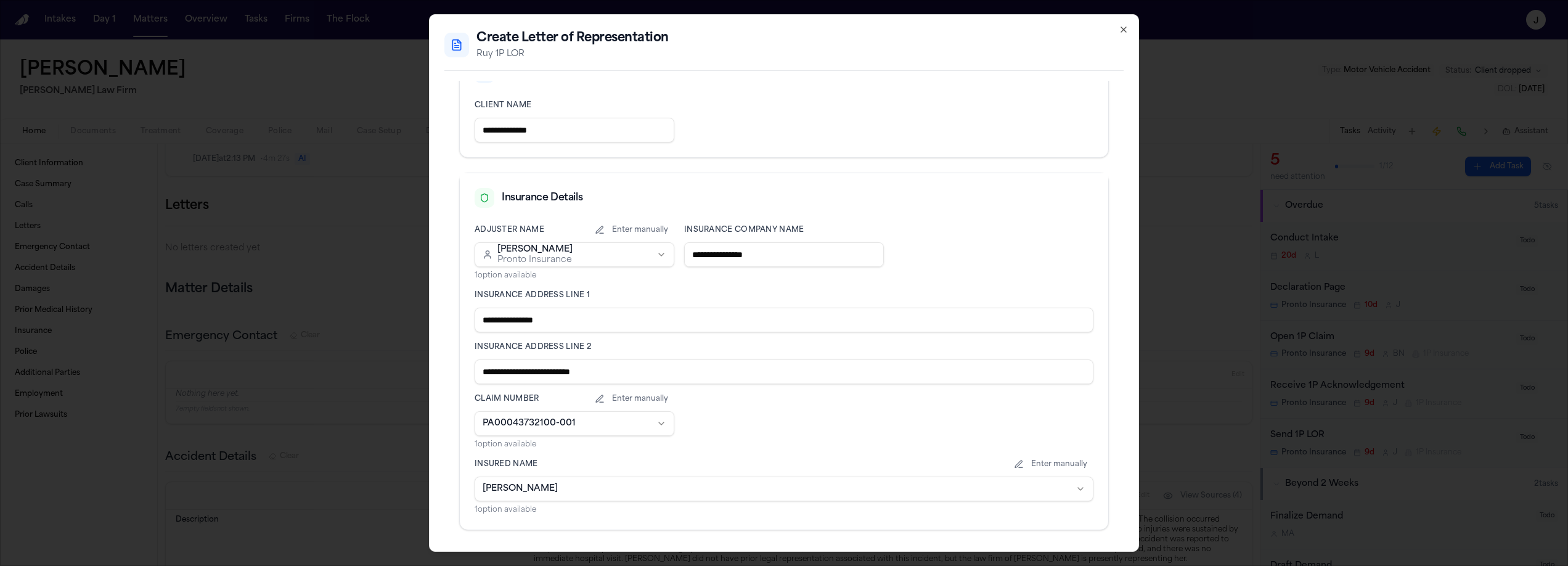
click at [489, 371] on input "**********" at bounding box center [784, 371] width 619 height 24
click at [485, 371] on input "**********" at bounding box center [784, 371] width 619 height 24
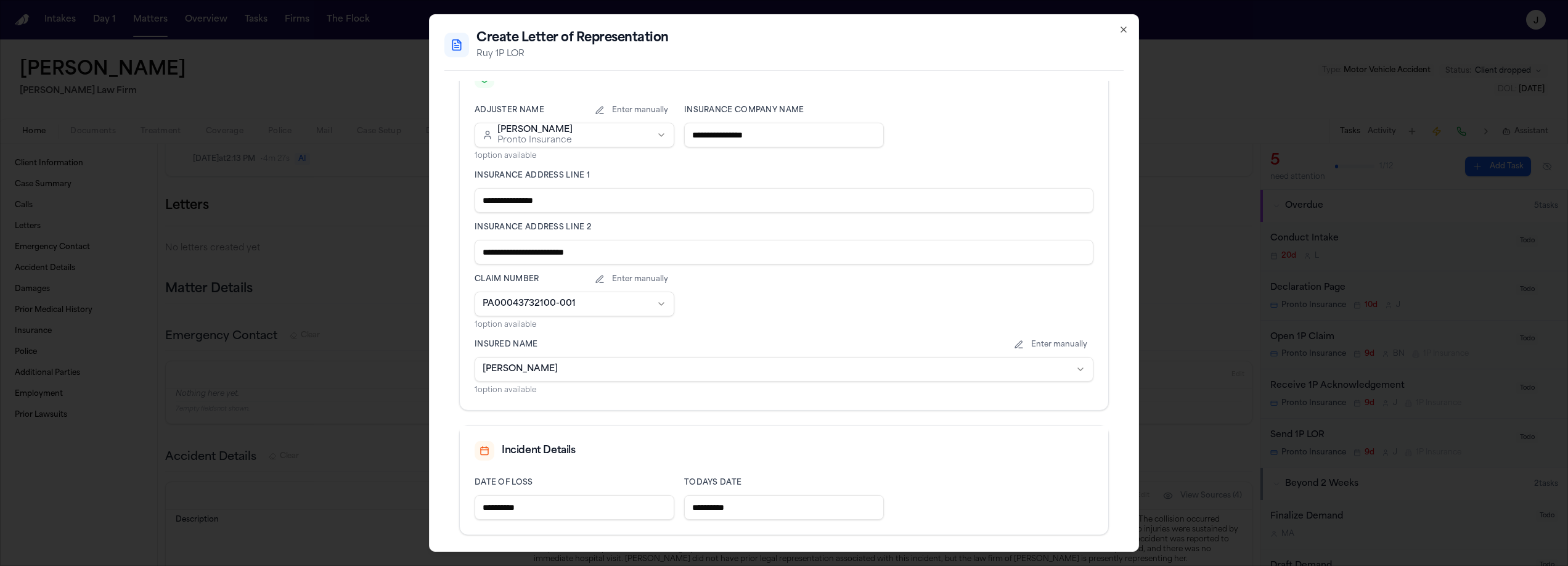
scroll to position [378, 0]
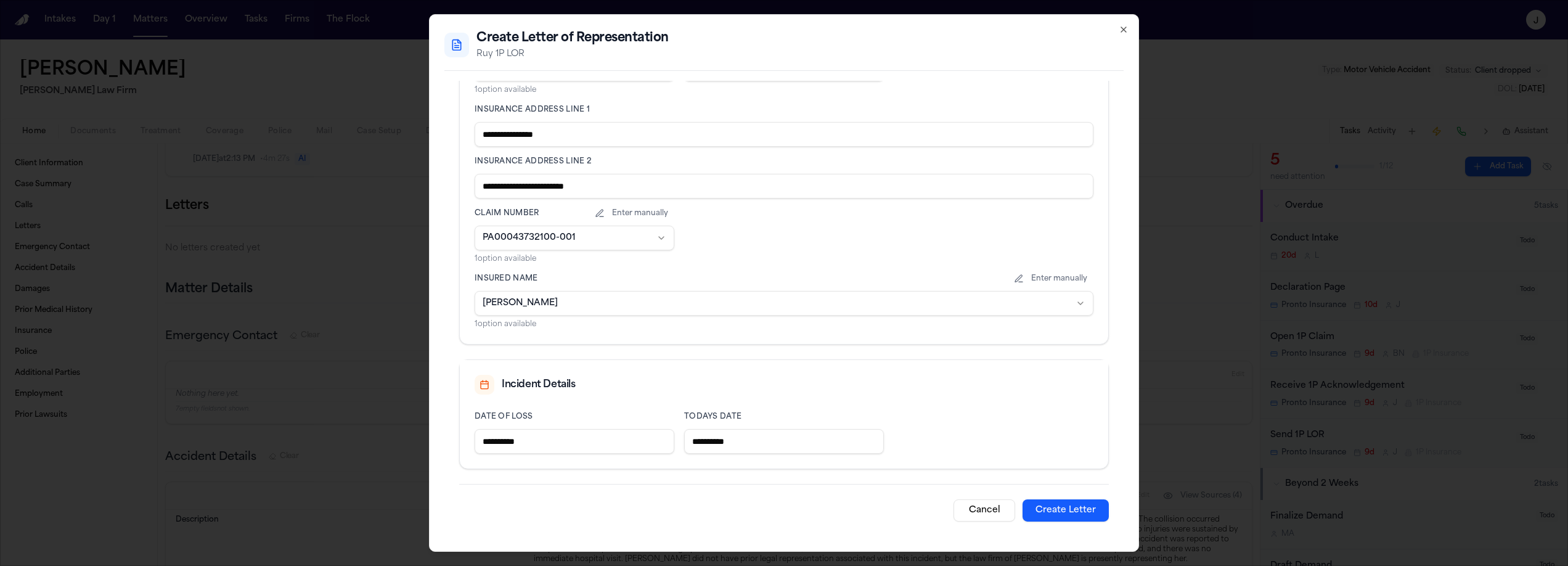
type input "**********"
click at [966, 507] on button "Cancel" at bounding box center [985, 510] width 62 height 22
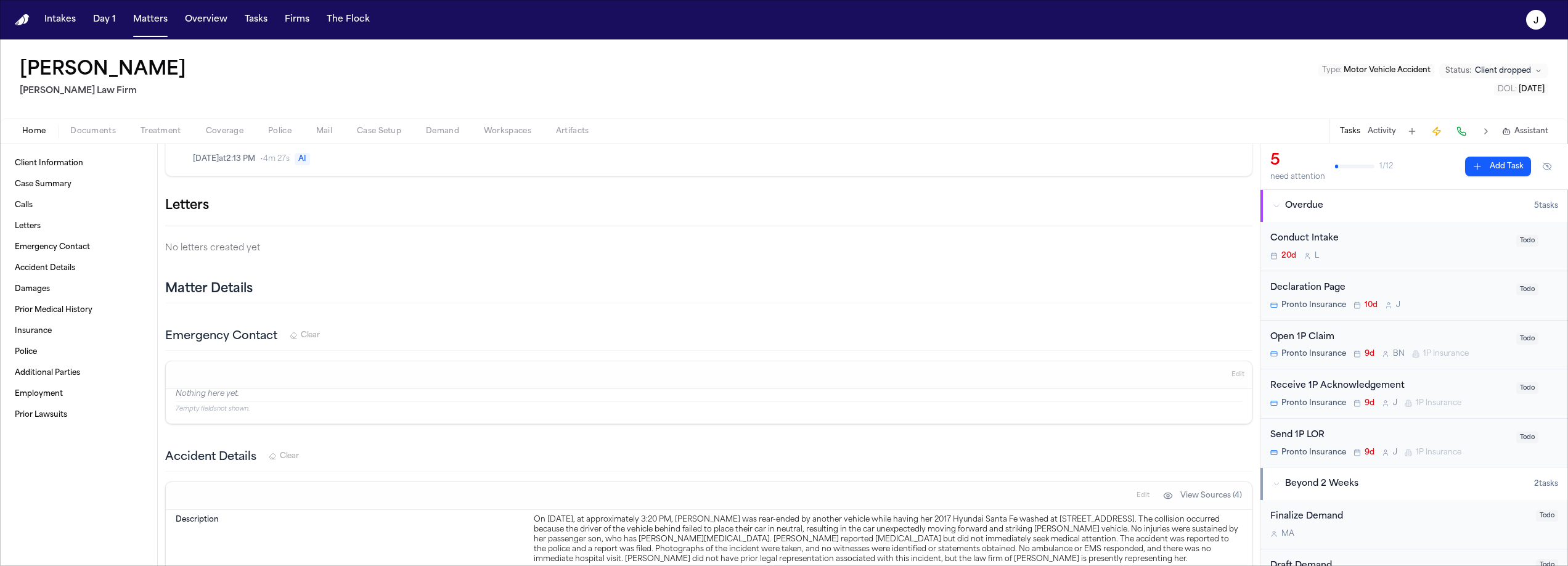
click at [227, 134] on span "Coverage" at bounding box center [224, 131] width 37 height 10
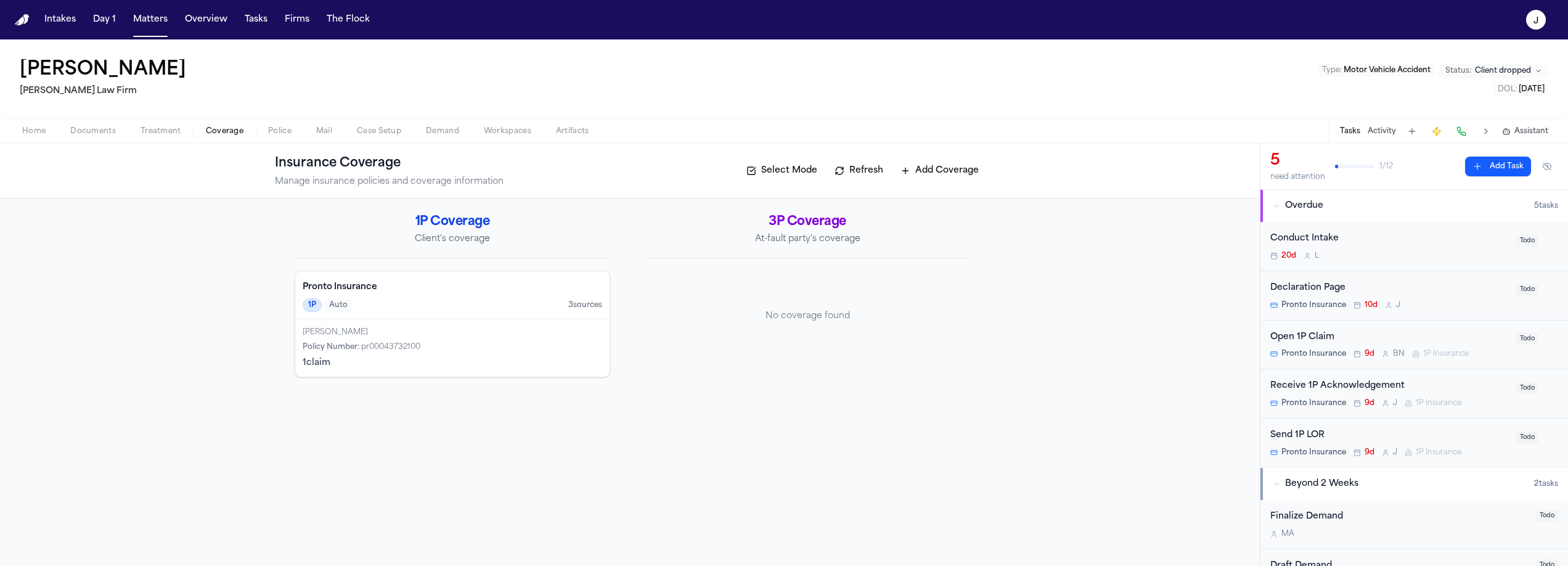
click at [403, 278] on div "Pronto Insurance 1P Auto 3 source s" at bounding box center [453, 296] width 315 height 49
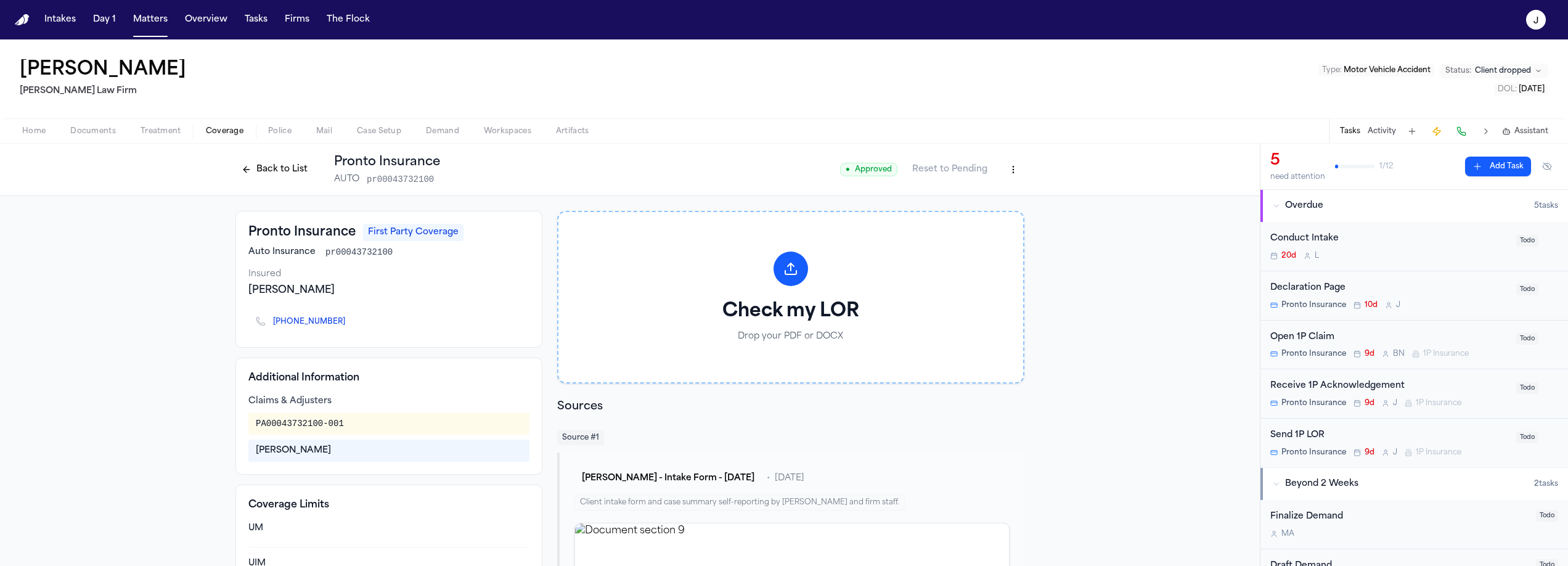
click at [1013, 170] on html "Intakes Day 1 Matters Overview Tasks Firms The Flock J [PERSON_NAME] [PERSON_NA…" at bounding box center [784, 283] width 1568 height 566
click at [285, 168] on html "Intakes Day 1 Matters Overview Tasks Firms The Flock J [PERSON_NAME] [PERSON_NA…" at bounding box center [784, 283] width 1568 height 566
click at [280, 169] on button "Back to List" at bounding box center [274, 170] width 78 height 20
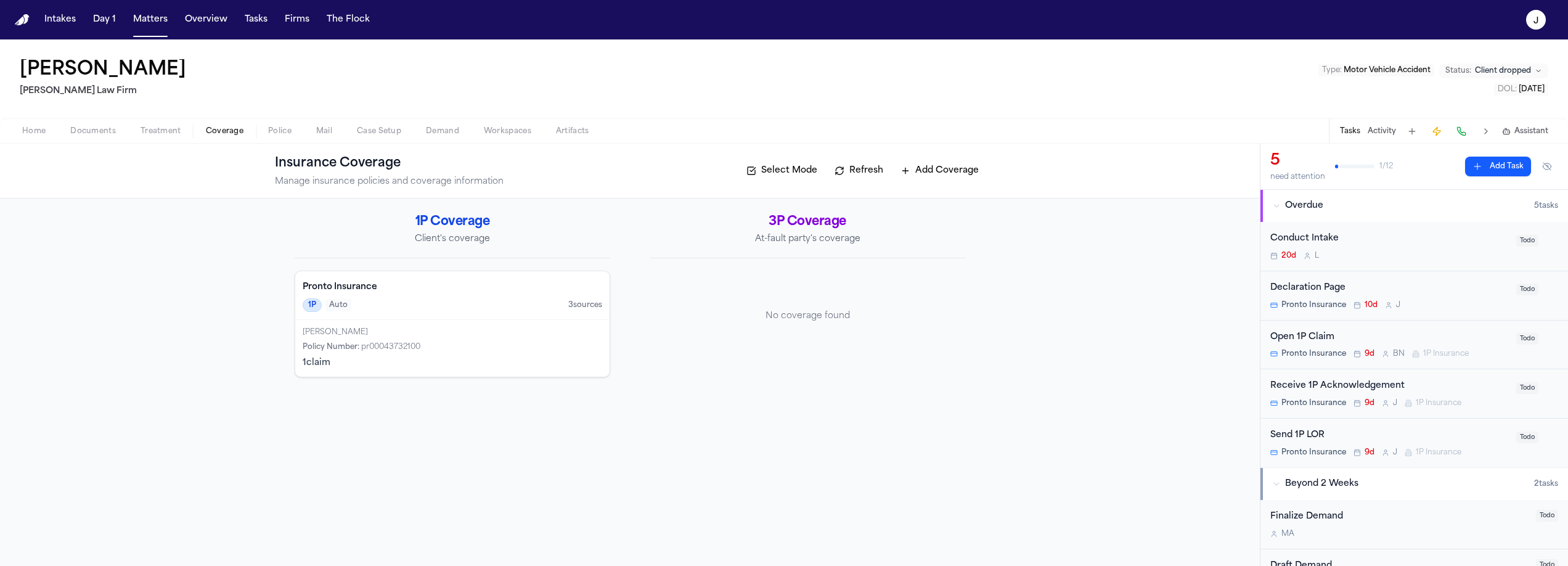
click at [874, 165] on button "Refresh" at bounding box center [859, 171] width 61 height 20
click at [860, 175] on button "Refresh" at bounding box center [859, 171] width 61 height 20
click at [392, 304] on div "1P Auto 3 source s" at bounding box center [452, 305] width 300 height 14
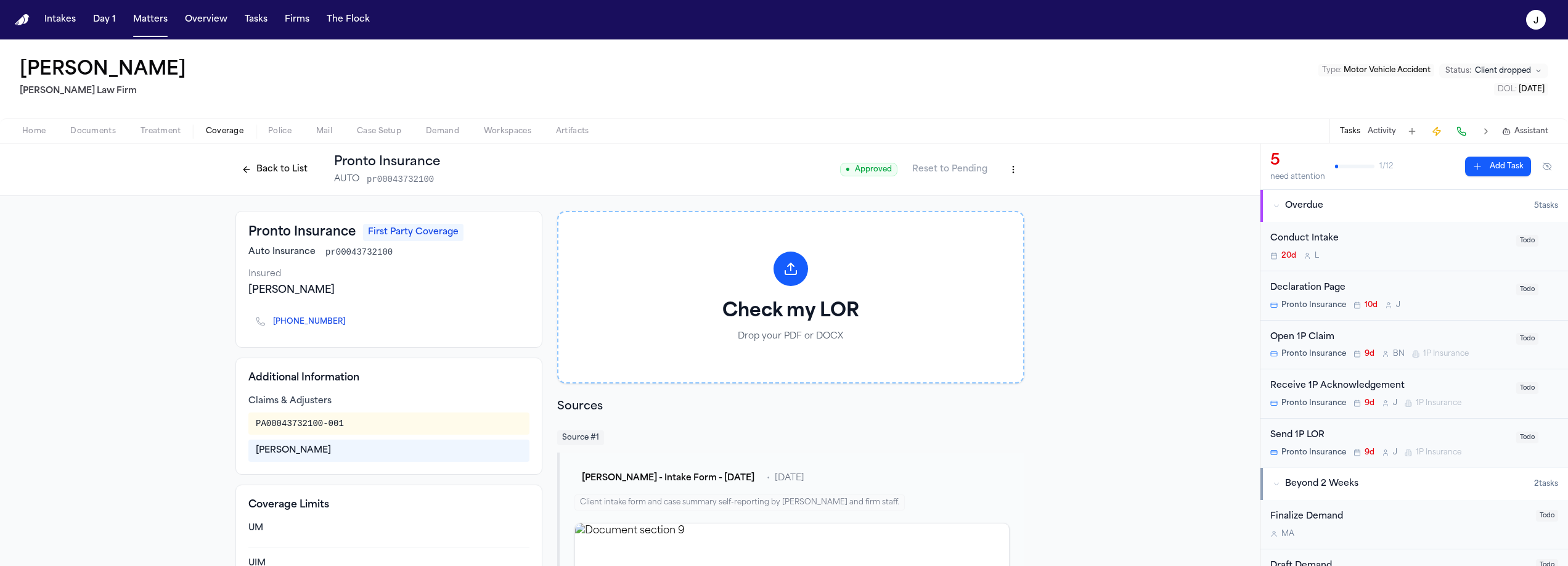
click at [1011, 175] on html "Intakes Day 1 Matters Overview Tasks Firms The Flock J [PERSON_NAME] [PERSON_NA…" at bounding box center [784, 283] width 1568 height 566
click at [983, 194] on div "Edit Coverage" at bounding box center [966, 196] width 104 height 20
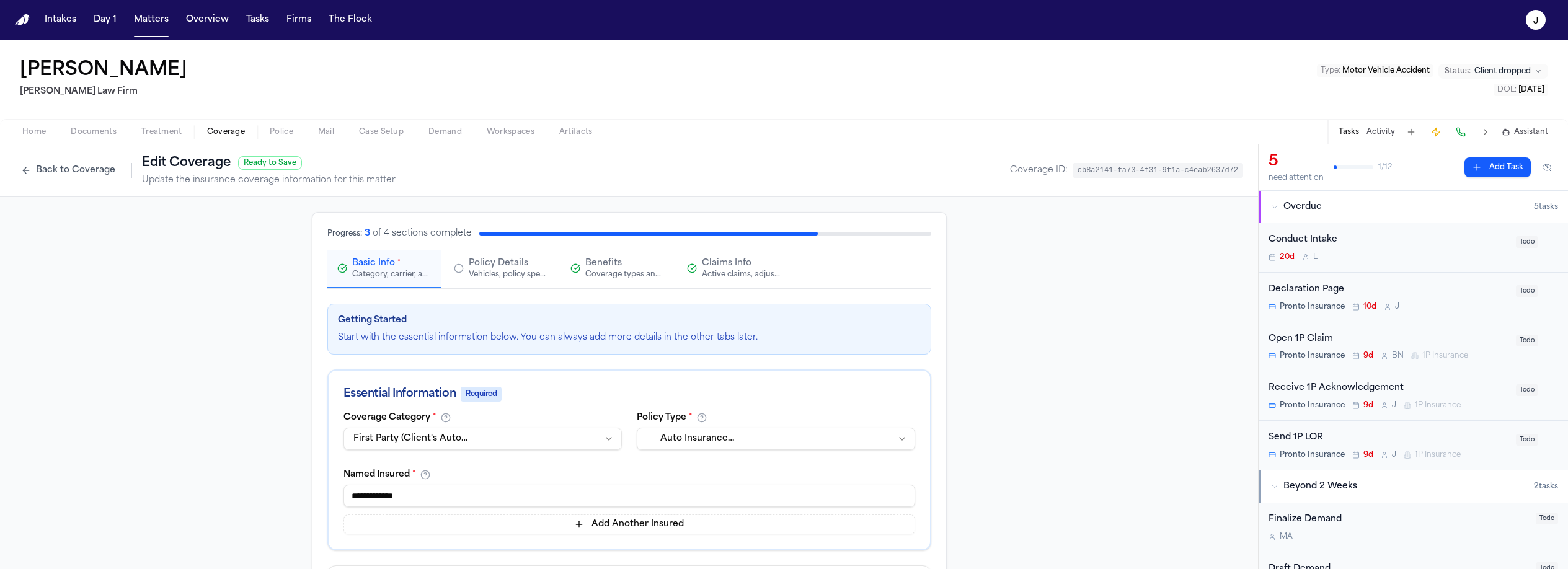
click at [731, 267] on span "Claims Info" at bounding box center [726, 263] width 49 height 12
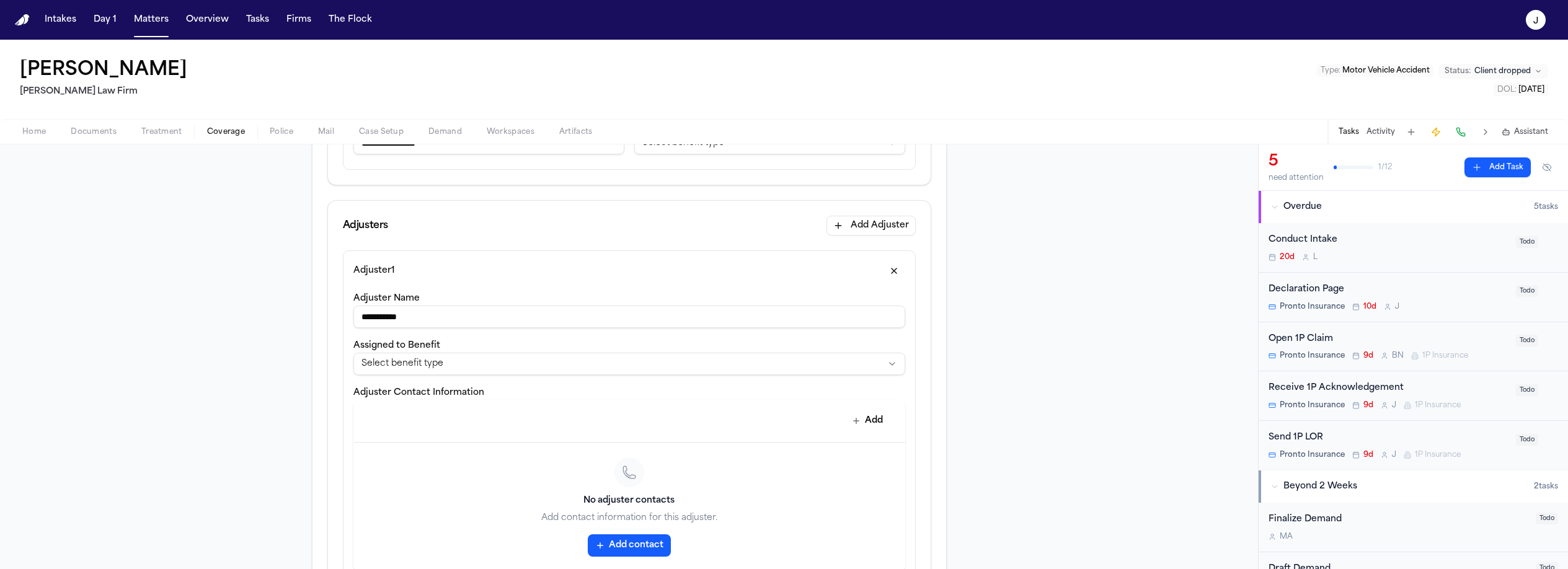
scroll to position [292, 0]
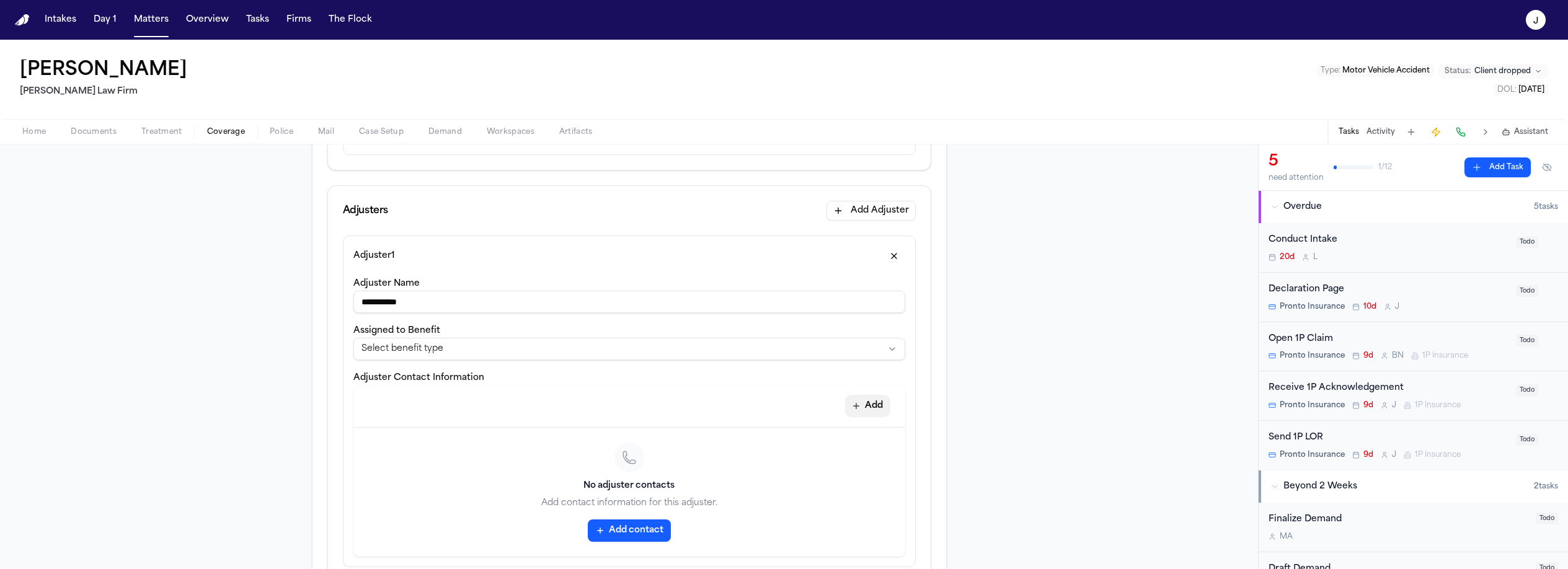
click at [859, 410] on button "Add" at bounding box center [868, 406] width 45 height 22
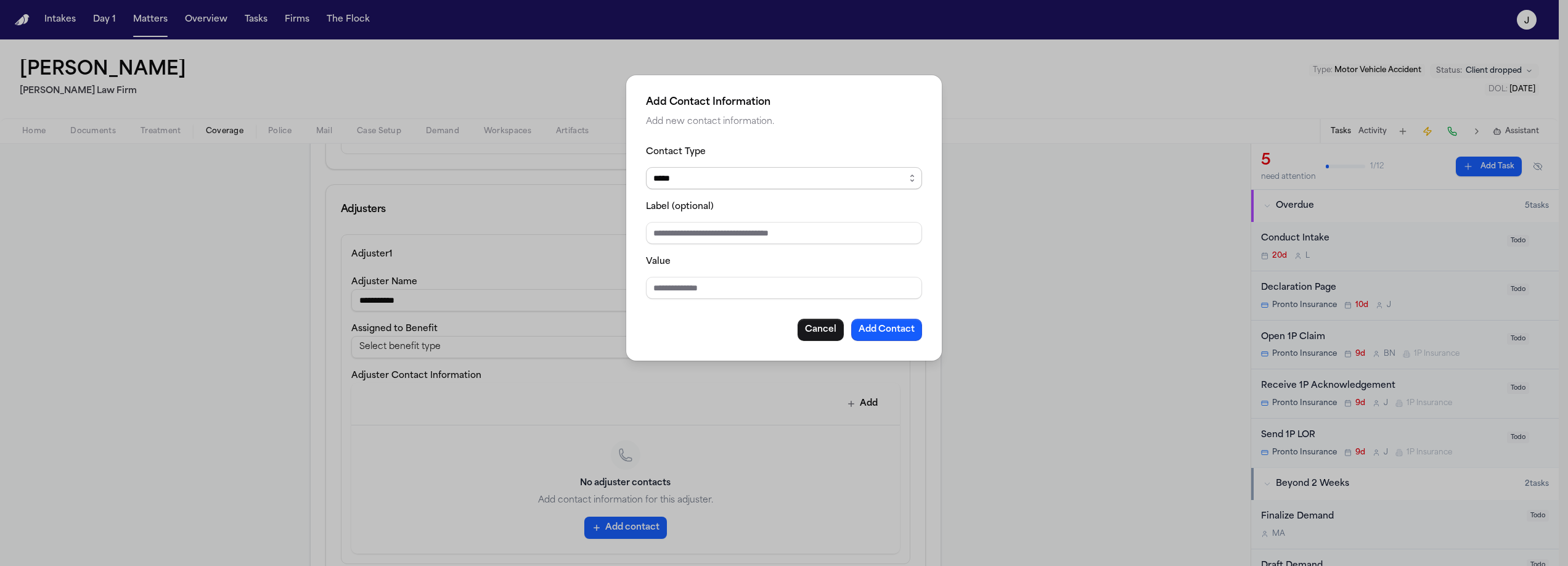
click at [675, 175] on select "***** ***** ******* *** *****" at bounding box center [784, 178] width 276 height 22
select select "***"
click at [646, 167] on select "***** ***** ******* *** *****" at bounding box center [784, 178] width 276 height 22
click at [659, 286] on input "Value" at bounding box center [784, 288] width 276 height 22
type input "**********"
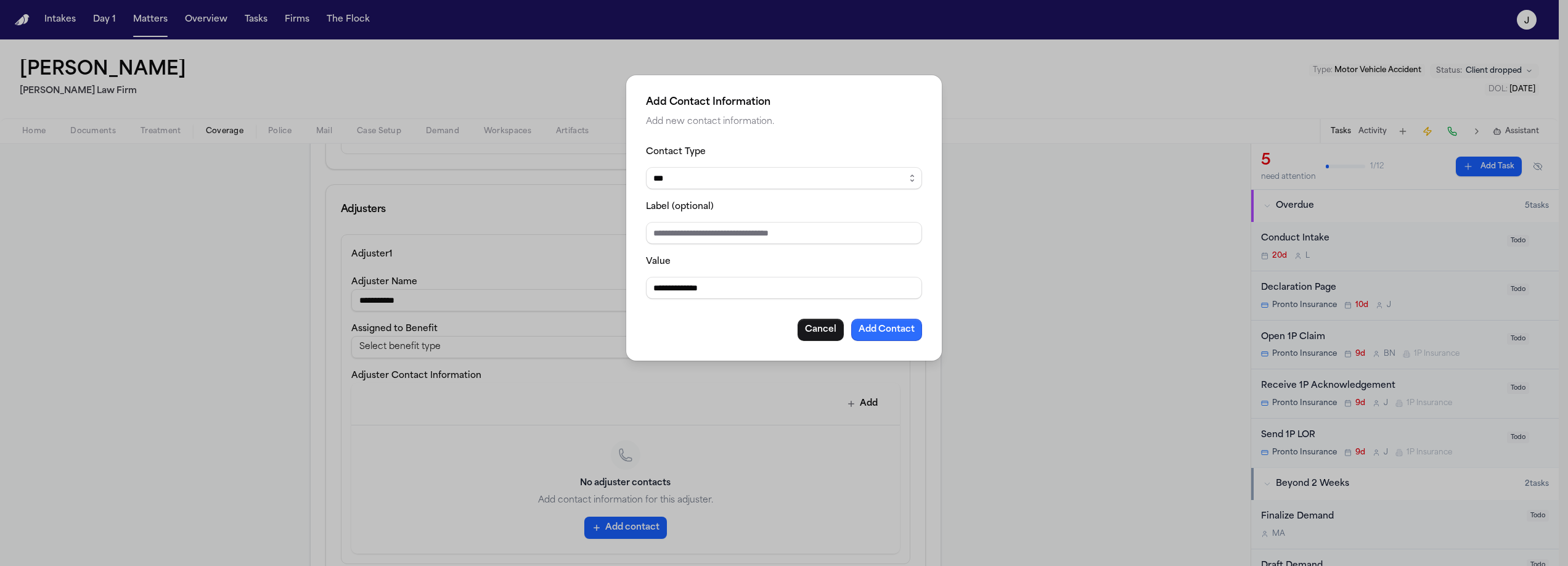
click at [888, 331] on button "Add Contact" at bounding box center [887, 329] width 71 height 22
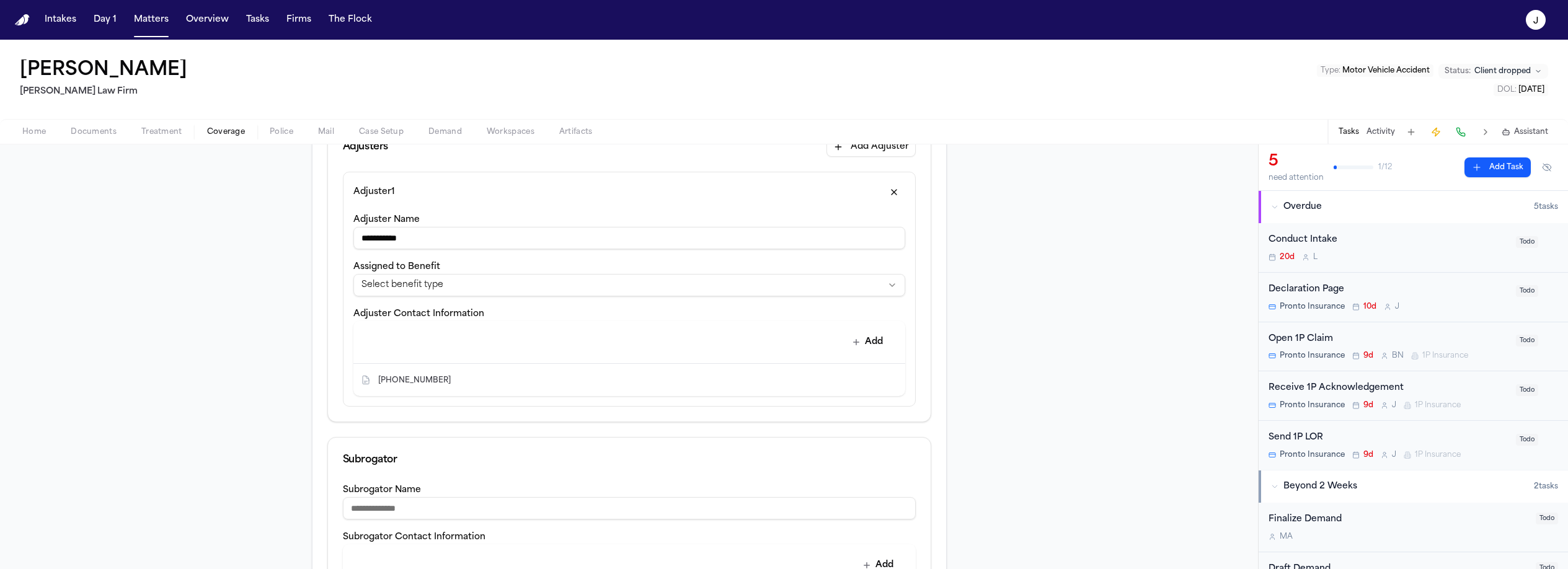
scroll to position [347, 0]
click at [860, 344] on button "Add" at bounding box center [868, 350] width 45 height 22
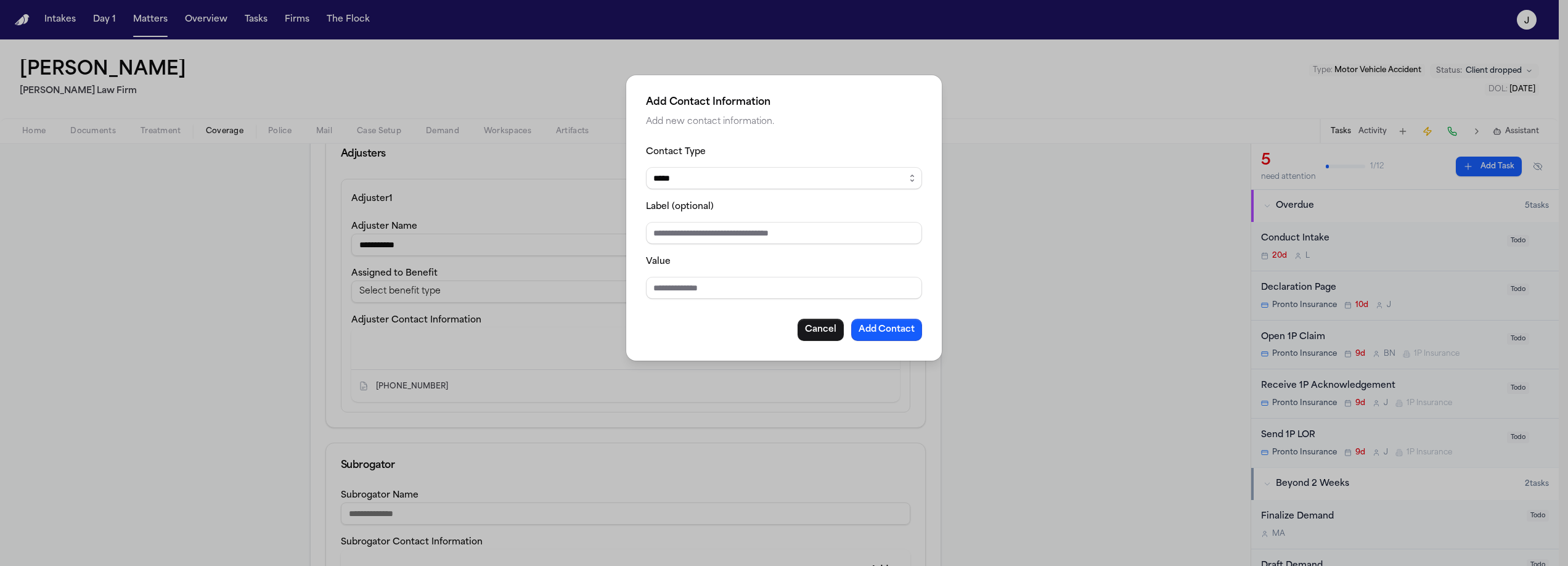
click at [738, 180] on select "***** ***** ******* *** *****" at bounding box center [784, 178] width 276 height 22
select select "*****"
click at [646, 167] on select "***** ***** ******* *** *****" at bounding box center [784, 178] width 276 height 22
click at [664, 299] on input "Value" at bounding box center [784, 288] width 276 height 22
type input "**********"
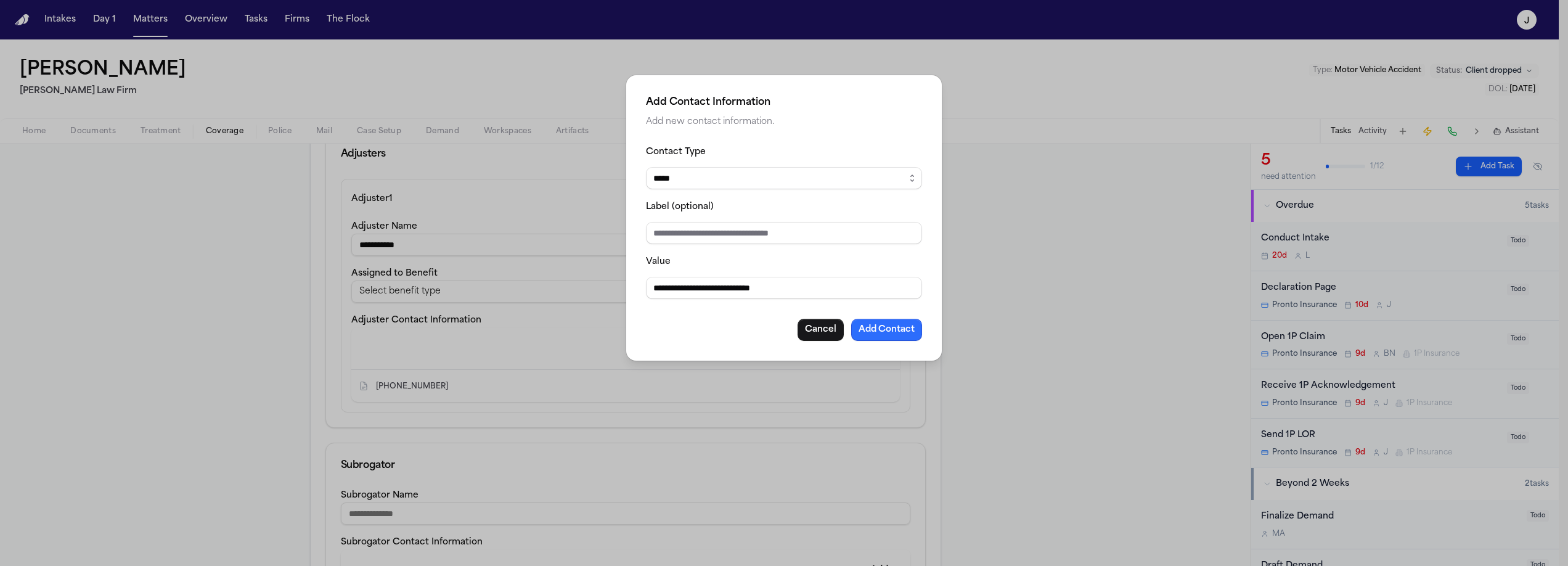
click at [874, 328] on button "Add Contact" at bounding box center [887, 329] width 71 height 22
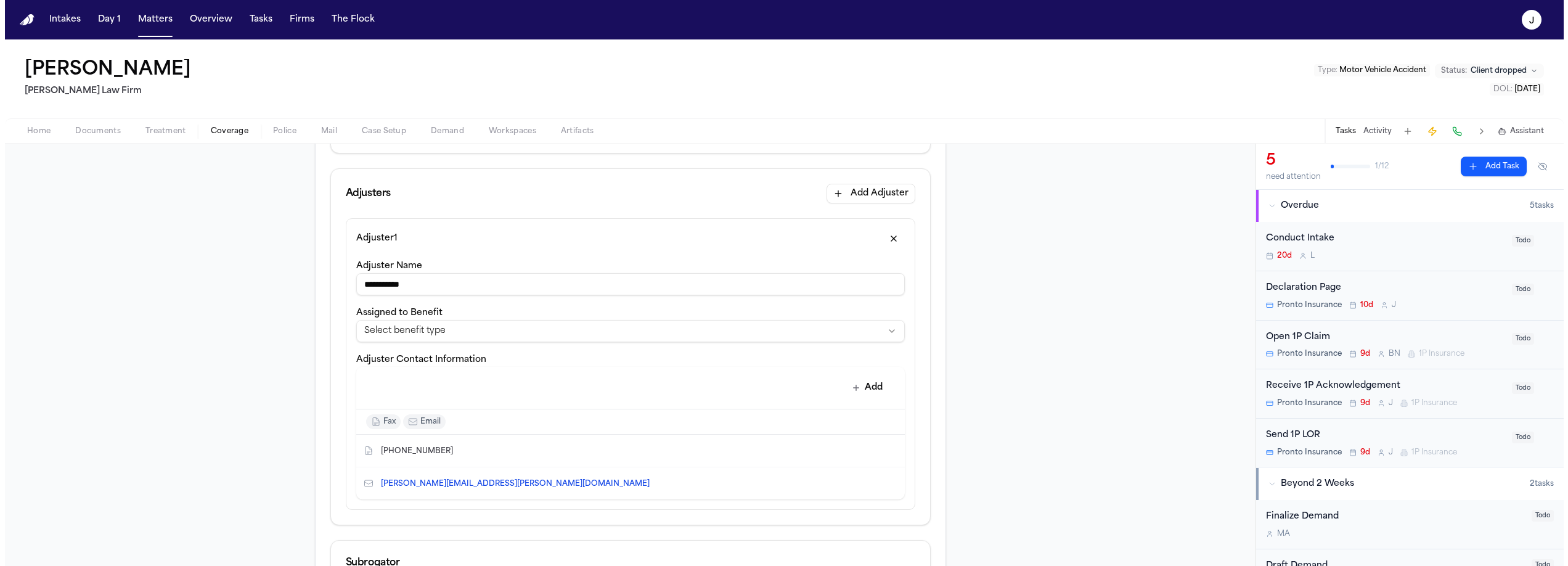
scroll to position [0, 0]
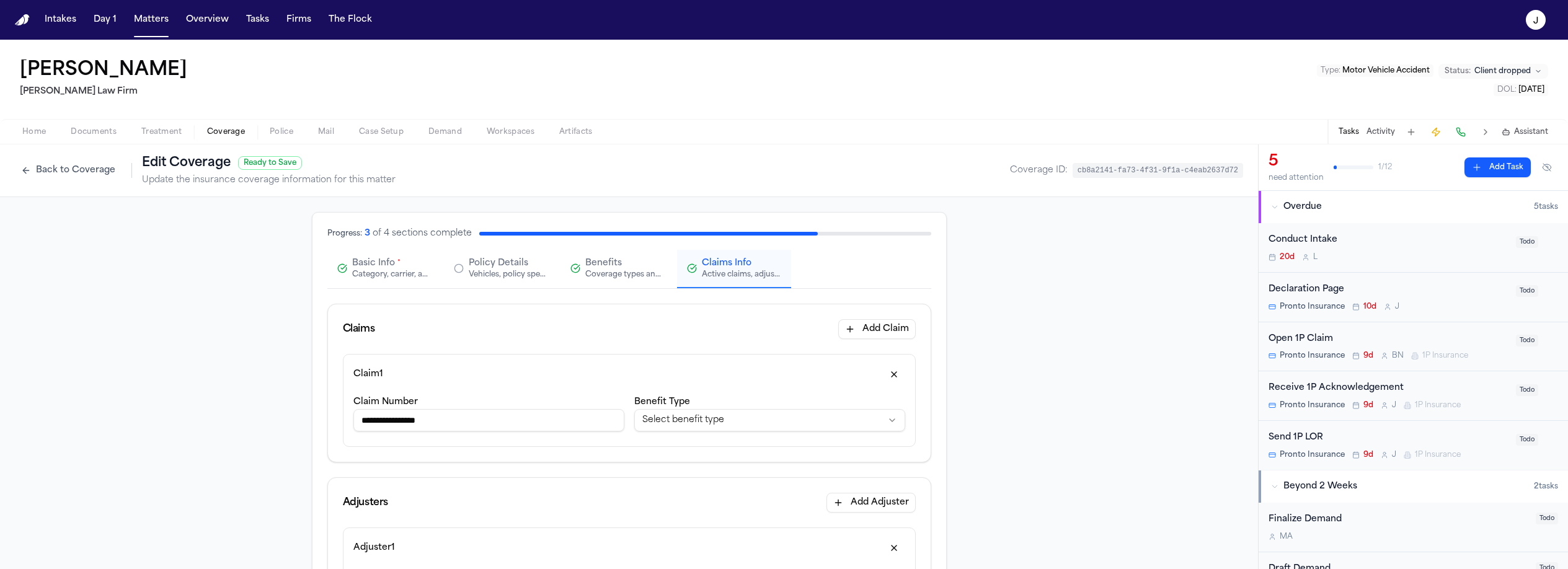
click at [67, 177] on button "Back to Coverage" at bounding box center [68, 170] width 106 height 20
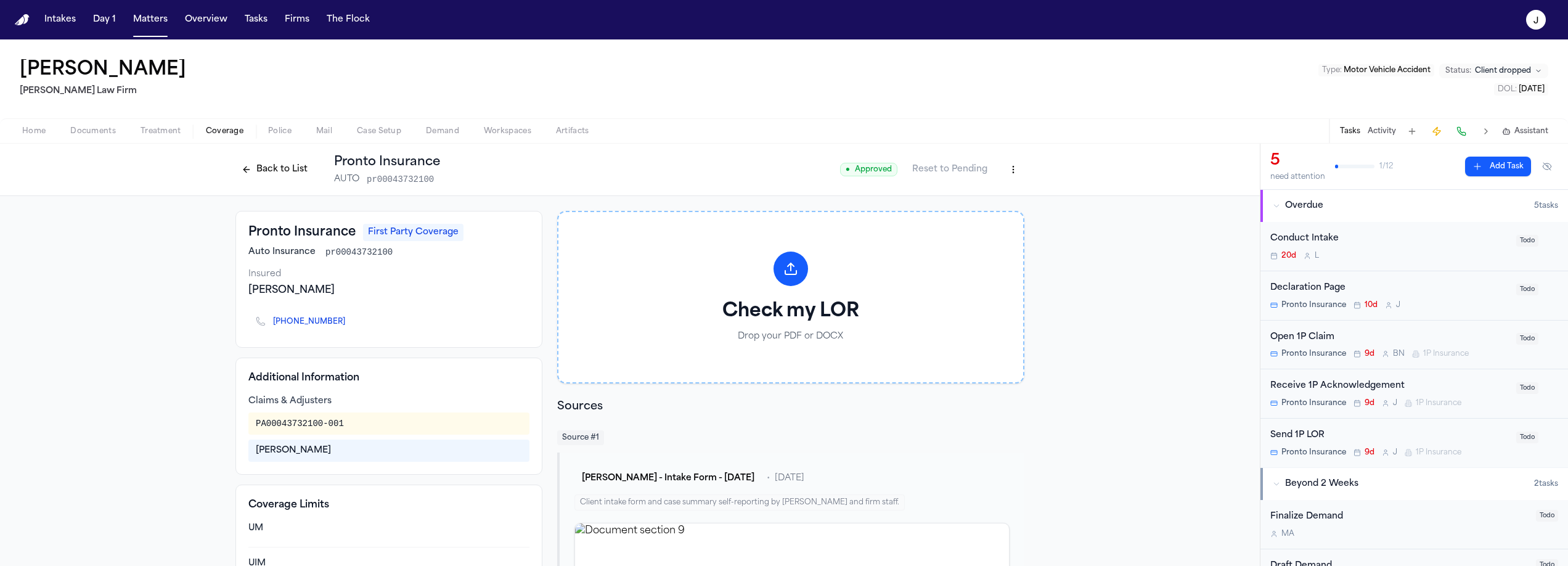
click at [282, 164] on button "Back to List" at bounding box center [274, 170] width 78 height 20
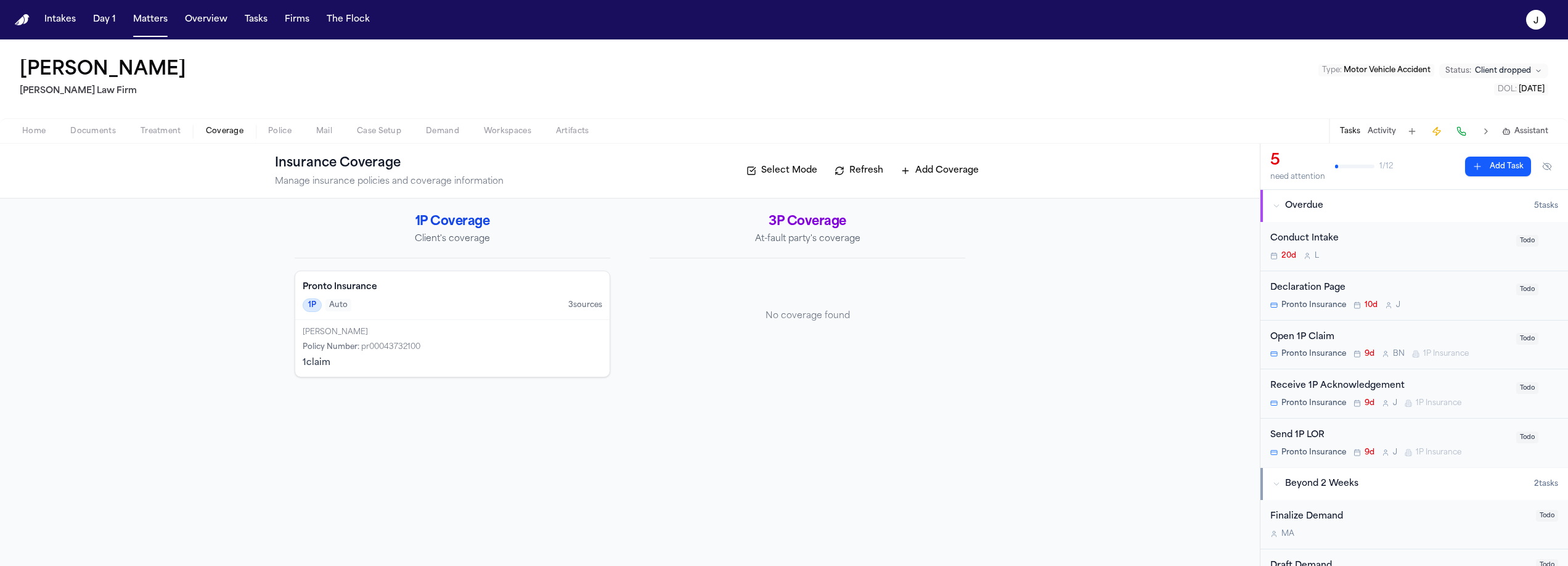
click at [883, 182] on div "Insurance Coverage Manage insurance policies and coverage information Select Mo…" at bounding box center [629, 171] width 710 height 35
click at [877, 174] on button "Refresh" at bounding box center [859, 171] width 61 height 20
click at [485, 278] on div "Pronto Insurance 1P Auto 3 source s" at bounding box center [453, 296] width 315 height 49
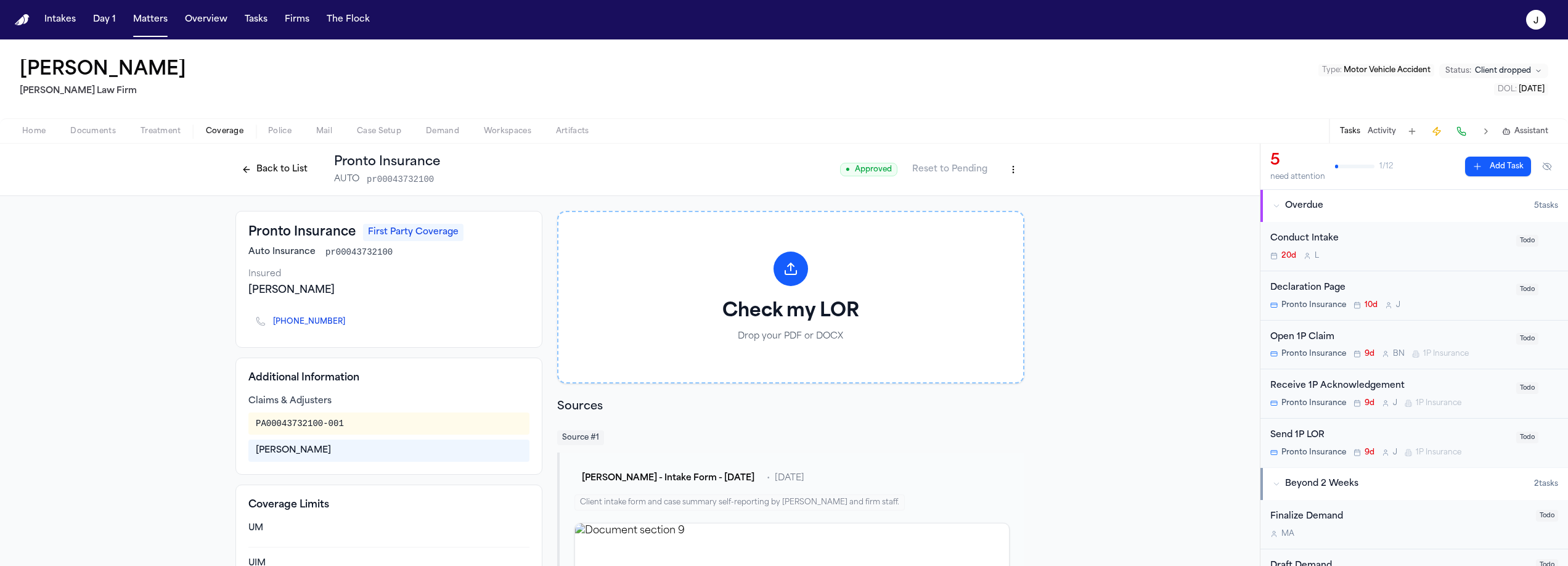
click at [281, 175] on button "Back to List" at bounding box center [274, 170] width 78 height 20
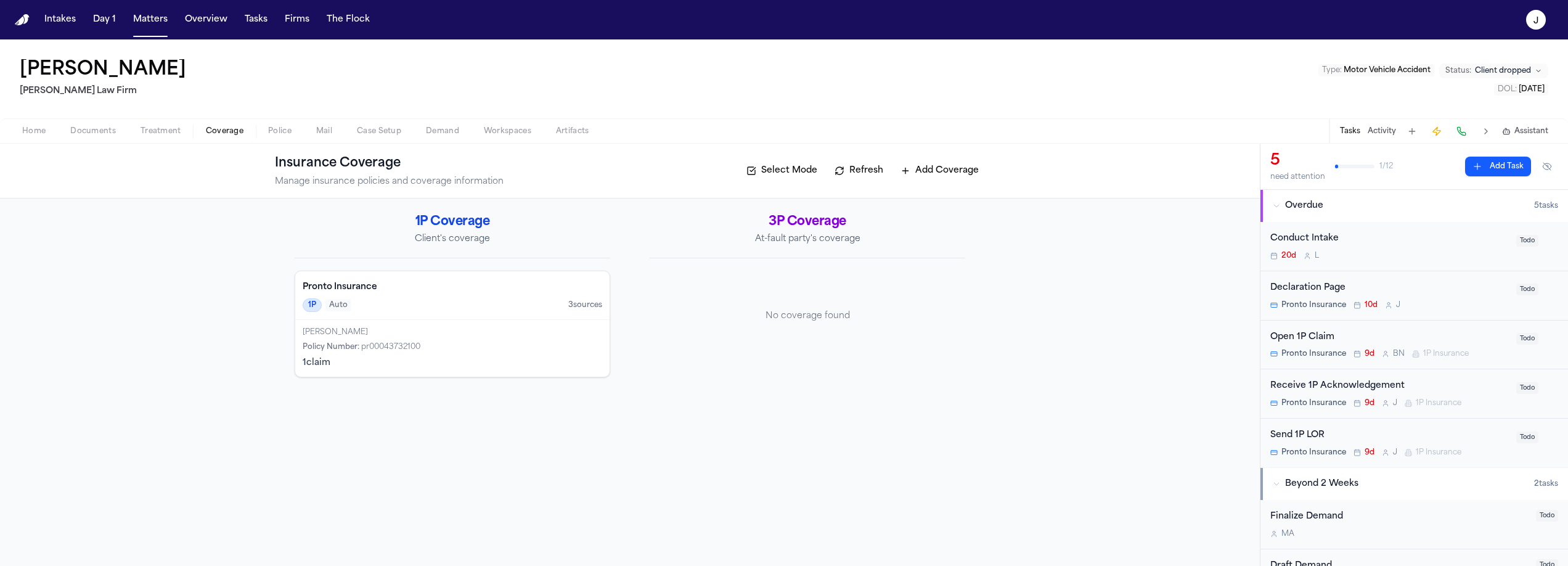
click at [879, 170] on button "Refresh" at bounding box center [859, 171] width 61 height 20
click at [869, 169] on button "Refresh" at bounding box center [859, 171] width 61 height 20
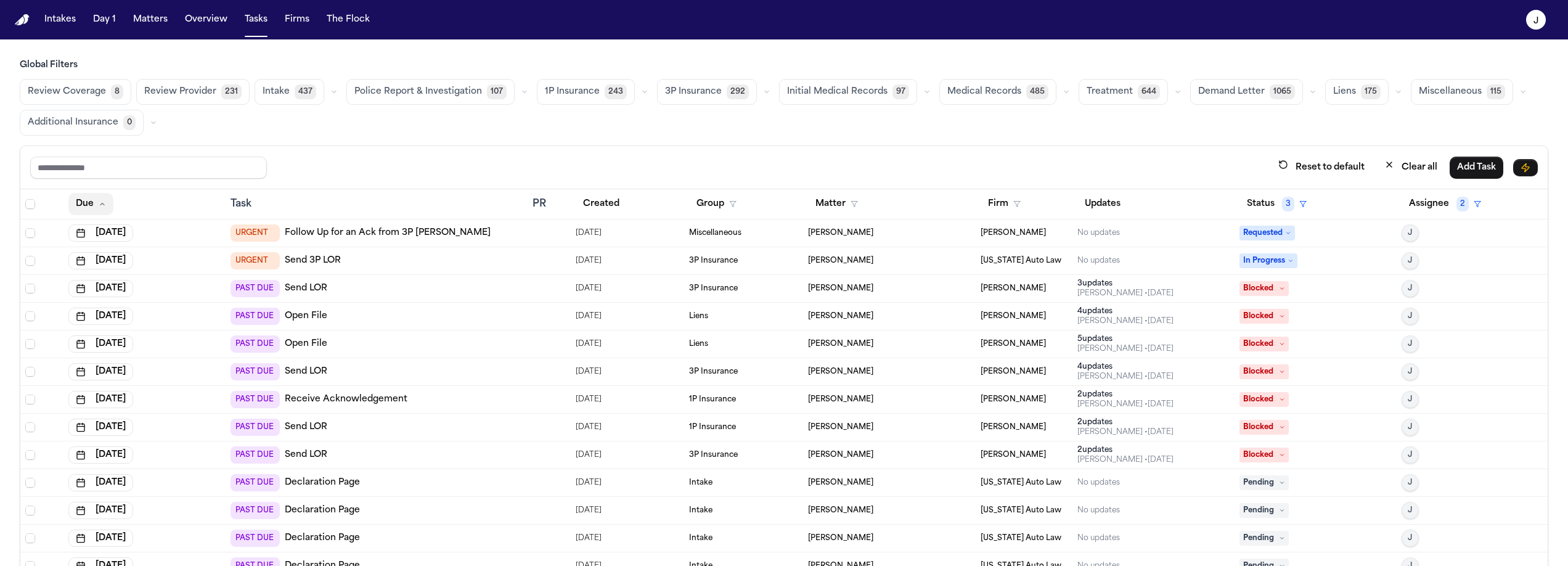
click at [79, 209] on button "Due" at bounding box center [91, 204] width 45 height 22
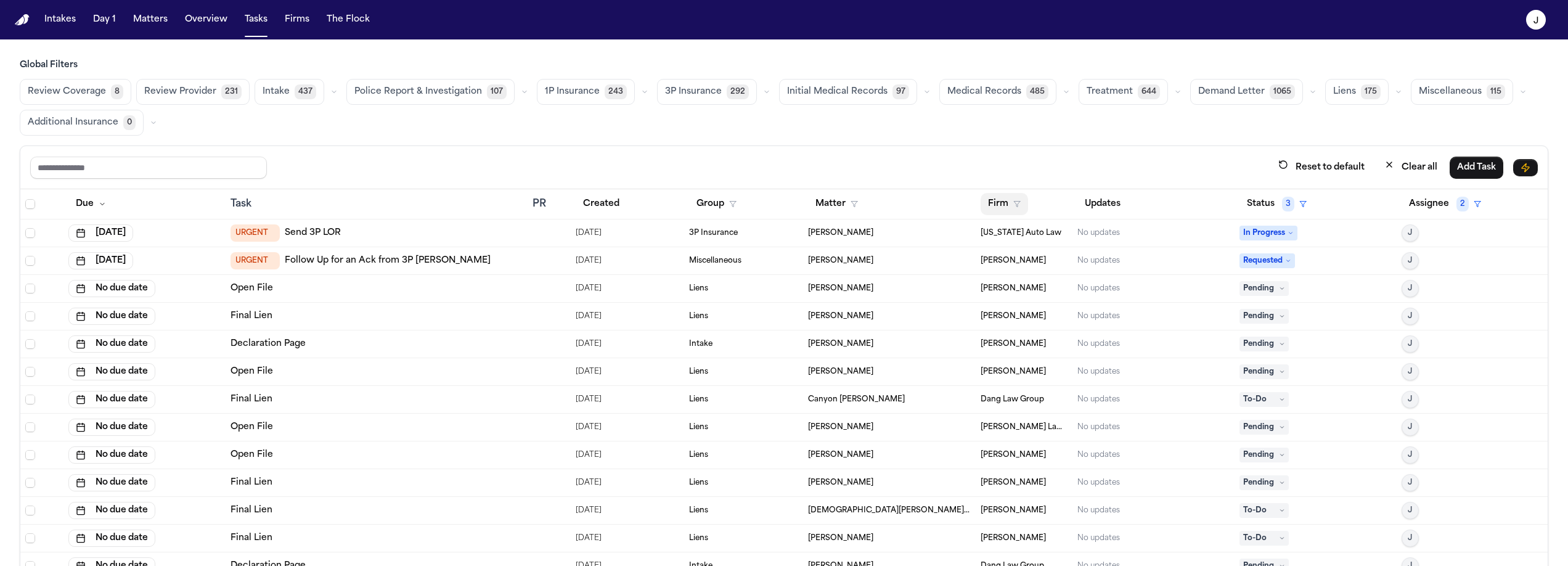
click at [992, 202] on button "Firm" at bounding box center [1004, 204] width 48 height 22
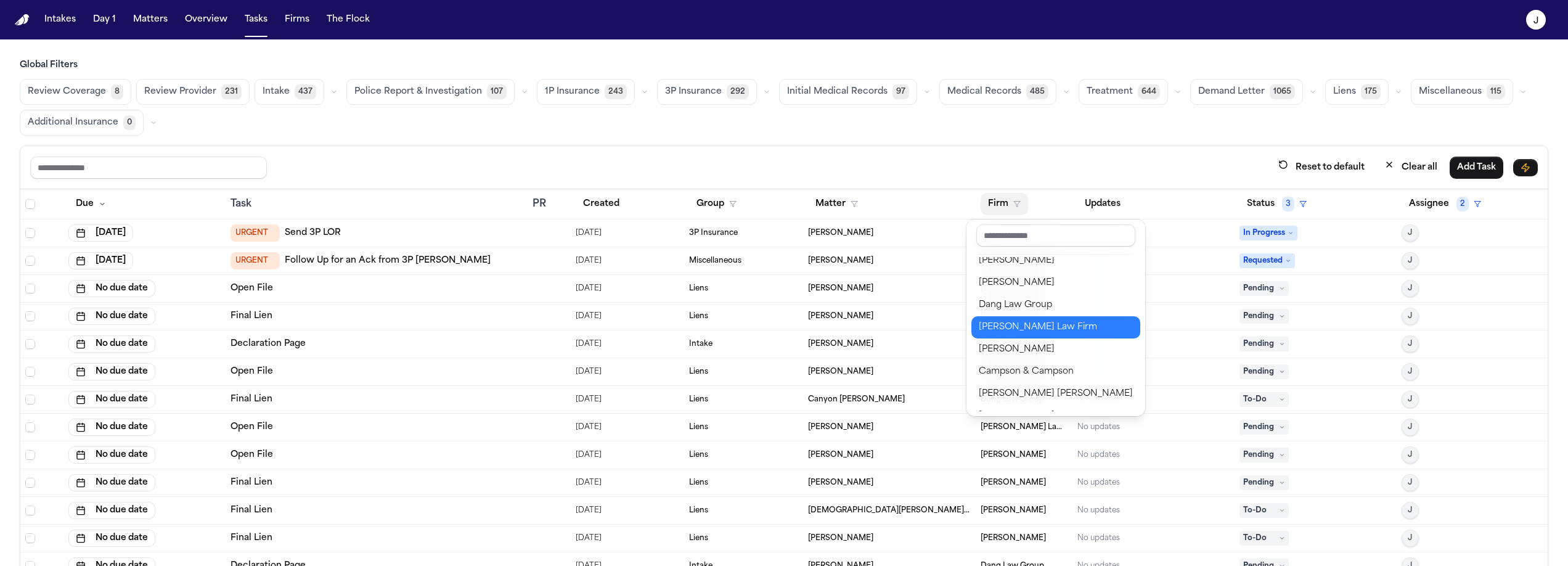
click at [993, 317] on button "[PERSON_NAME] Law Firm" at bounding box center [1056, 327] width 169 height 22
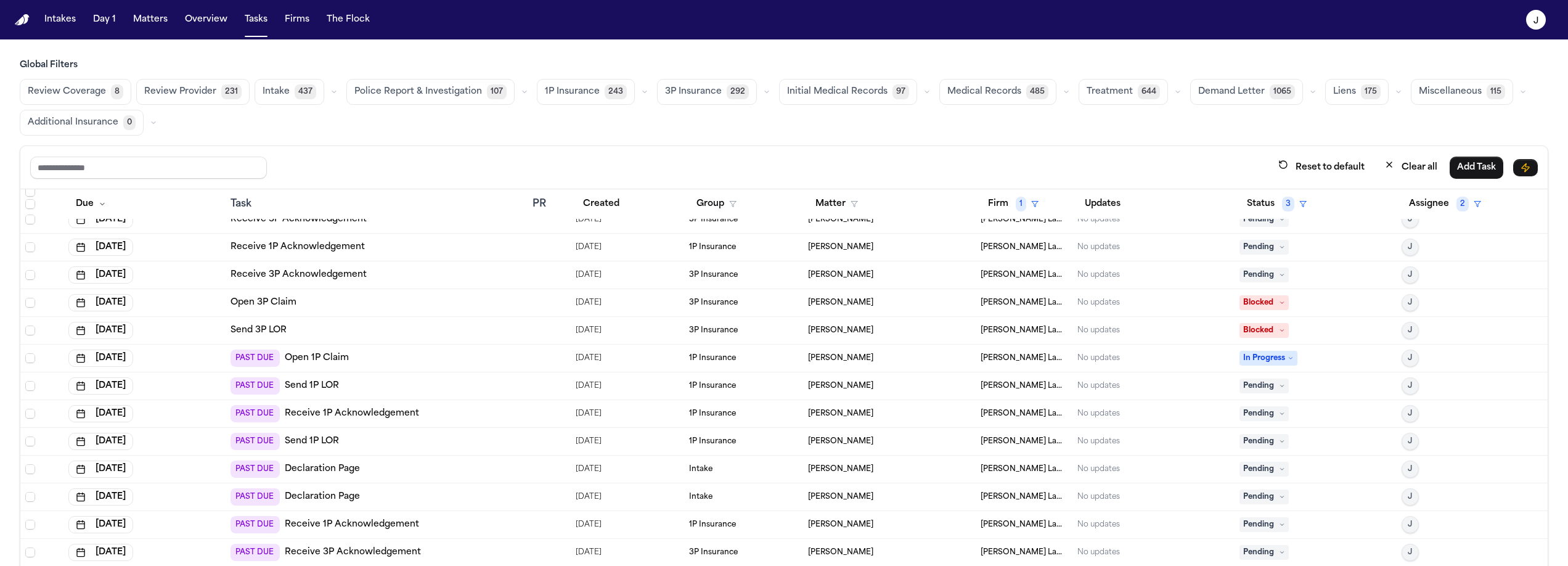
scroll to position [68, 0]
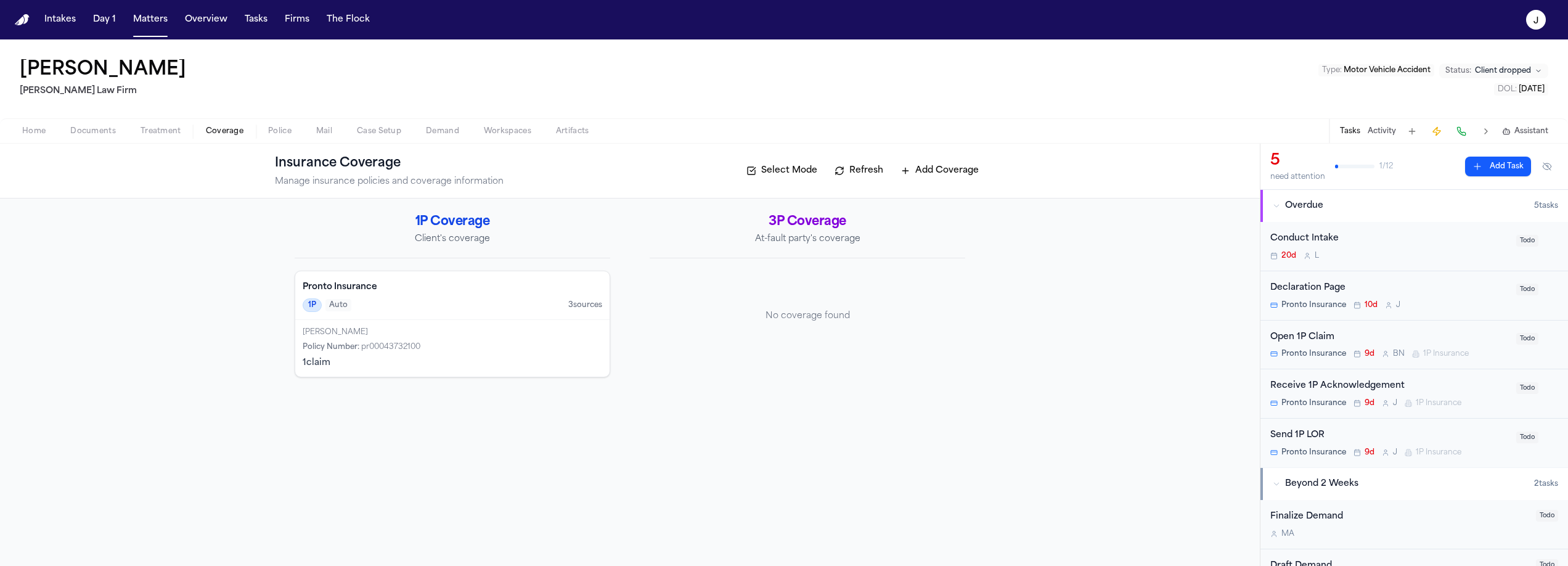
click at [505, 292] on h4 "Pronto Insurance" at bounding box center [452, 287] width 300 height 12
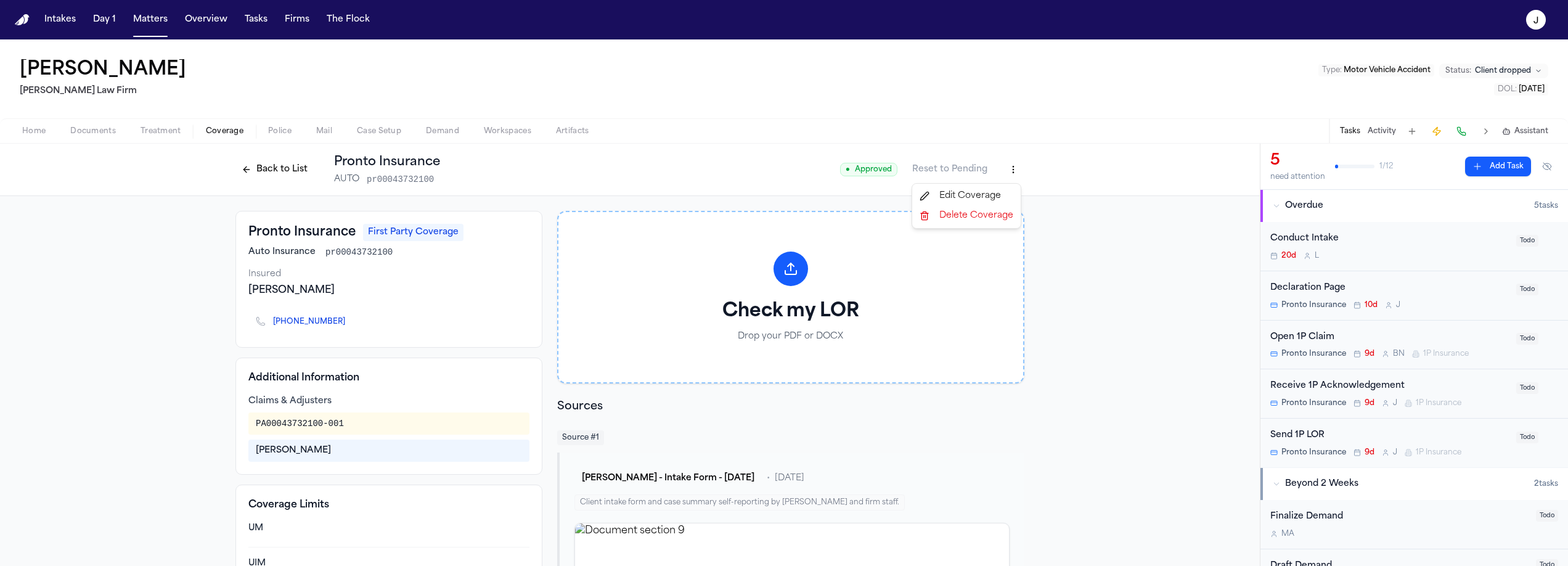
click at [1006, 165] on html "Intakes Day 1 Matters Overview Tasks Firms The Flock J [PERSON_NAME] [PERSON_NA…" at bounding box center [784, 283] width 1568 height 566
click at [951, 195] on div "Edit Coverage" at bounding box center [966, 196] width 104 height 20
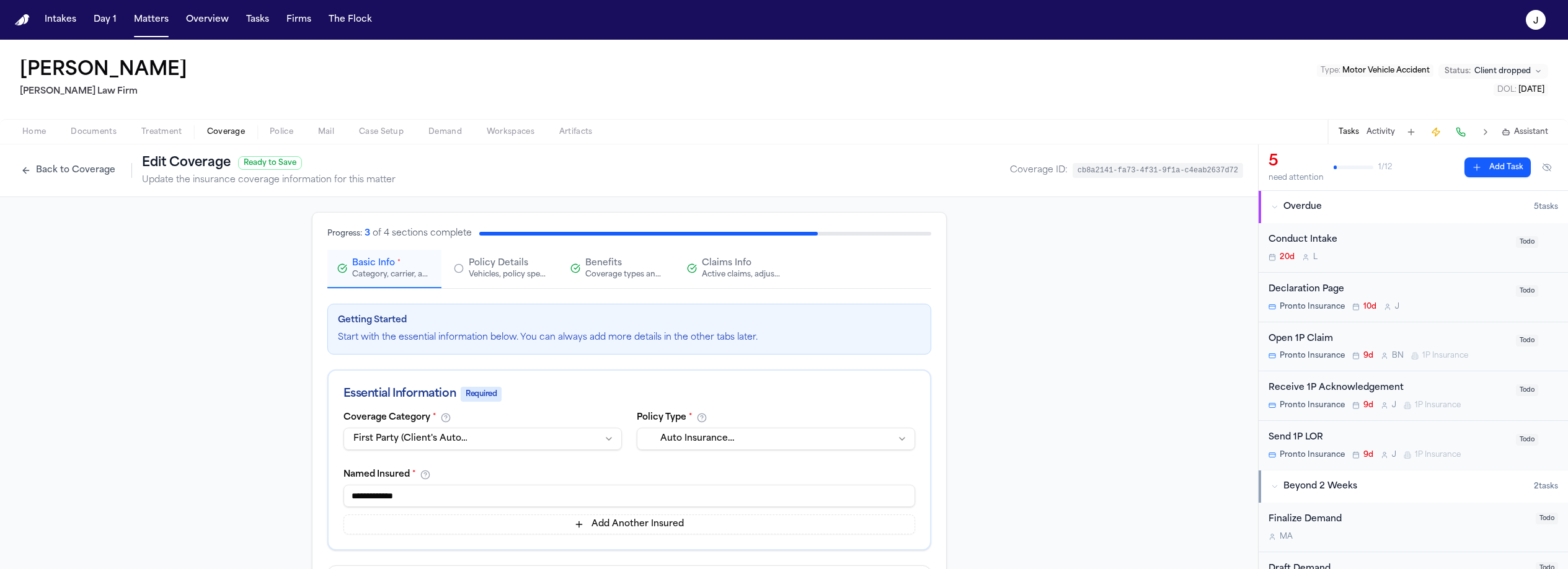
click at [713, 276] on div "Active claims, adjusters, and subrogation details" at bounding box center [741, 274] width 79 height 10
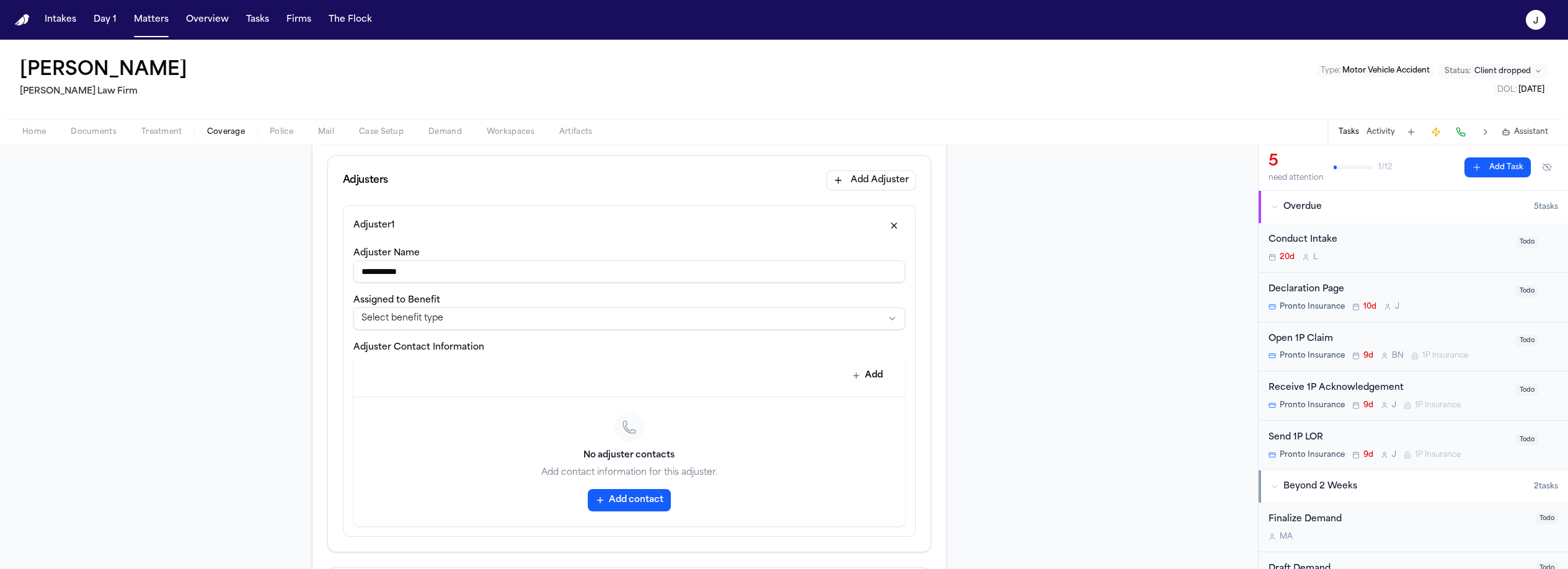
scroll to position [321, 0]
click at [866, 378] on button "Add" at bounding box center [868, 376] width 45 height 22
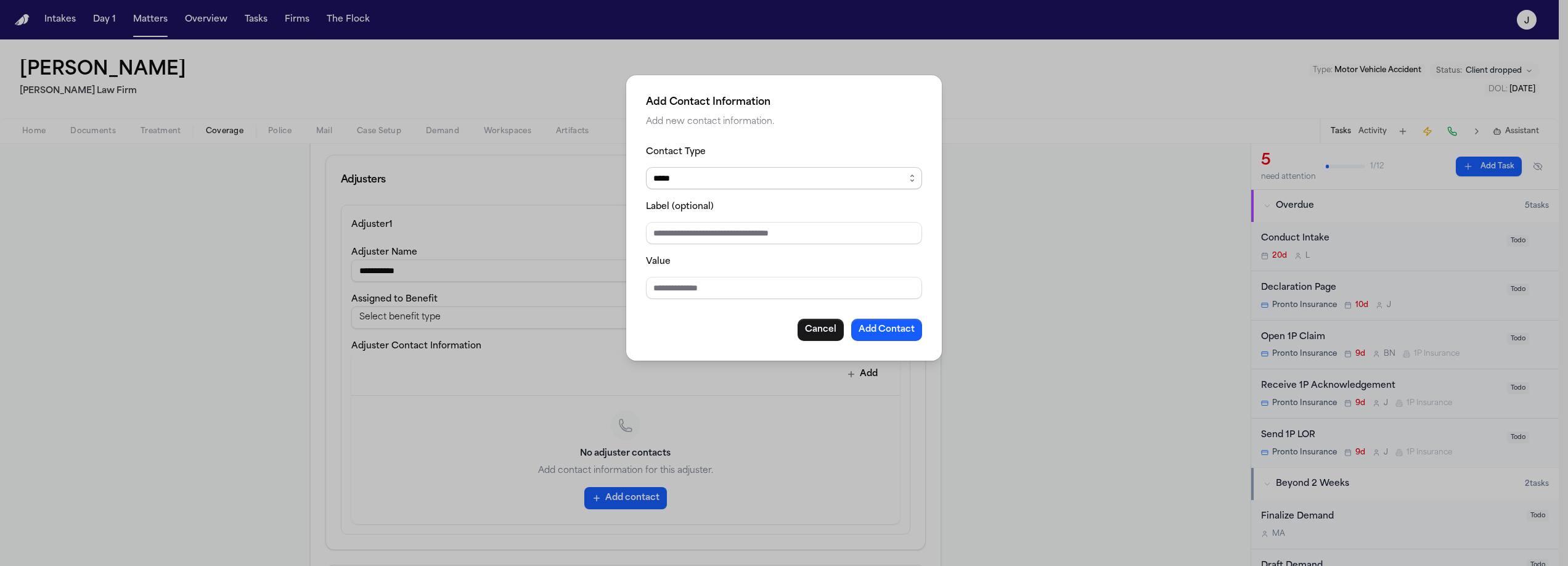
click at [683, 177] on select "***** ***** ******* *** *****" at bounding box center [784, 178] width 276 height 22
select select "***"
click at [646, 167] on select "***** ***** ******* *** *****" at bounding box center [784, 178] width 276 height 22
click at [670, 284] on input "Value" at bounding box center [784, 288] width 276 height 22
type input "**********"
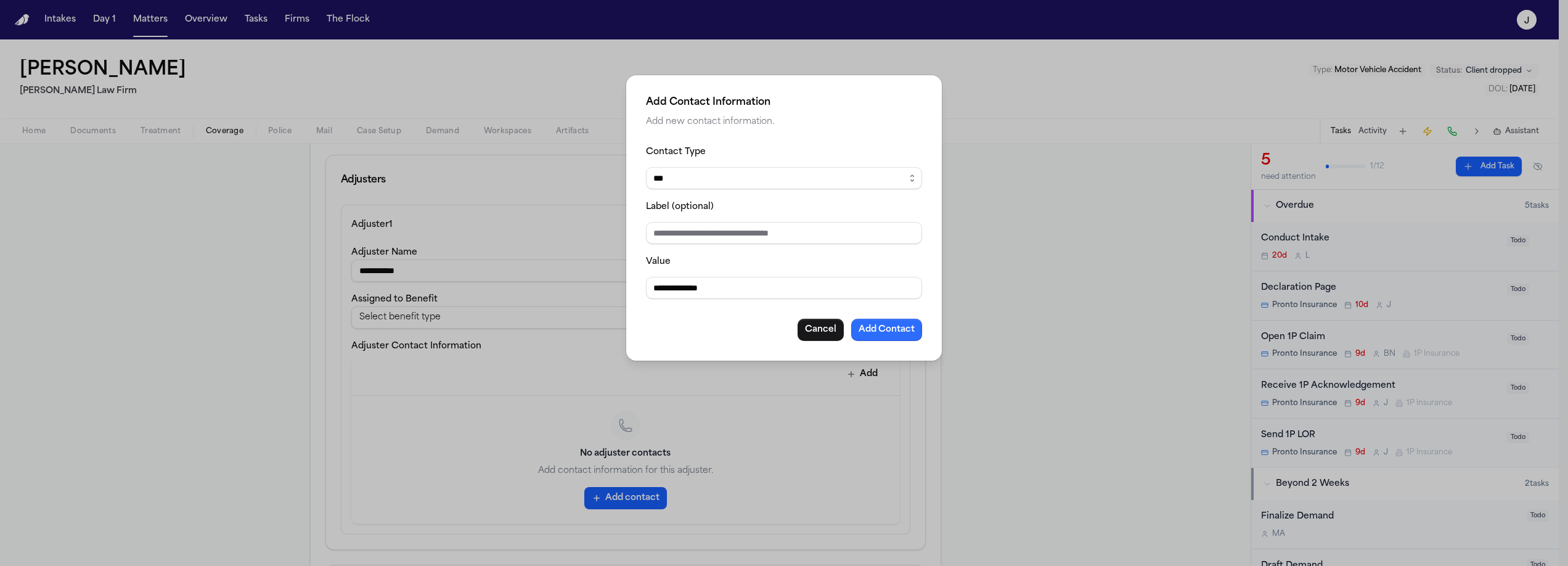
click at [879, 338] on button "Add Contact" at bounding box center [887, 329] width 71 height 22
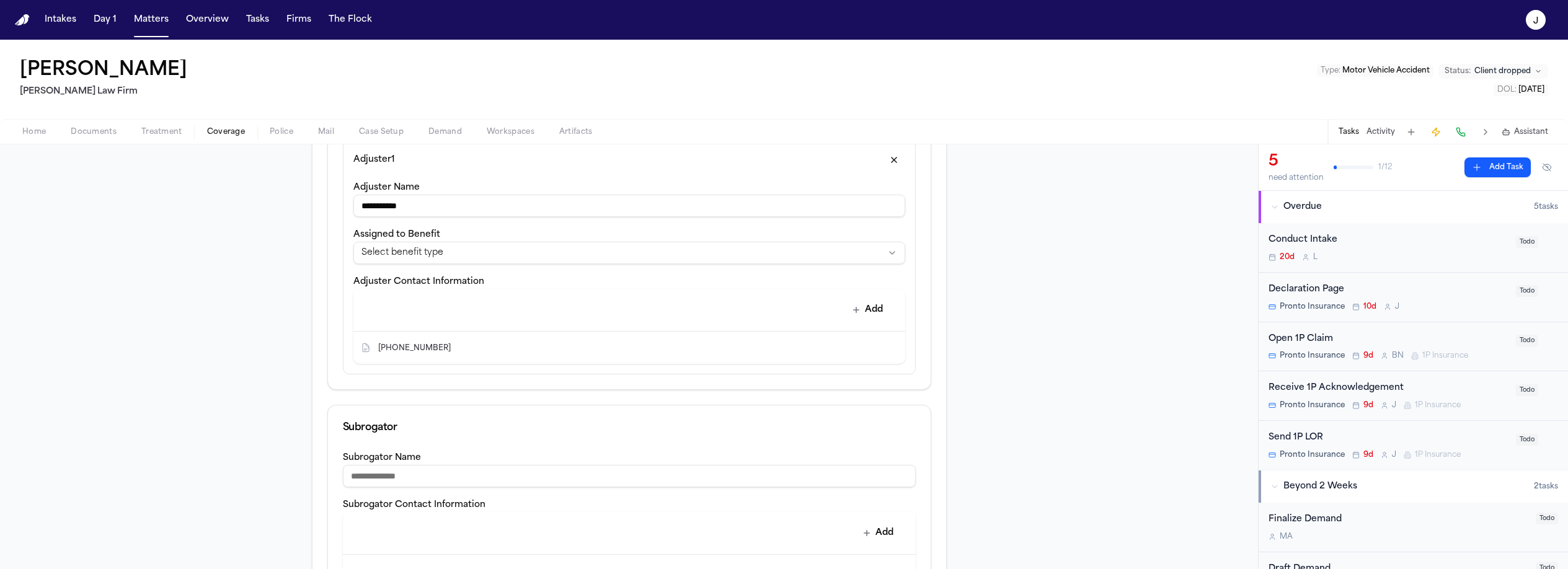
scroll to position [397, 0]
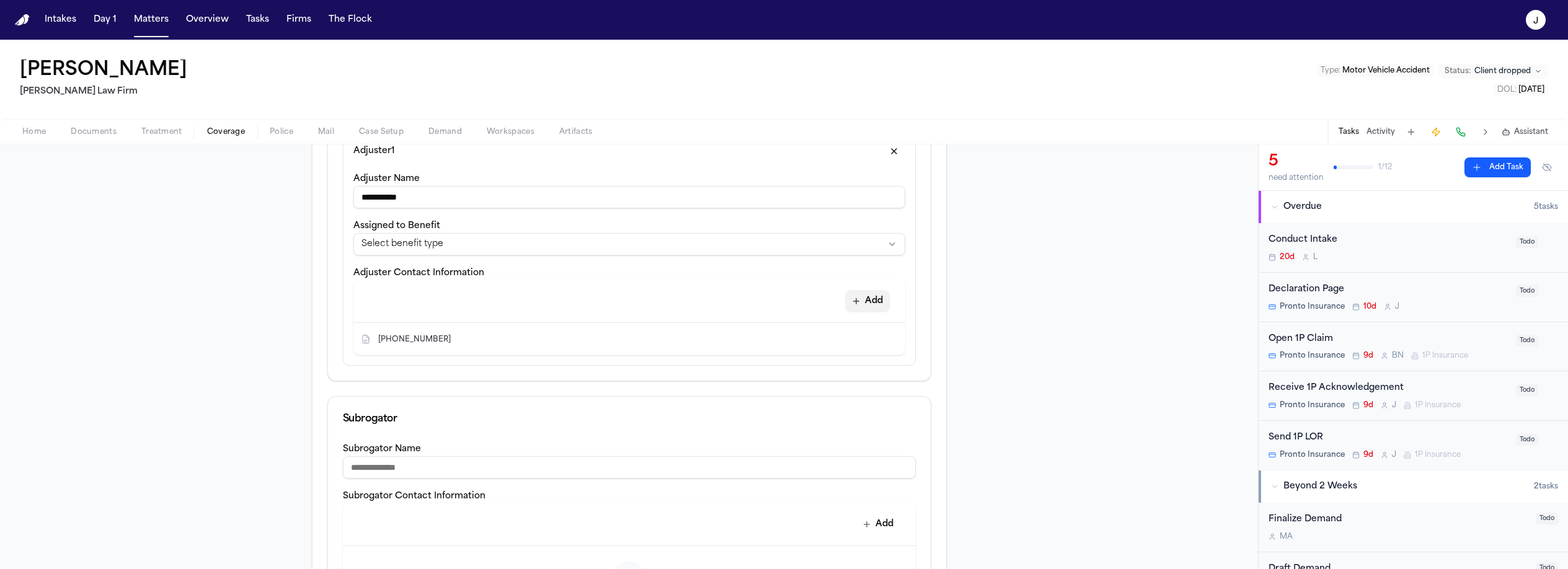
click at [869, 308] on button "Add" at bounding box center [868, 301] width 45 height 22
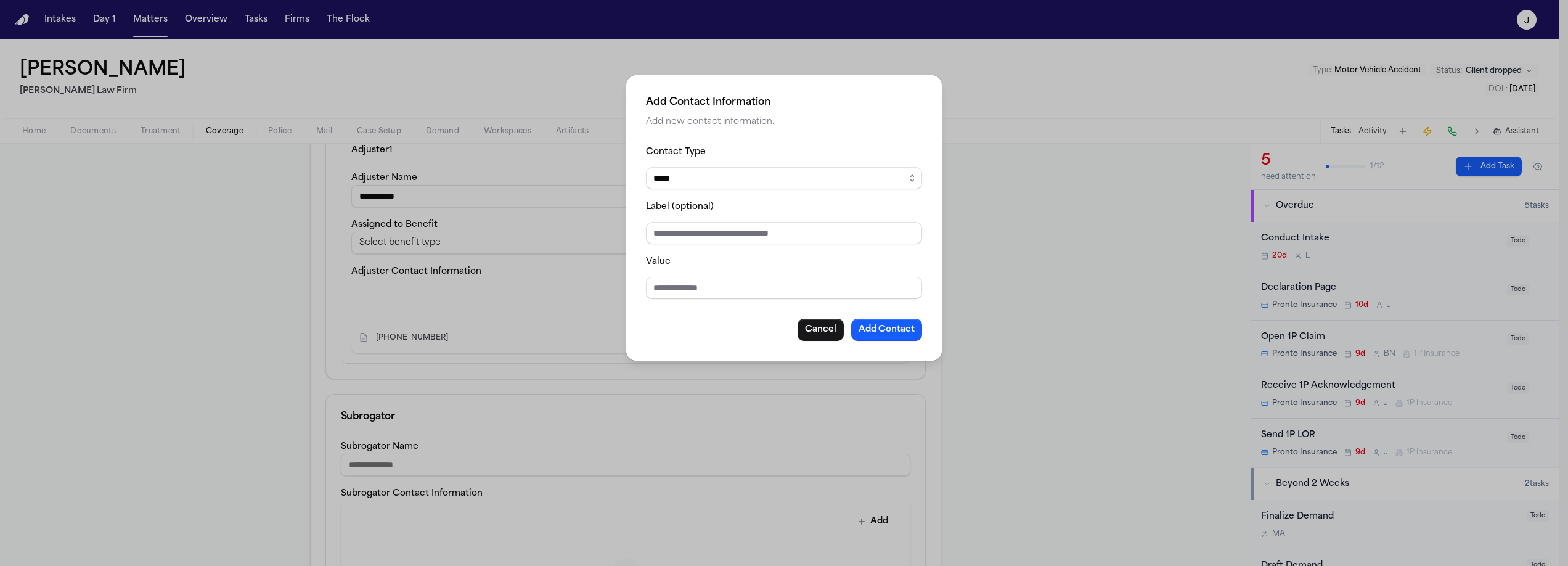
click at [695, 181] on select "***** ***** ******* *** *****" at bounding box center [784, 178] width 276 height 22
select select "*****"
click at [646, 167] on select "***** ***** ******* *** *****" at bounding box center [784, 178] width 276 height 22
click at [669, 289] on input "Value" at bounding box center [784, 288] width 276 height 22
type input "**********"
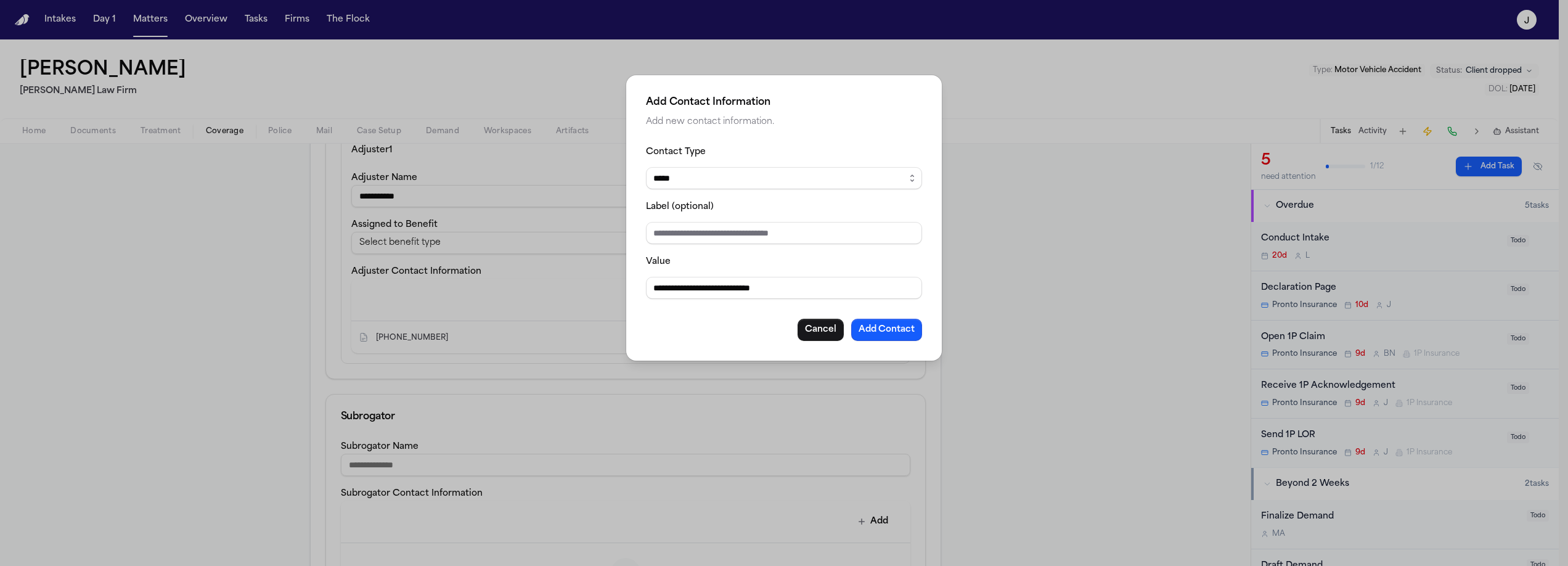
click at [885, 338] on button "Add Contact" at bounding box center [887, 329] width 71 height 22
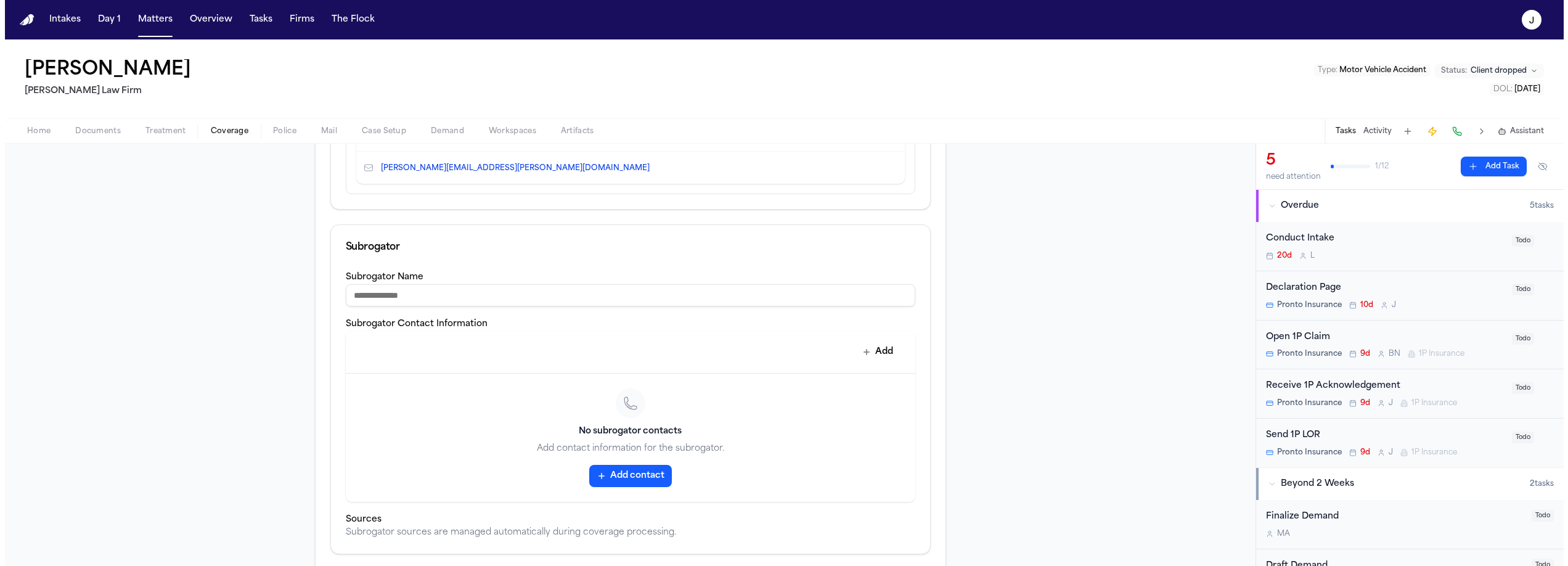
scroll to position [693, 0]
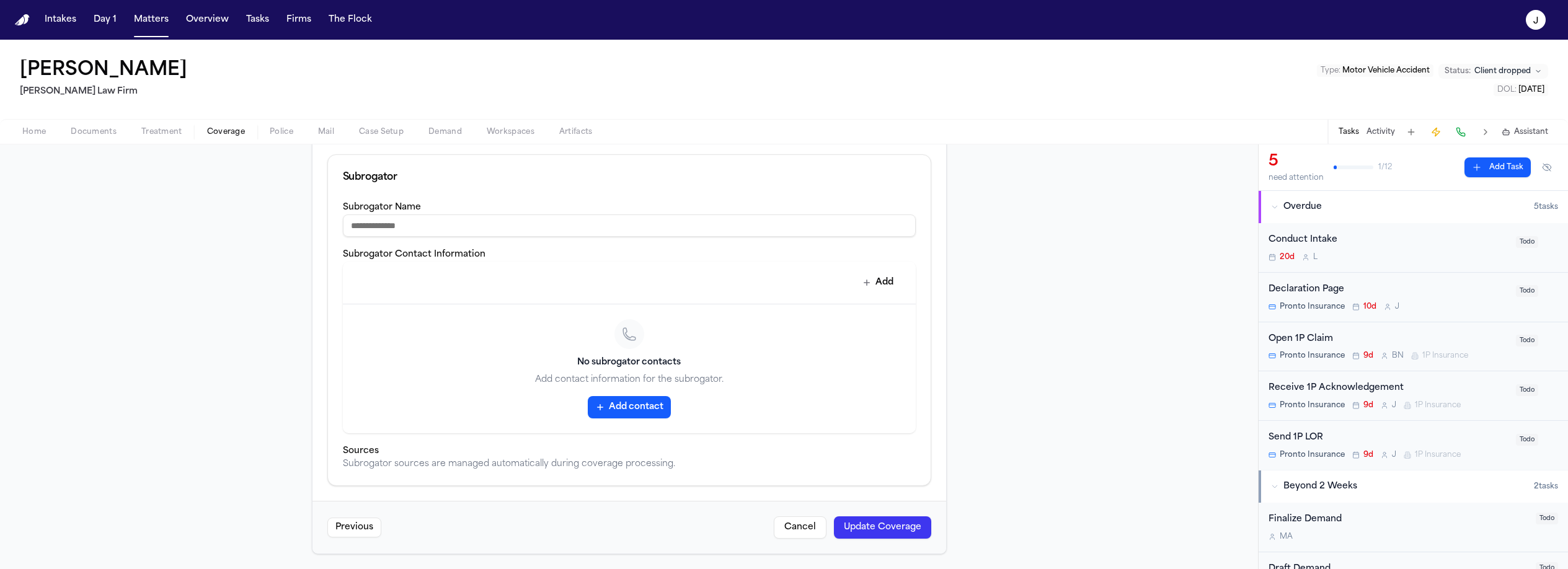
click at [850, 528] on button "Update Coverage" at bounding box center [883, 527] width 97 height 22
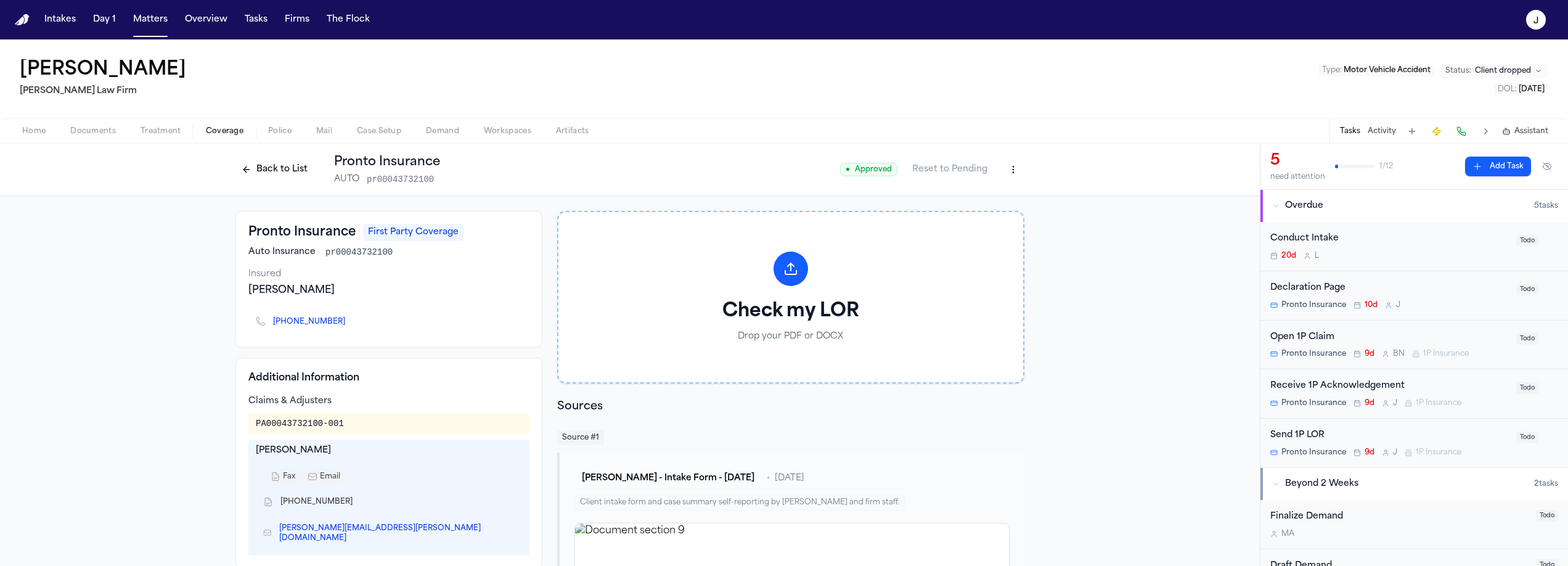
click at [298, 167] on button "Back to List" at bounding box center [274, 170] width 78 height 20
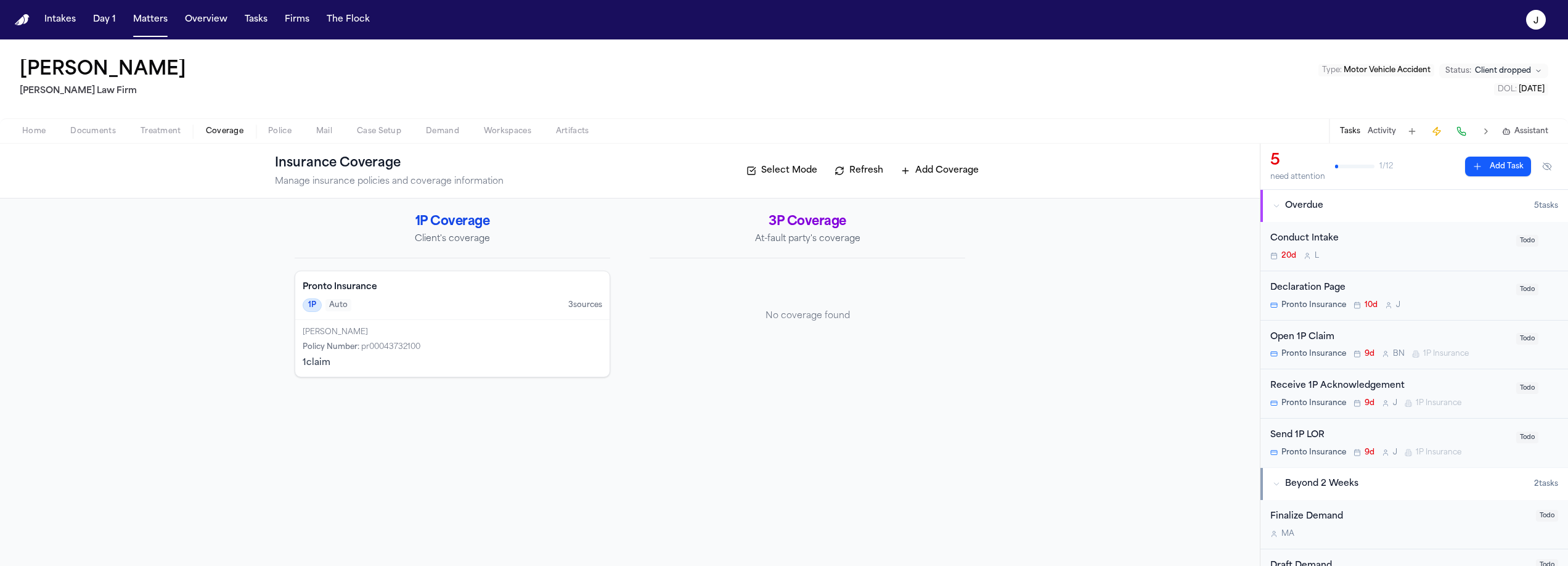
click at [417, 288] on h4 "Pronto Insurance" at bounding box center [452, 287] width 300 height 12
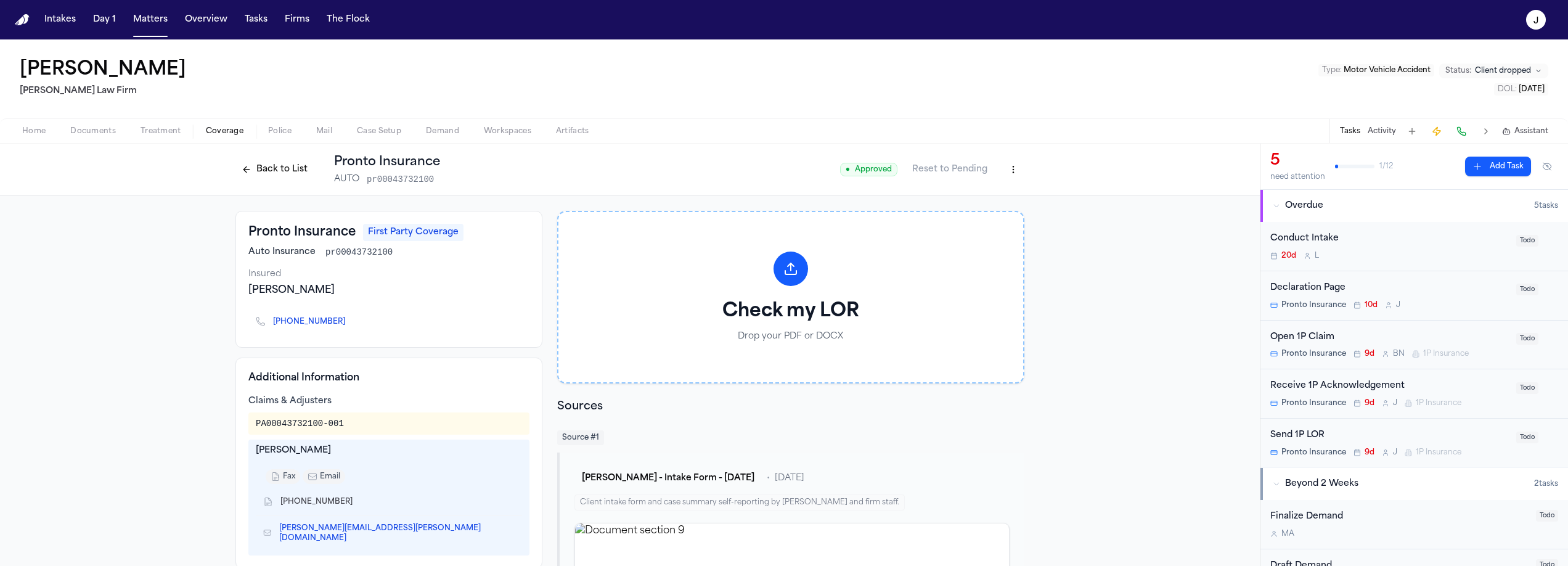
click at [266, 168] on button "Back to List" at bounding box center [274, 170] width 78 height 20
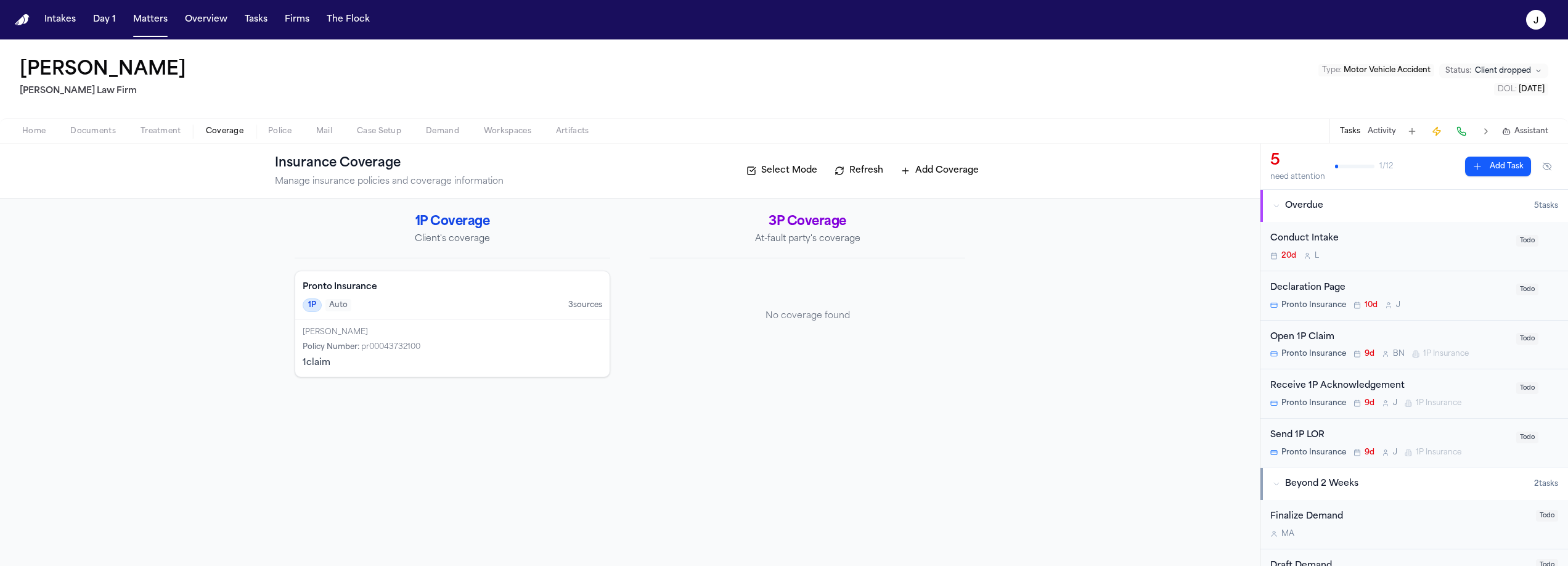
click at [39, 127] on span "Home" at bounding box center [34, 131] width 23 height 10
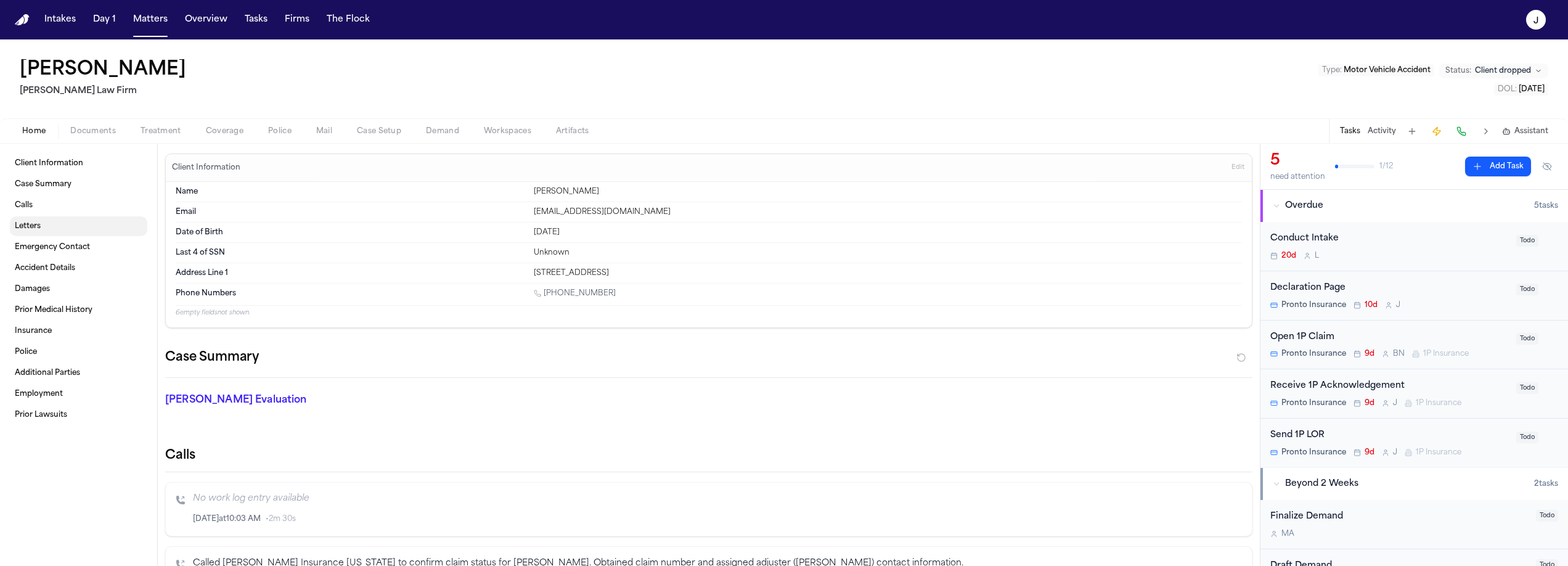
click at [40, 220] on link "Letters" at bounding box center [78, 226] width 137 height 20
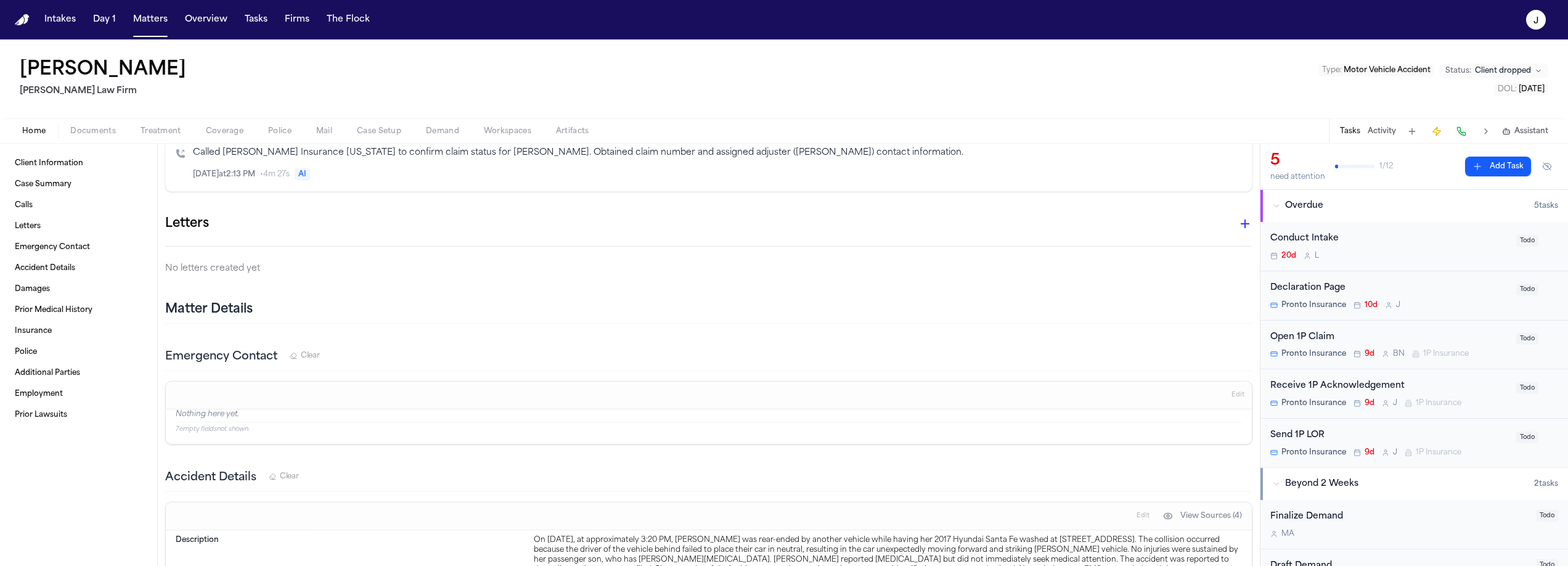
scroll to position [462, 0]
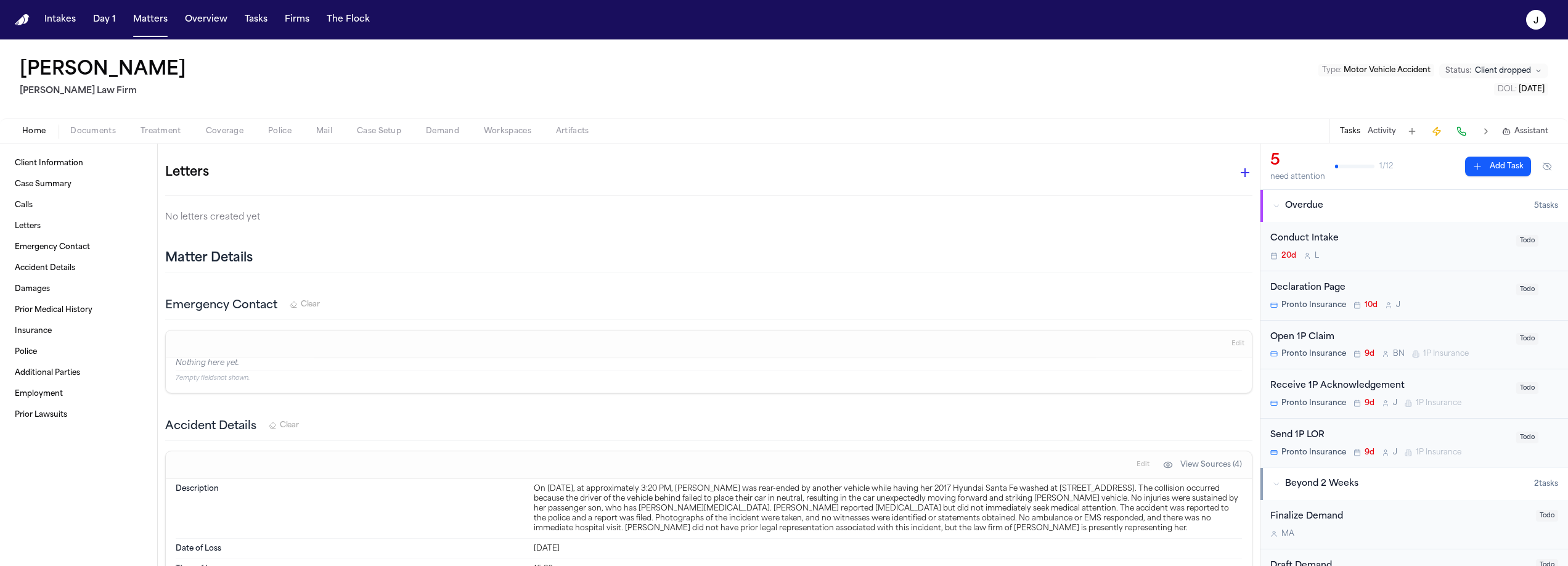
click at [1241, 170] on icon "button" at bounding box center [1245, 172] width 8 height 8
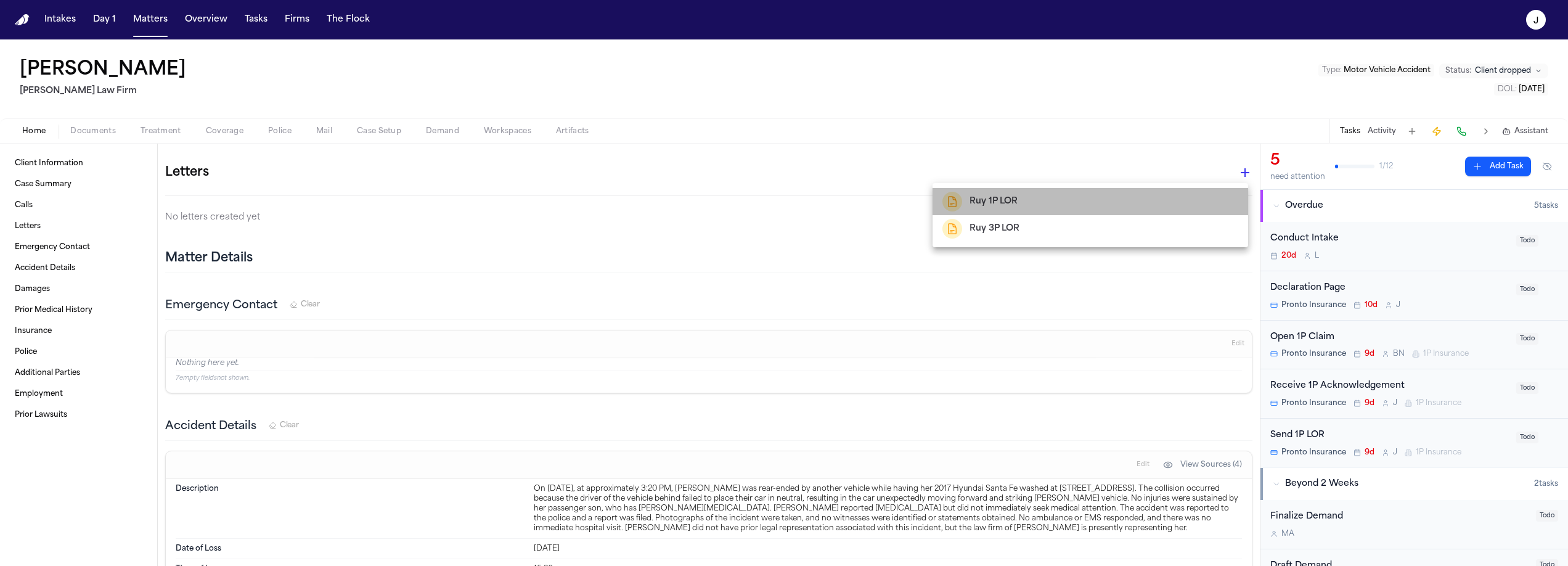
click at [1002, 193] on div "Ruy 1P LOR" at bounding box center [981, 201] width 76 height 20
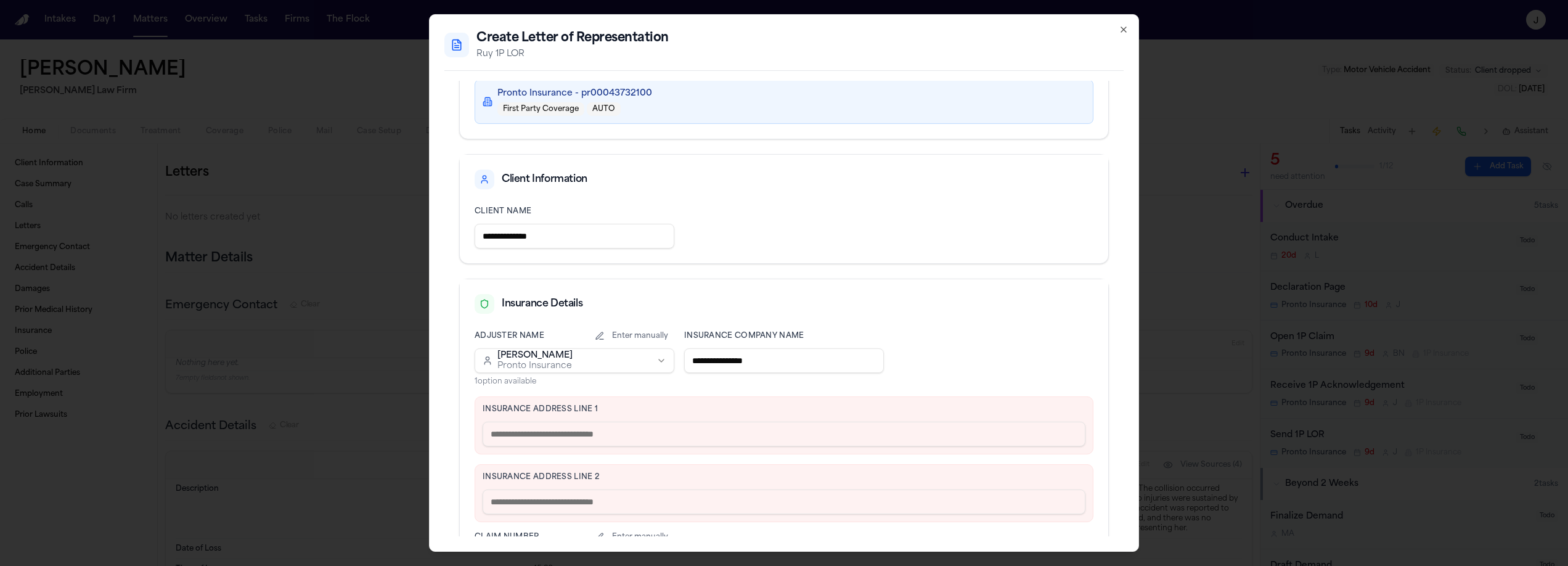
scroll to position [86, 0]
click at [507, 439] on input "text" at bounding box center [784, 435] width 603 height 24
paste input "**********"
type input "**********"
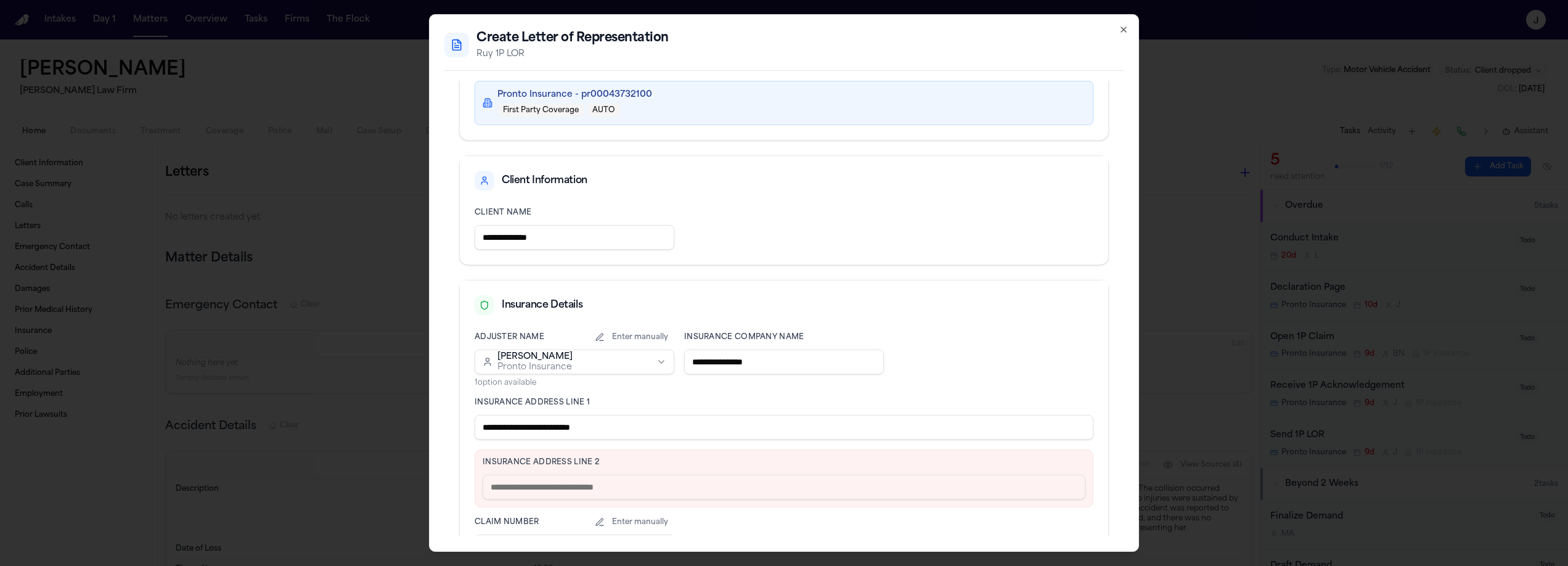
drag, startPoint x: 614, startPoint y: 431, endPoint x: 461, endPoint y: 417, distance: 153.6
click at [461, 417] on div "**********" at bounding box center [784, 487] width 649 height 330
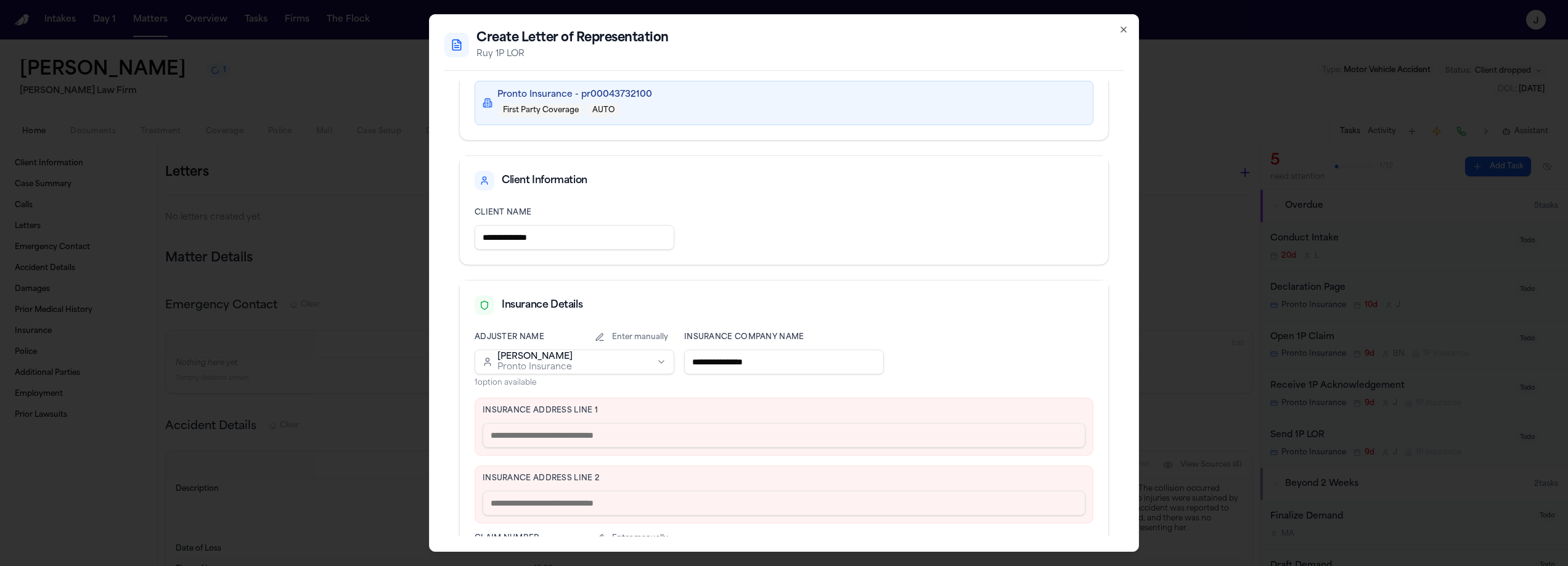
click at [523, 433] on input "text" at bounding box center [784, 435] width 603 height 24
paste input "**********"
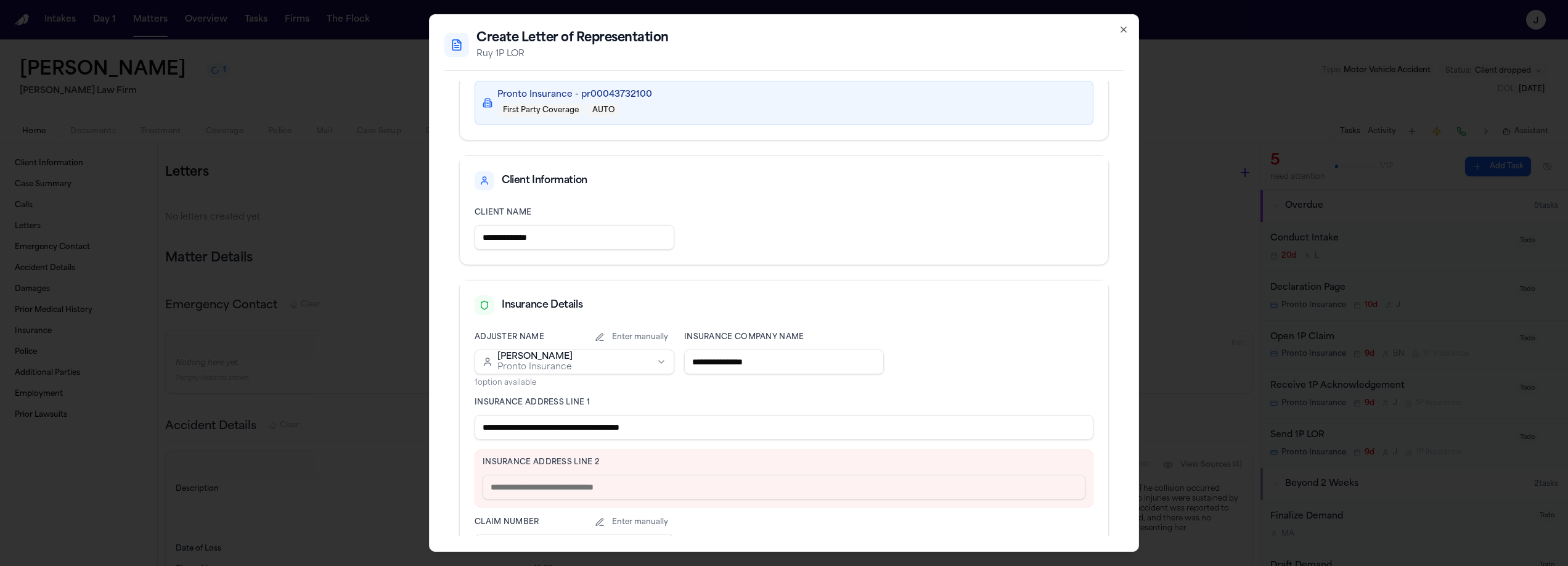
drag, startPoint x: 556, startPoint y: 428, endPoint x: 687, endPoint y: 436, distance: 131.2
click at [687, 436] on input "**********" at bounding box center [784, 427] width 619 height 24
type input "**********"
click at [556, 489] on input "text" at bounding box center [784, 487] width 603 height 24
paste input "**********"
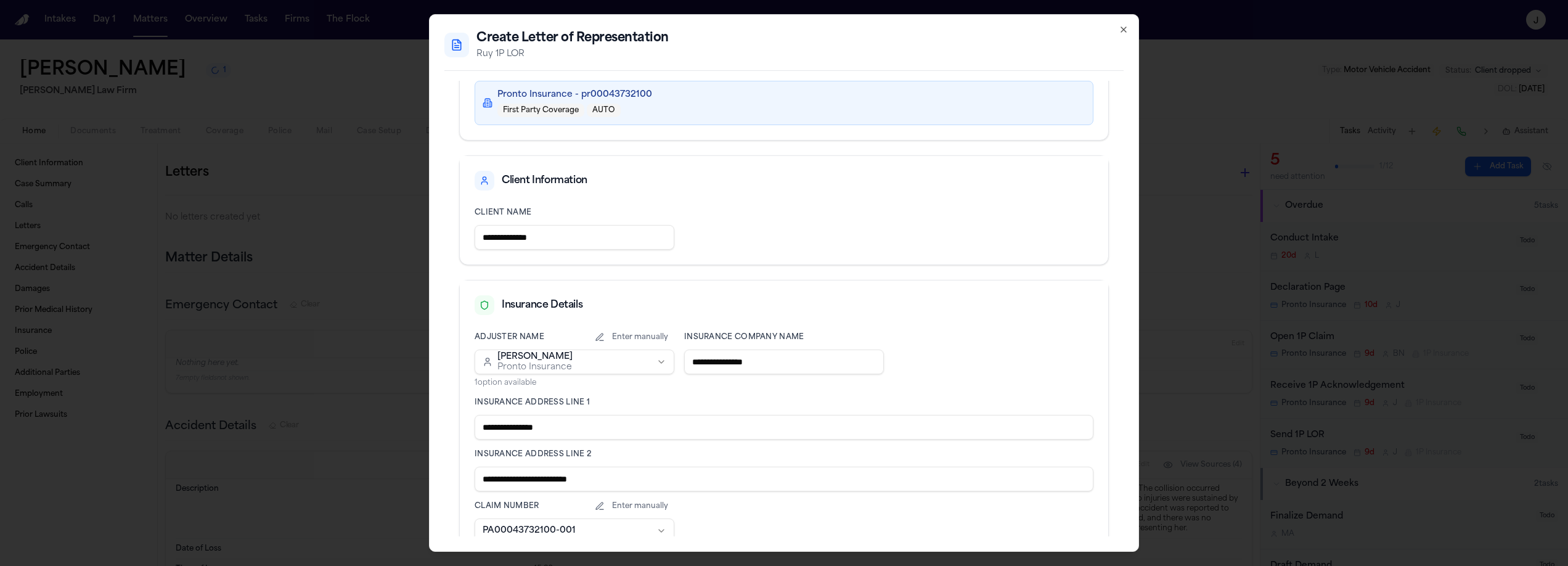
click at [484, 476] on input "**********" at bounding box center [784, 479] width 619 height 24
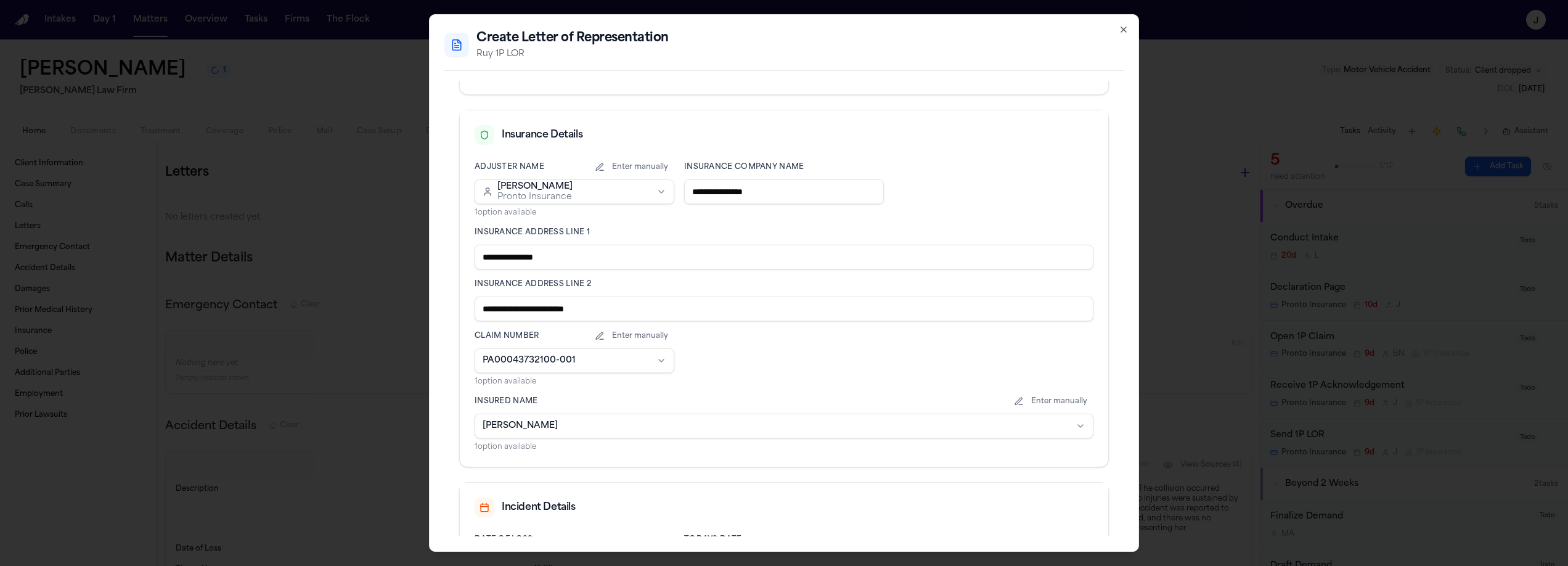
scroll to position [378, 0]
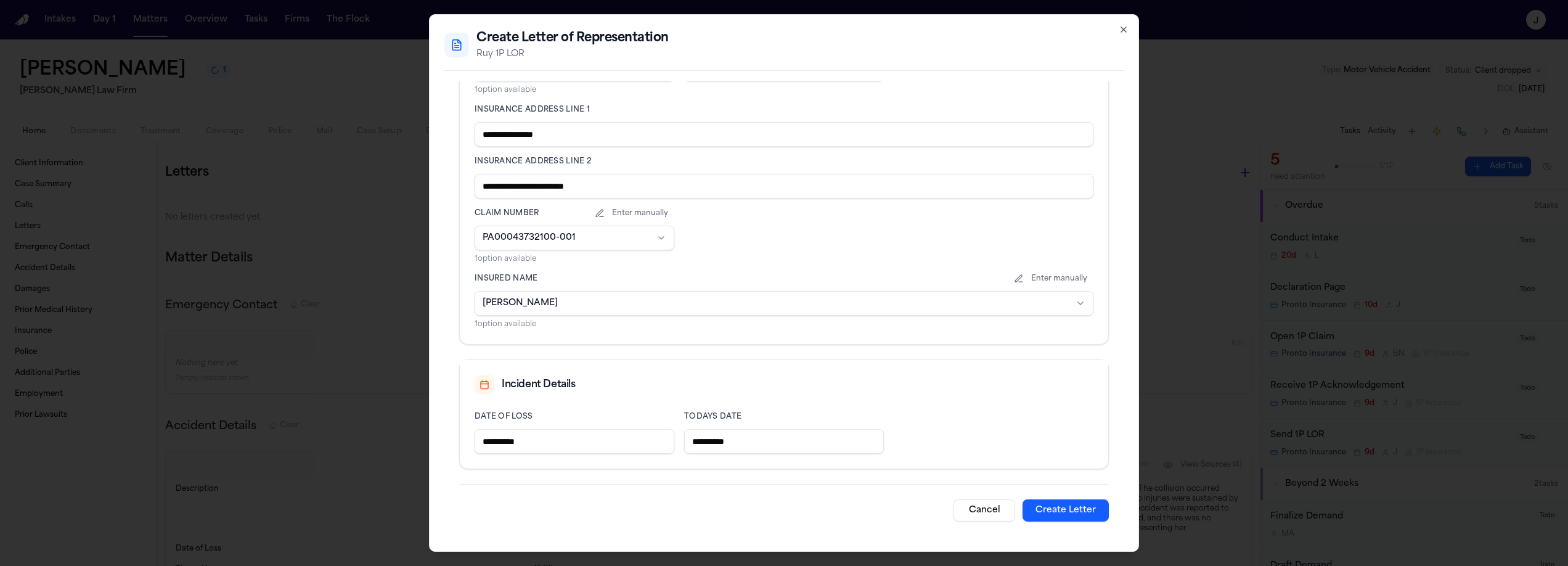
type input "**********"
click at [1073, 507] on button "Create Letter" at bounding box center [1066, 510] width 86 height 22
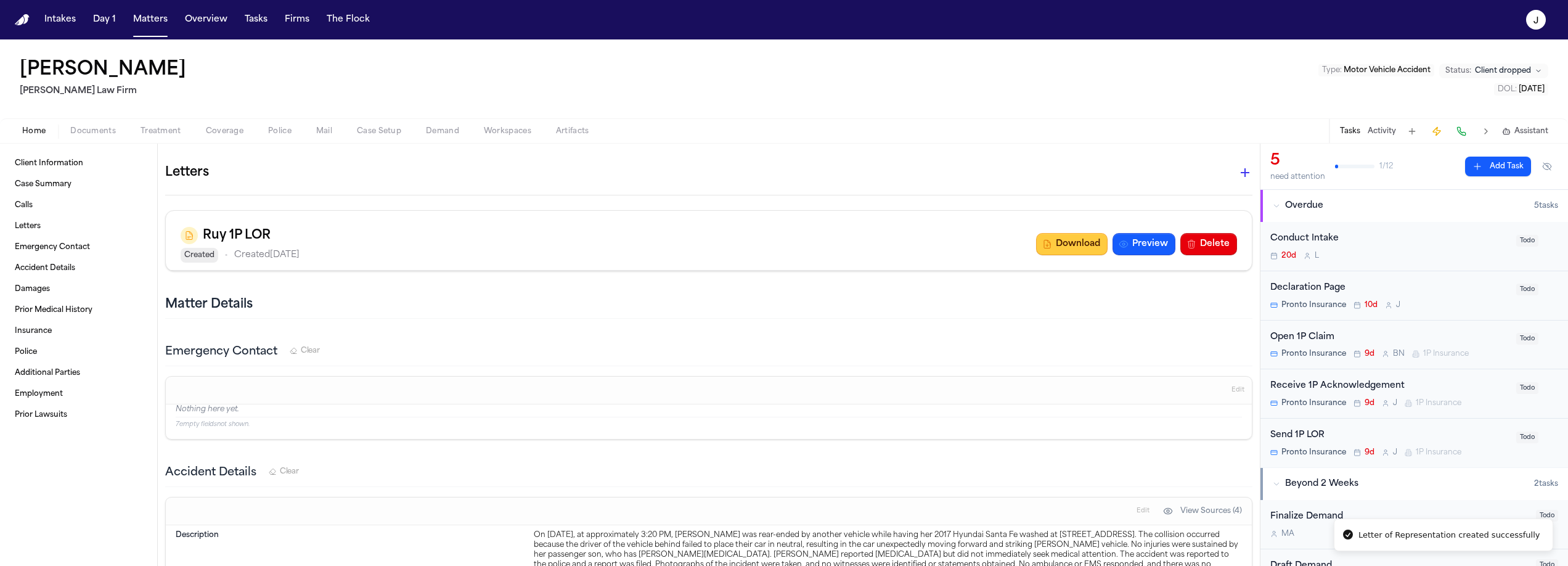
click at [1062, 244] on button "Download" at bounding box center [1072, 244] width 72 height 22
click at [211, 133] on span "Coverage" at bounding box center [224, 131] width 37 height 10
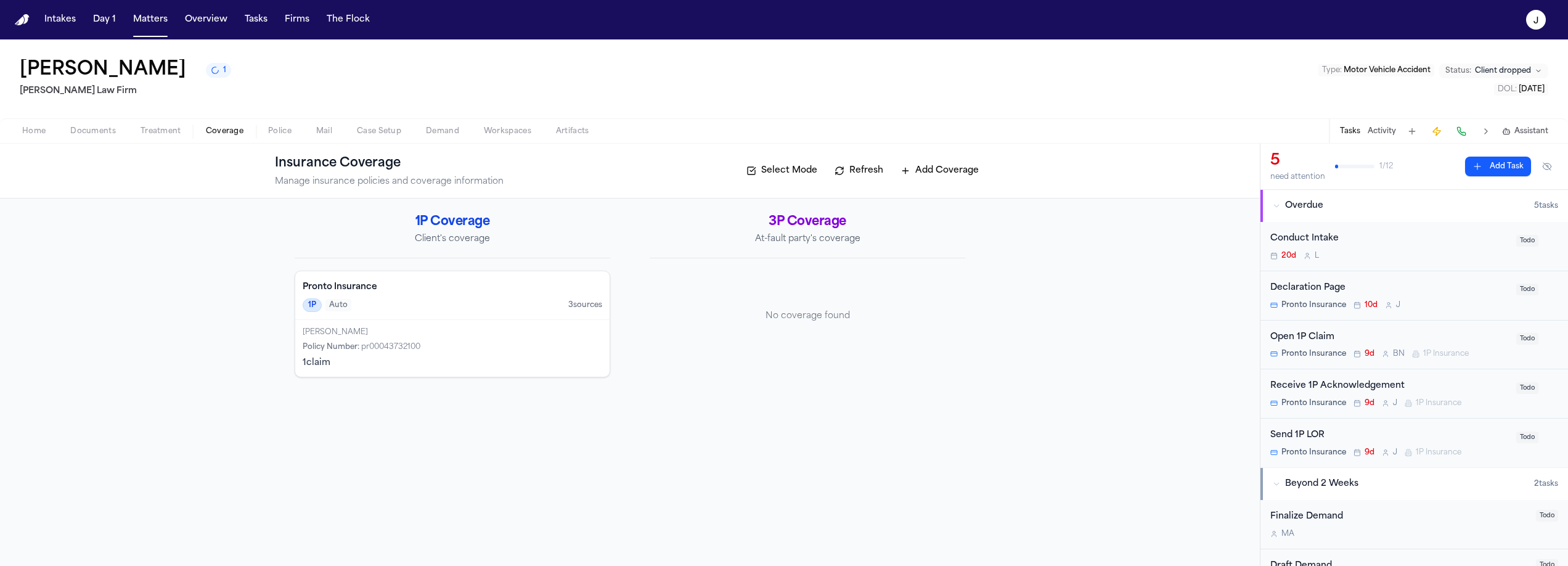
click at [390, 274] on div "Pronto Insurance 1P Auto 3 source s" at bounding box center [453, 296] width 315 height 49
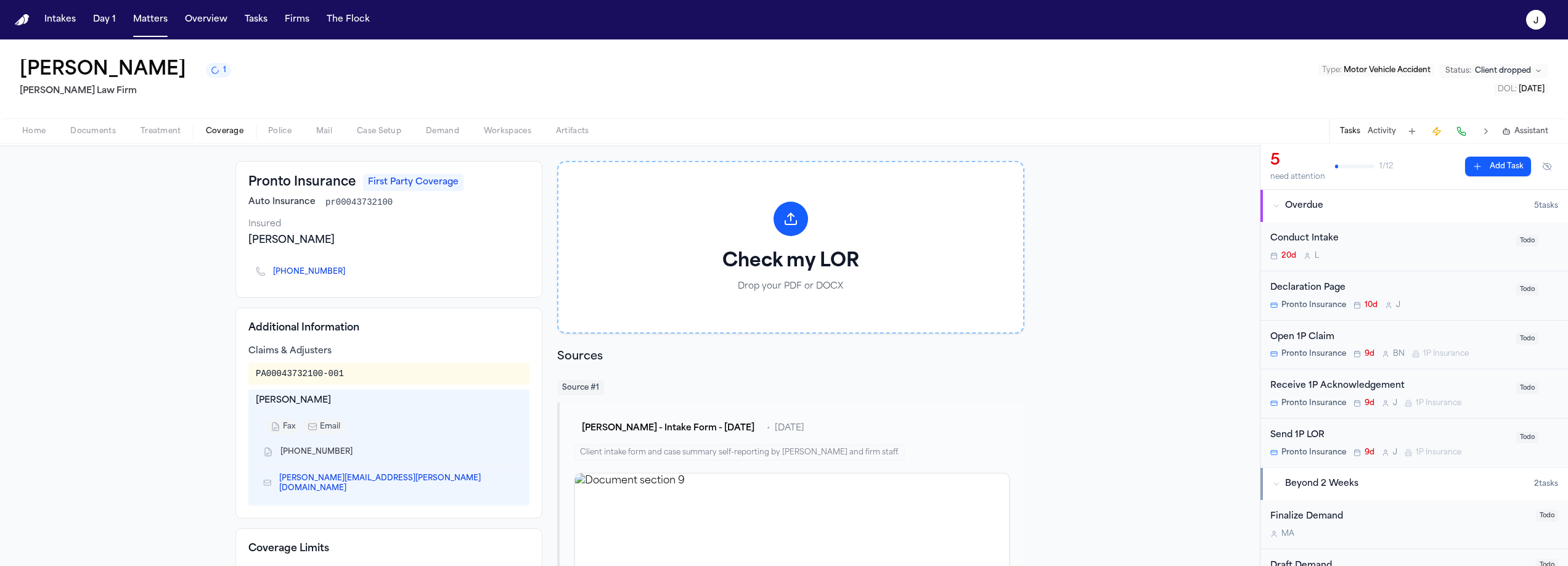
scroll to position [44, 0]
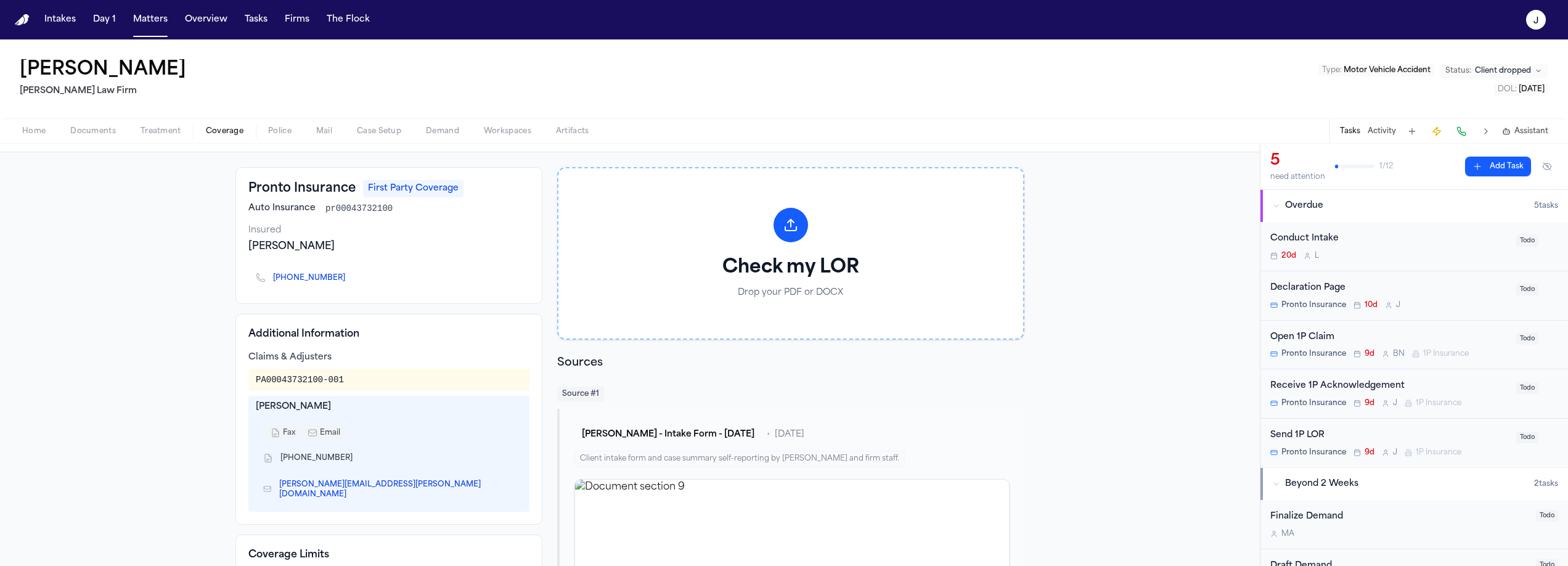
click at [107, 128] on span "Documents" at bounding box center [93, 131] width 46 height 10
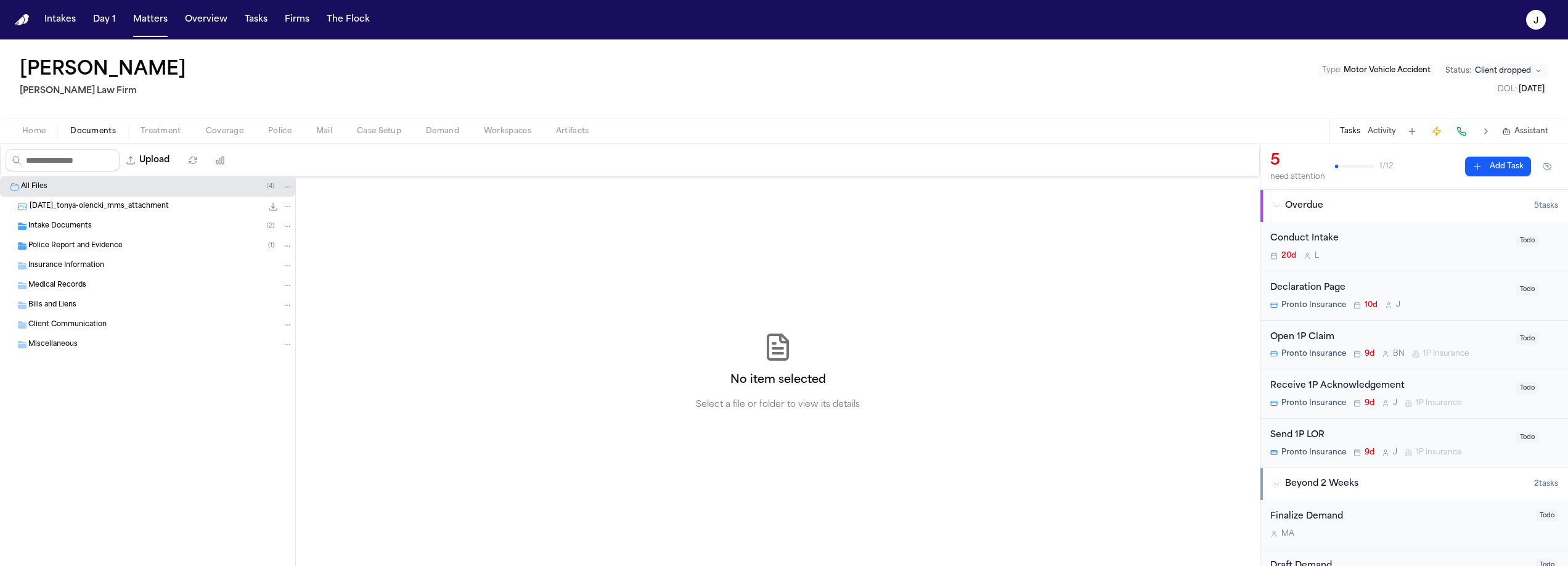
click at [61, 260] on span "Insurance Information" at bounding box center [66, 266] width 76 height 10
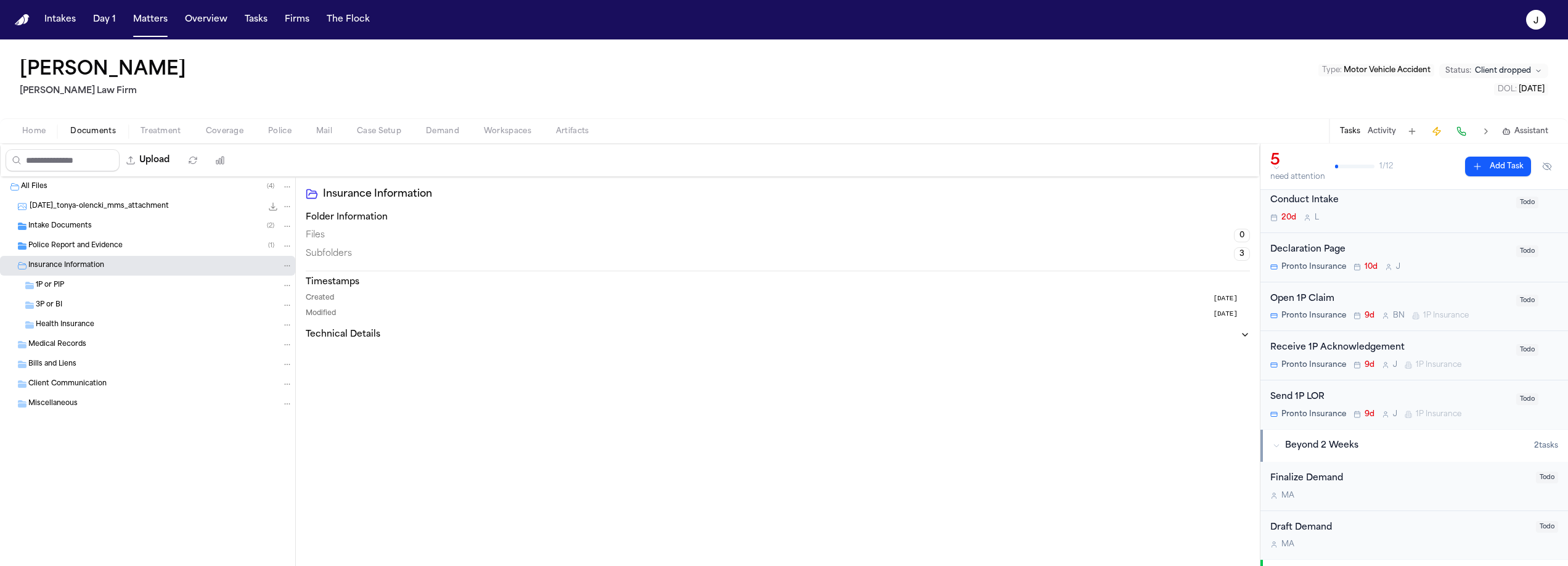
scroll to position [41, 0]
